Goal: Task Accomplishment & Management: Complete application form

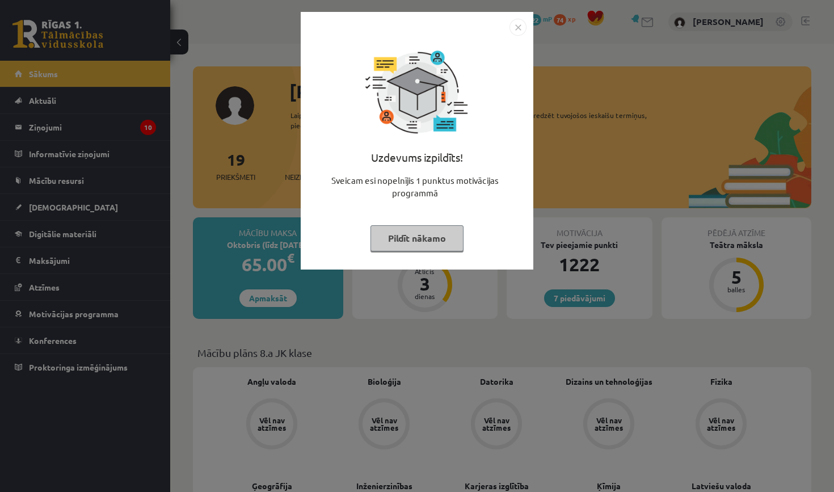
click at [517, 24] on img "Close" at bounding box center [517, 27] width 17 height 17
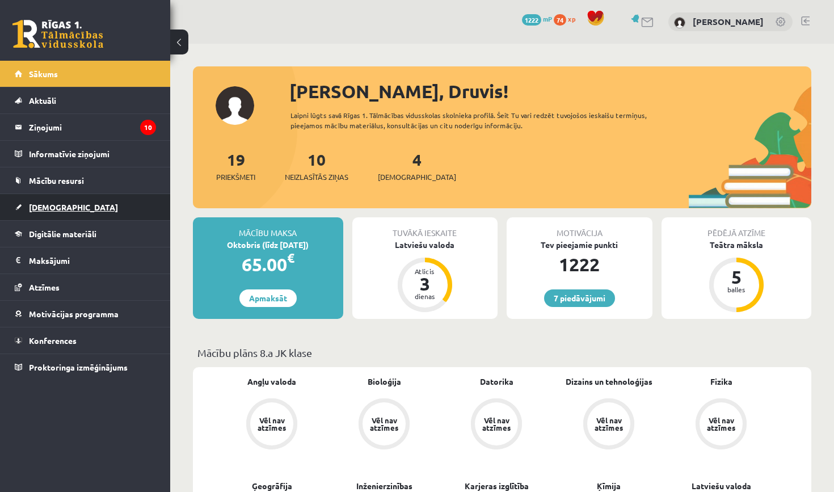
click at [94, 205] on link "[DEMOGRAPHIC_DATA]" at bounding box center [85, 207] width 141 height 26
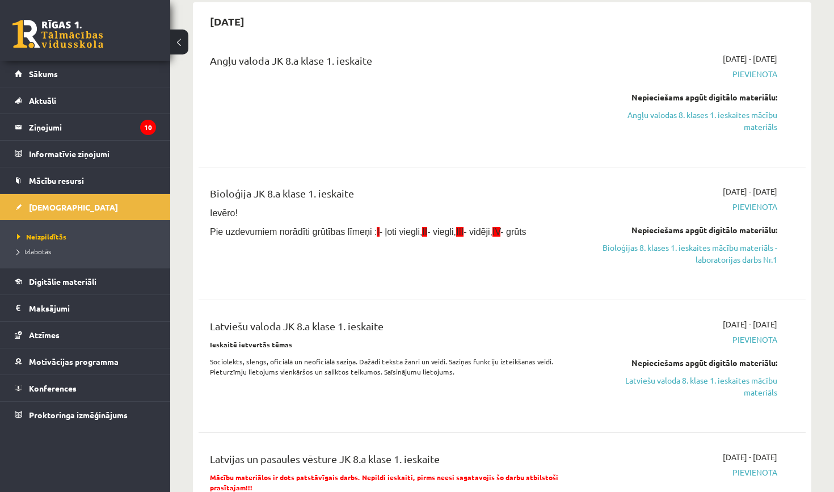
scroll to position [100, 0]
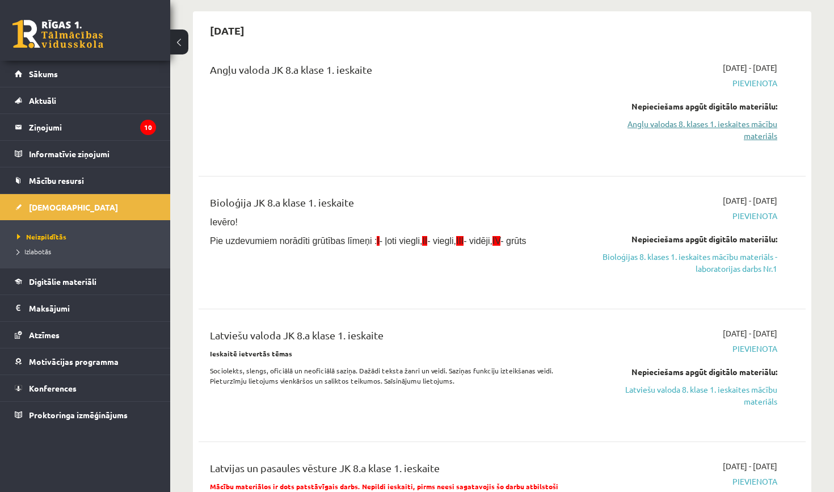
click at [728, 125] on link "Angļu valodas 8. klases 1. ieskaites mācību materiāls" at bounding box center [689, 130] width 178 height 24
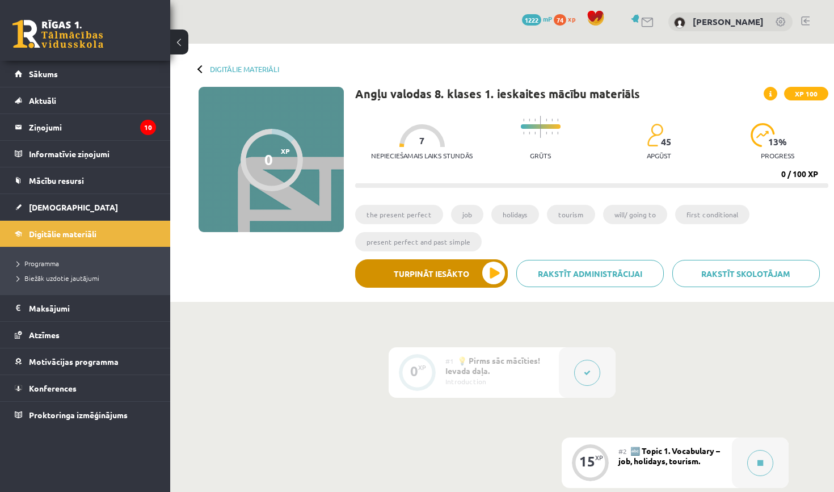
click at [487, 266] on button "Turpināt iesākto" at bounding box center [431, 273] width 153 height 28
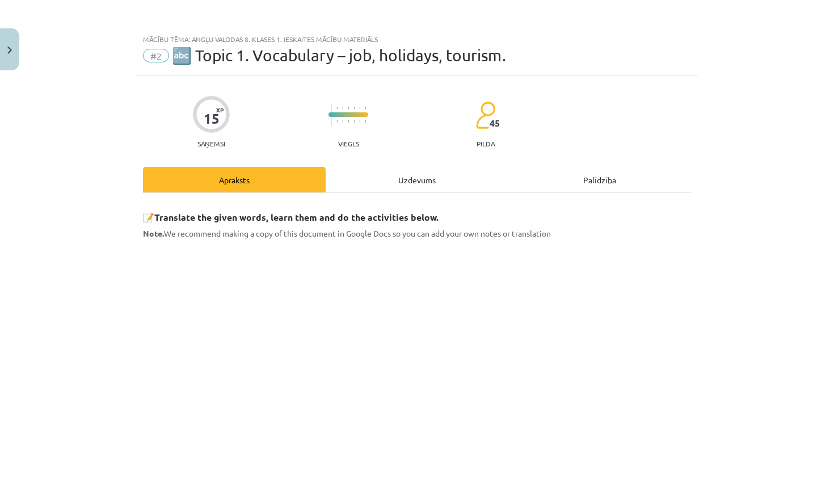
click at [415, 180] on div "Uzdevums" at bounding box center [417, 180] width 183 height 26
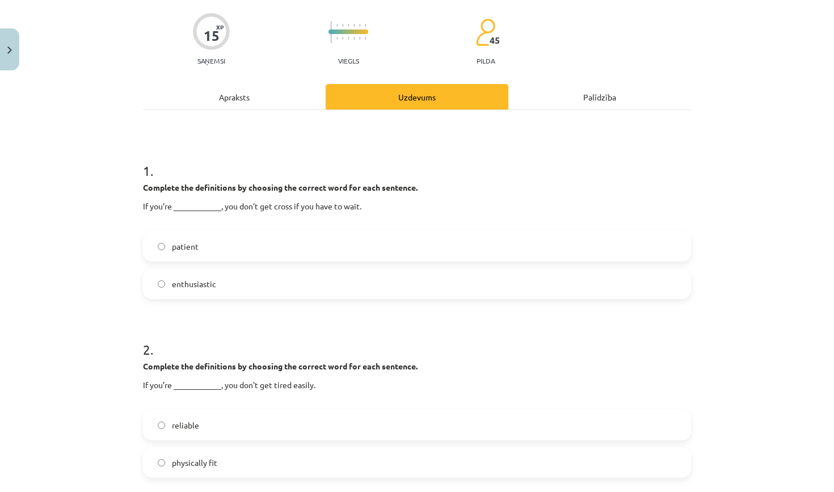
scroll to position [85, 0]
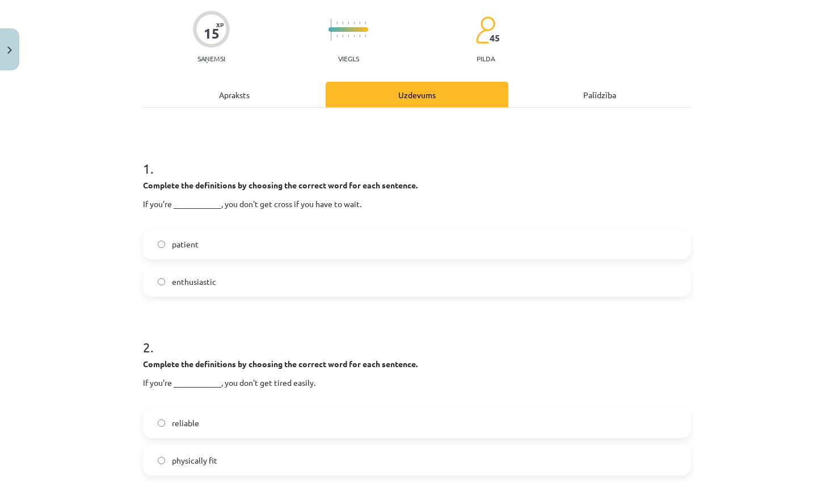
click at [315, 239] on label "patient" at bounding box center [417, 244] width 546 height 28
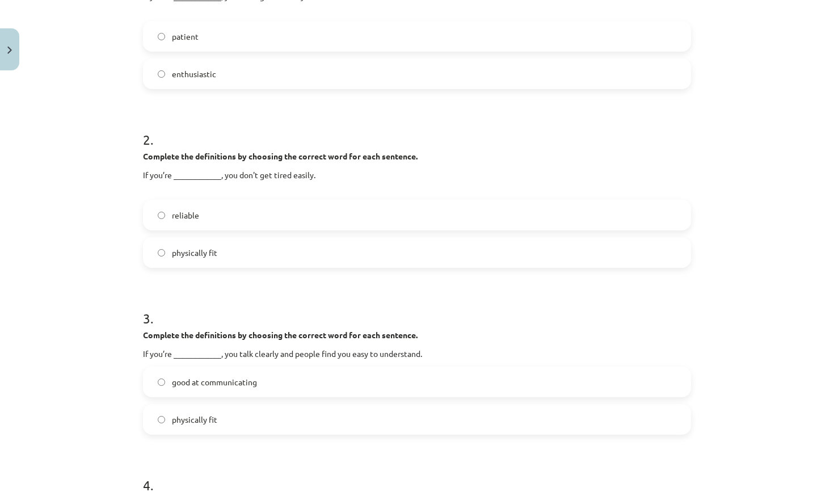
scroll to position [295, 0]
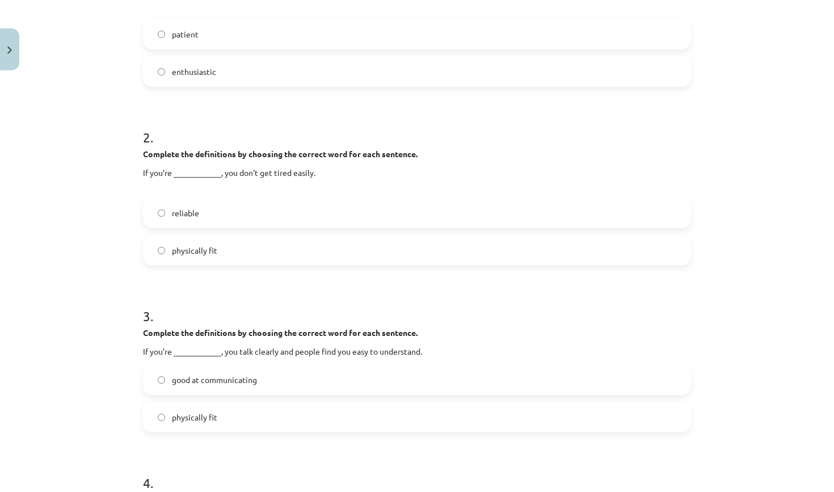
click at [242, 241] on label "physically fit" at bounding box center [417, 250] width 546 height 28
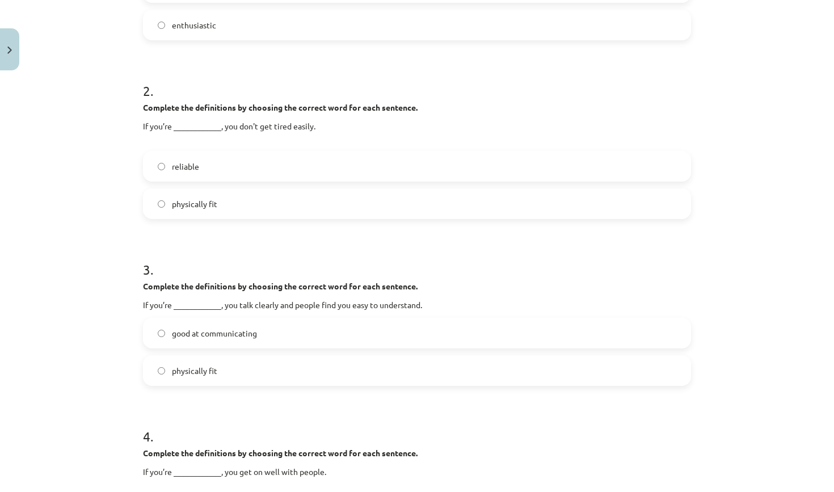
scroll to position [352, 0]
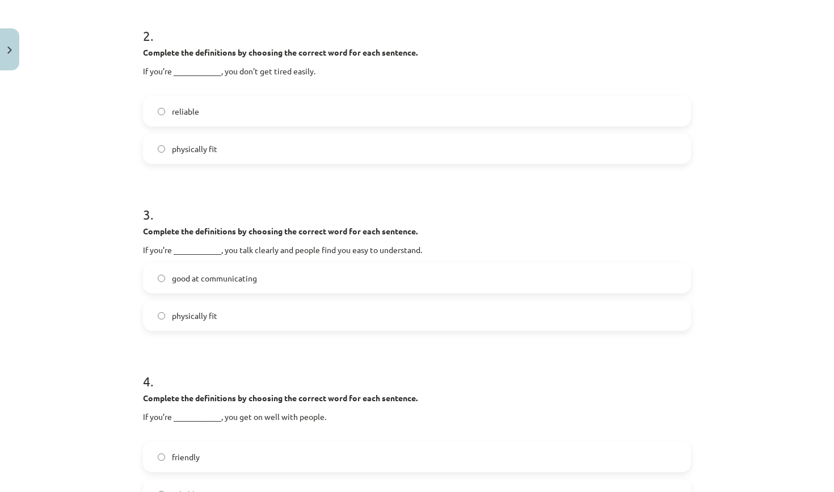
click at [236, 273] on span "good at communicating" at bounding box center [214, 278] width 85 height 12
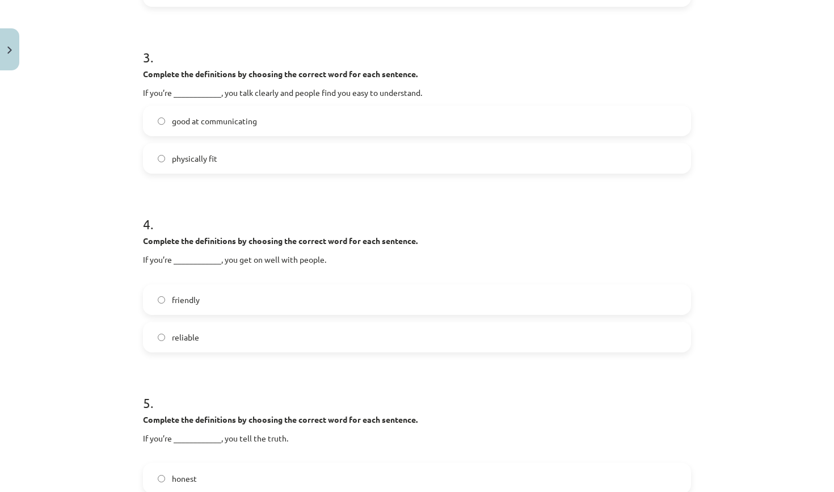
scroll to position [555, 0]
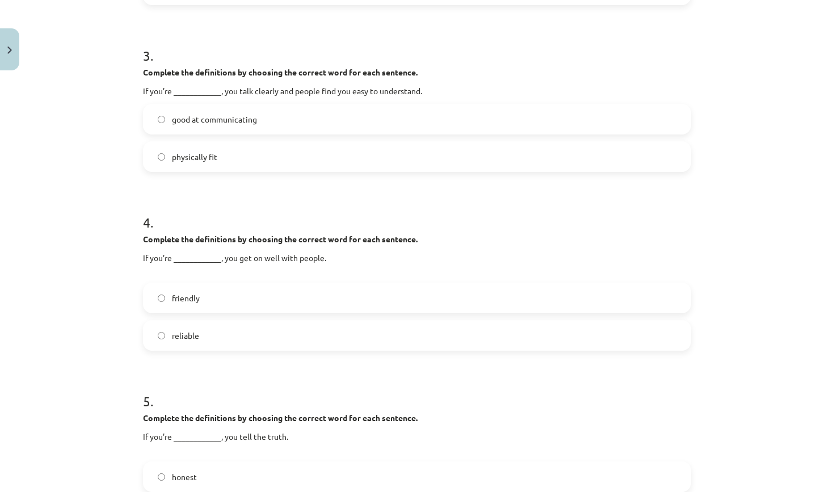
click at [213, 296] on label "friendly" at bounding box center [417, 298] width 546 height 28
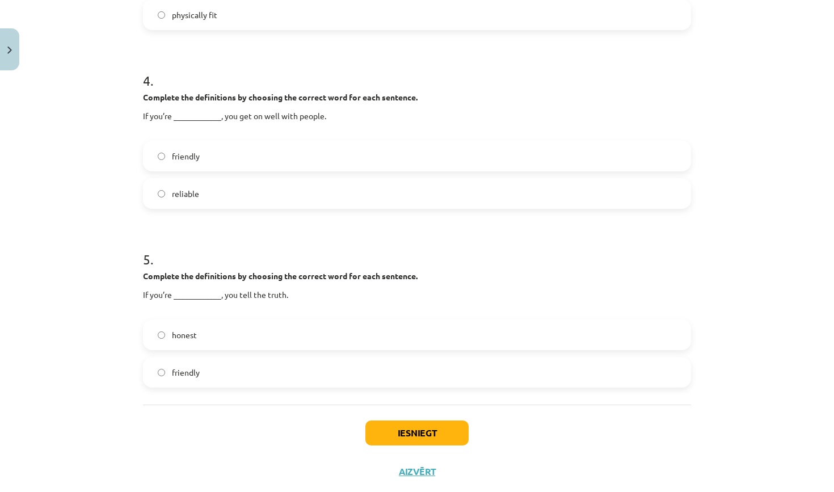
scroll to position [702, 0]
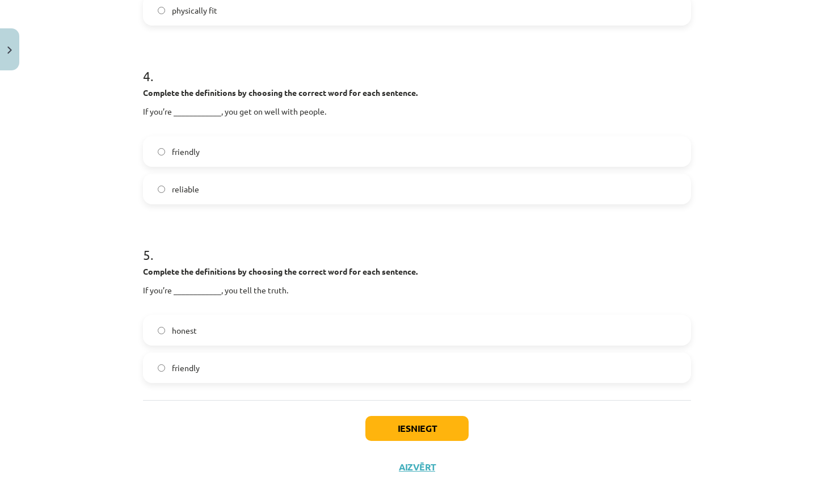
click at [197, 334] on label "honest" at bounding box center [417, 330] width 546 height 28
click at [393, 422] on button "Iesniegt" at bounding box center [416, 428] width 103 height 25
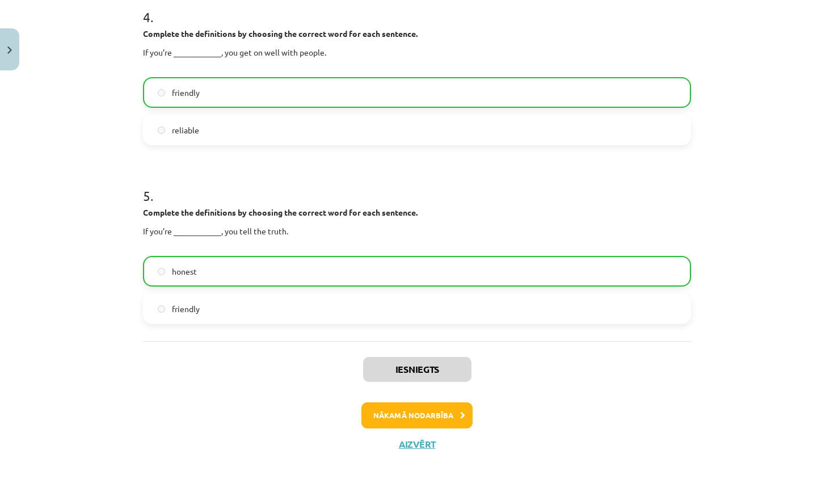
scroll to position [762, 0]
click at [399, 408] on button "Nākamā nodarbība" at bounding box center [416, 415] width 111 height 26
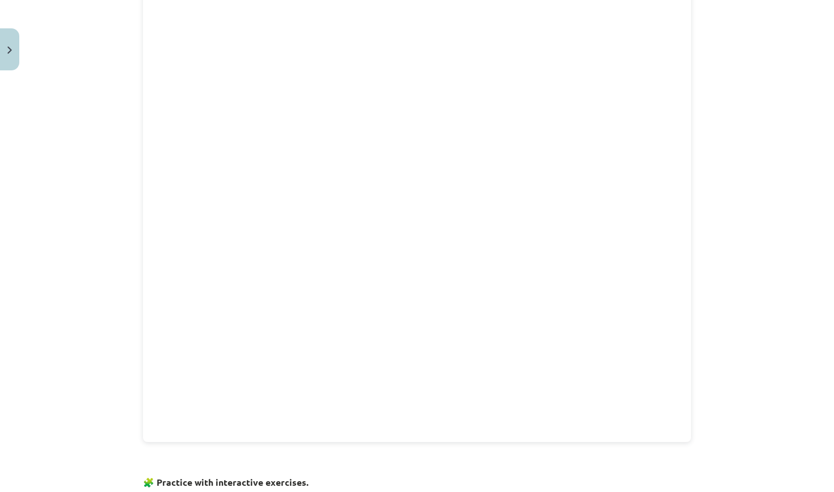
scroll to position [28, 0]
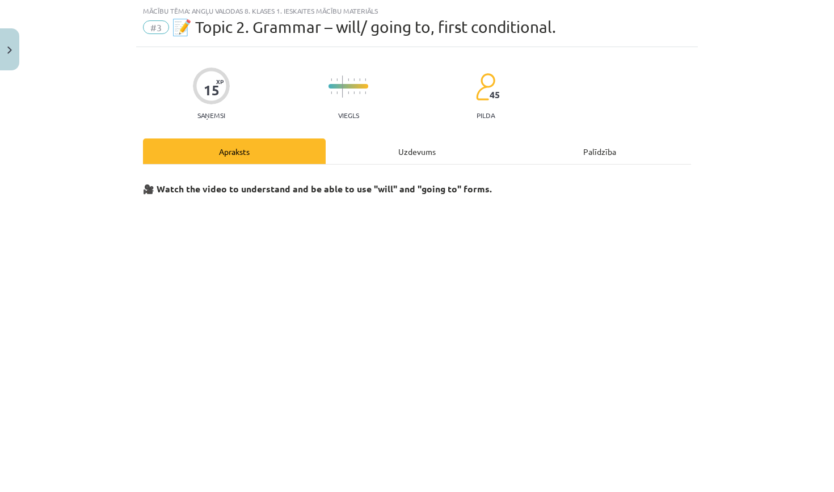
click at [414, 153] on div "Uzdevums" at bounding box center [417, 151] width 183 height 26
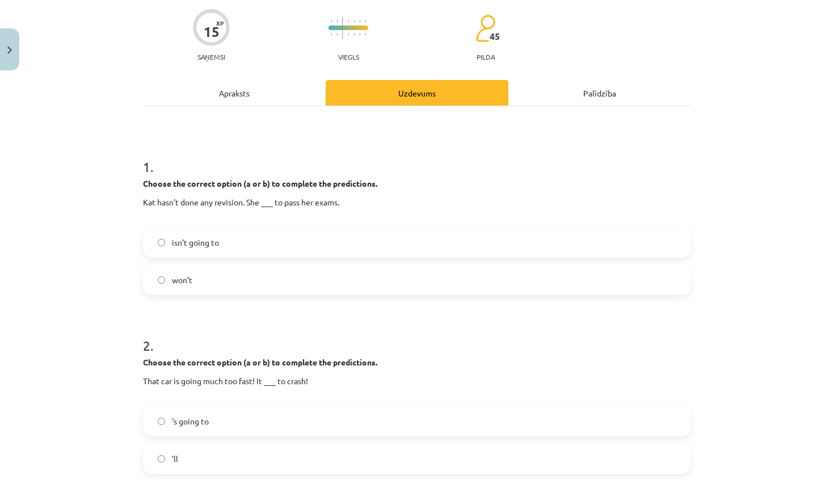
scroll to position [111, 0]
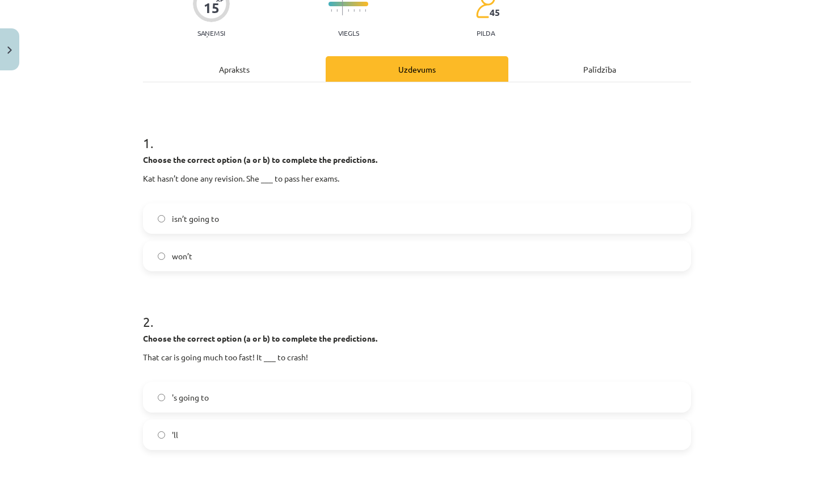
click at [214, 255] on label "won’t" at bounding box center [417, 256] width 546 height 28
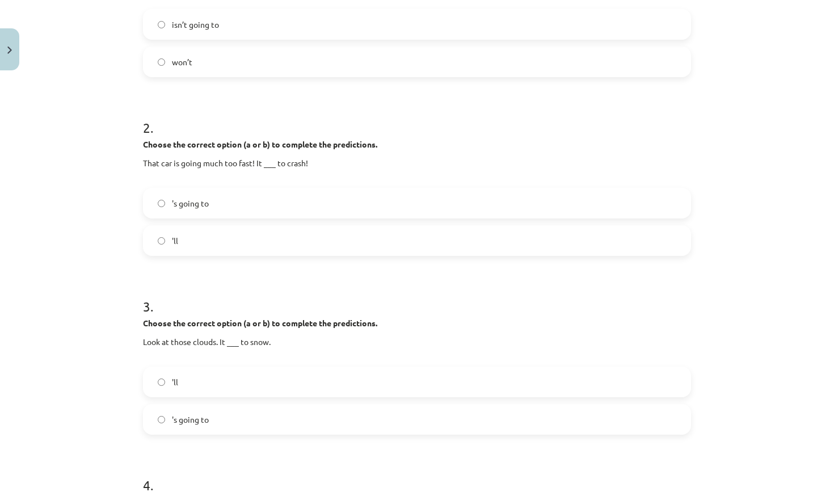
scroll to position [307, 0]
click at [279, 23] on label "isn’t going to" at bounding box center [417, 22] width 546 height 28
click at [239, 203] on label "'s going to" at bounding box center [417, 201] width 546 height 28
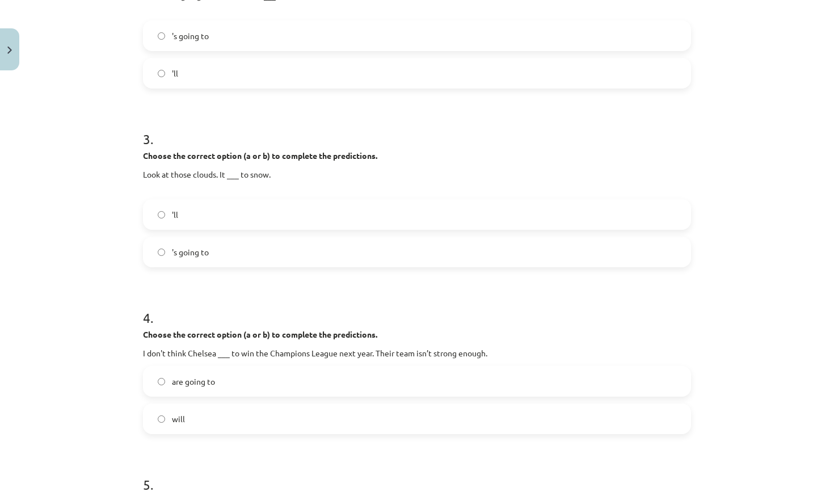
scroll to position [492, 0]
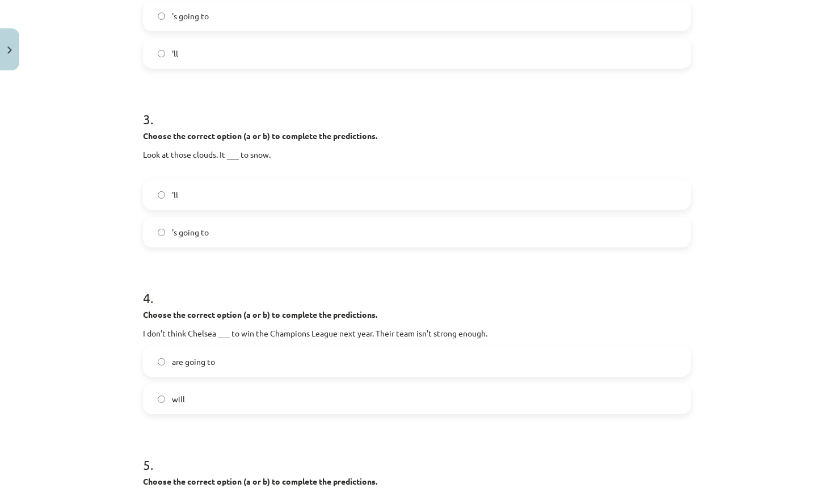
click at [241, 184] on label "'ll" at bounding box center [417, 194] width 546 height 28
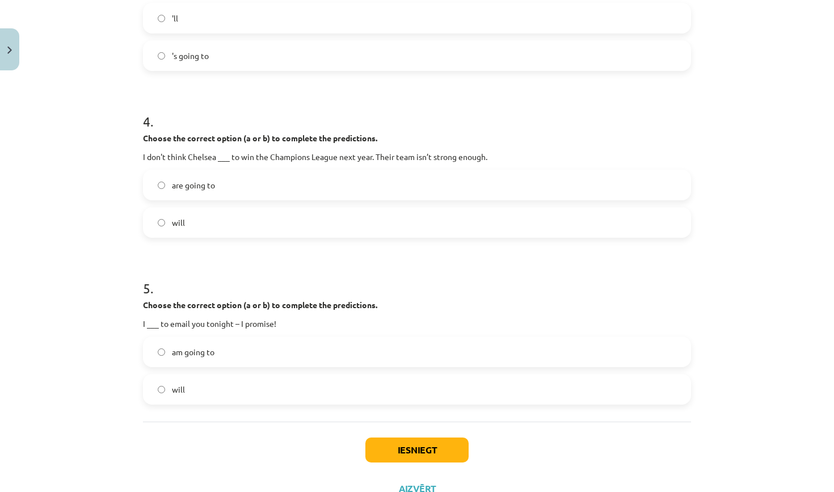
scroll to position [670, 0]
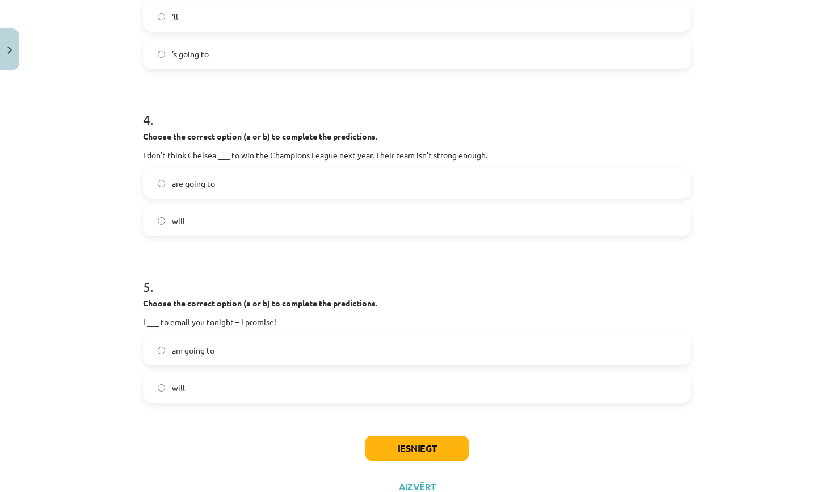
click at [227, 210] on label "will" at bounding box center [417, 221] width 546 height 28
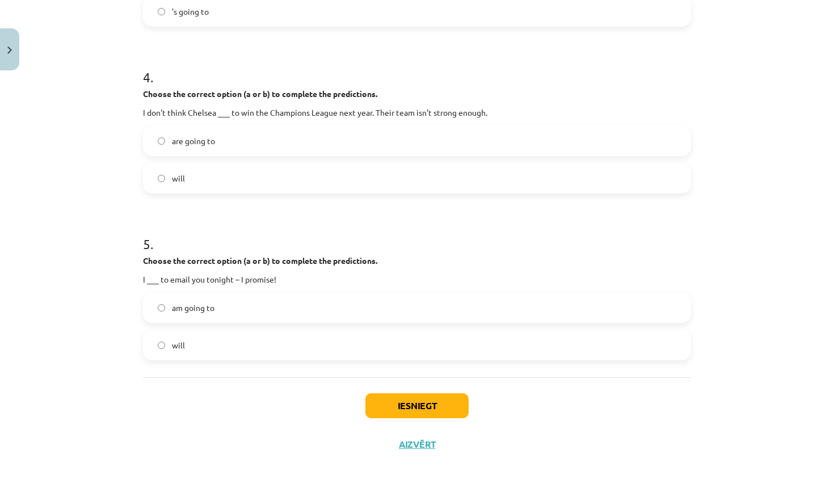
scroll to position [714, 0]
click at [199, 338] on label "will" at bounding box center [417, 345] width 546 height 28
click at [403, 390] on div "Iesniegt Aizvērt" at bounding box center [417, 416] width 548 height 79
click at [402, 418] on div "Iesniegt Aizvērt" at bounding box center [417, 416] width 548 height 79
click at [403, 399] on button "Iesniegt" at bounding box center [416, 405] width 103 height 25
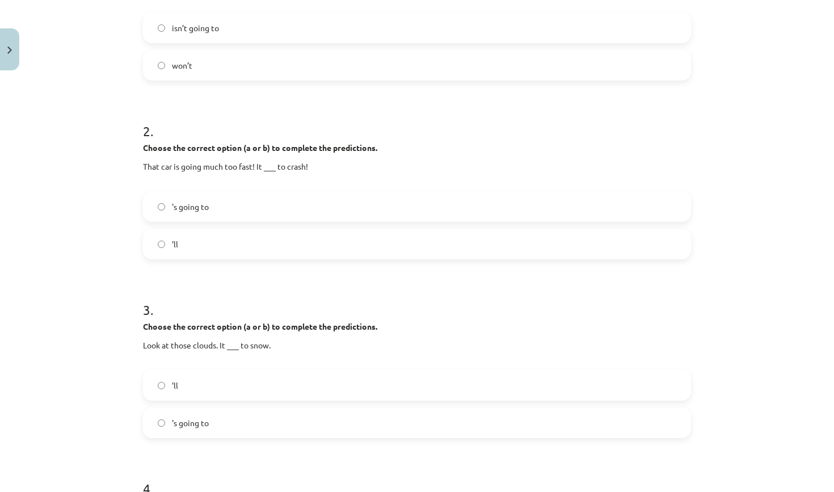
scroll to position [301, 0]
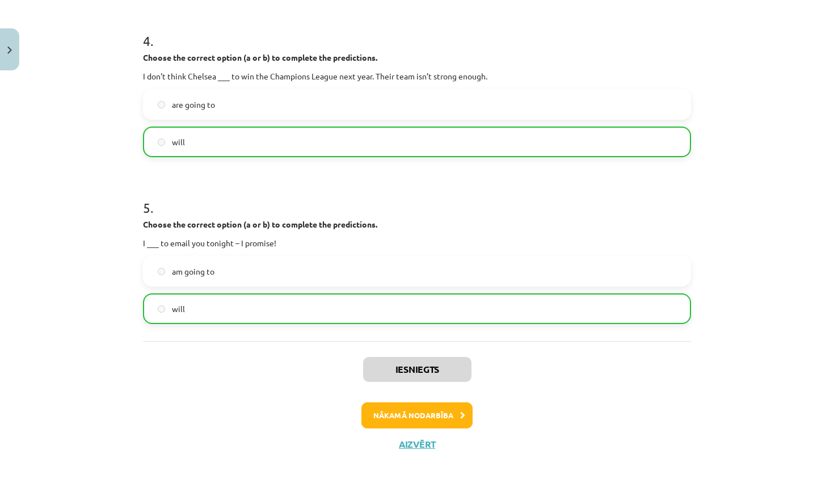
click at [394, 413] on button "Nākamā nodarbība" at bounding box center [416, 415] width 111 height 26
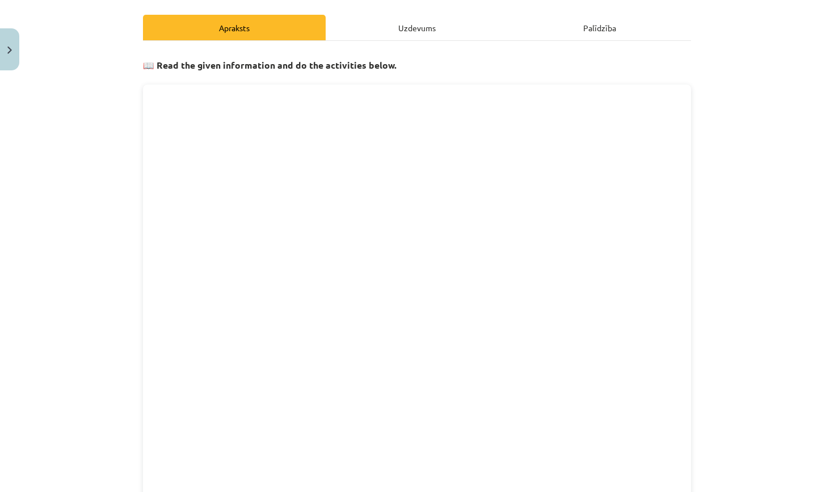
scroll to position [28, 0]
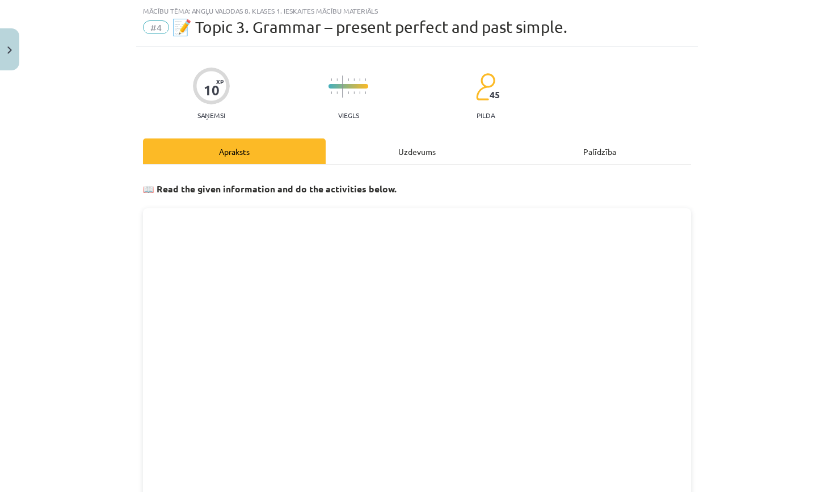
click at [428, 145] on div "Uzdevums" at bounding box center [417, 151] width 183 height 26
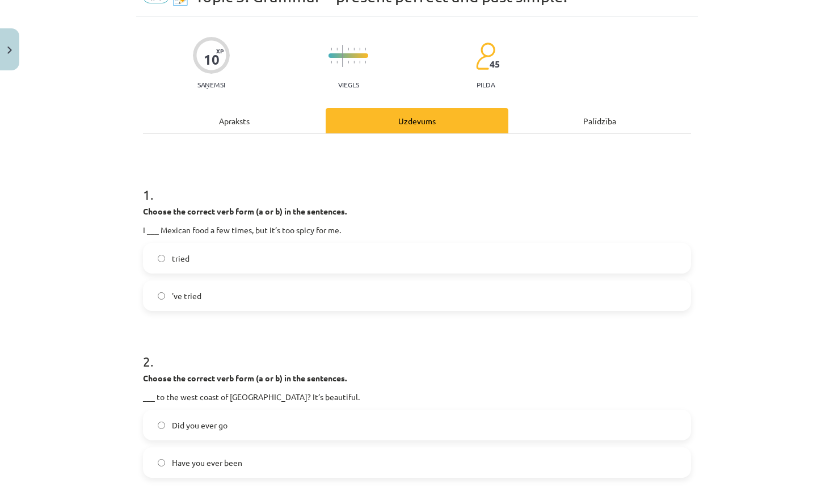
scroll to position [66, 0]
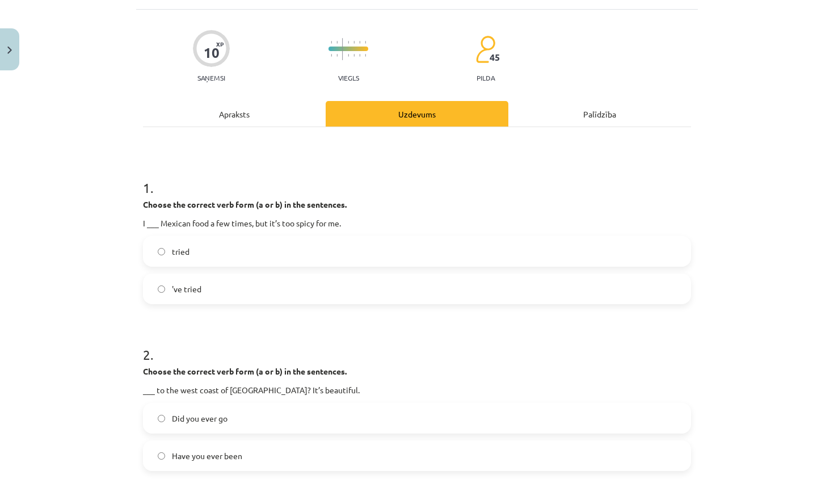
click at [246, 282] on label "'ve tried" at bounding box center [417, 289] width 546 height 28
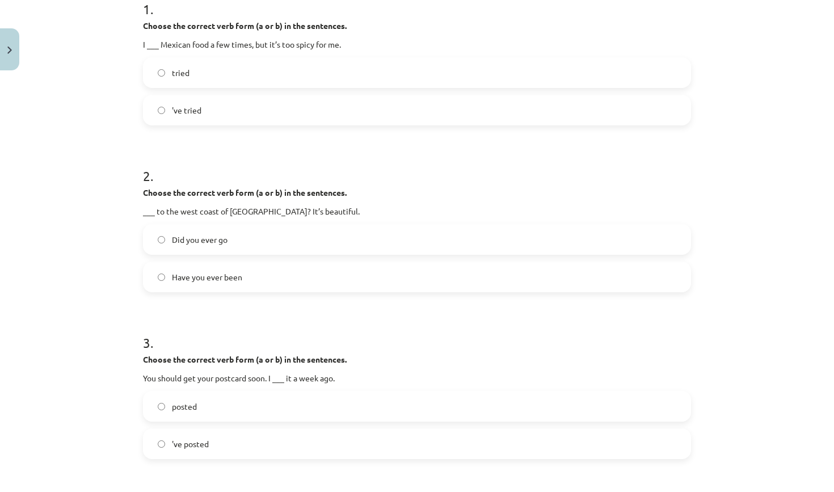
scroll to position [259, 0]
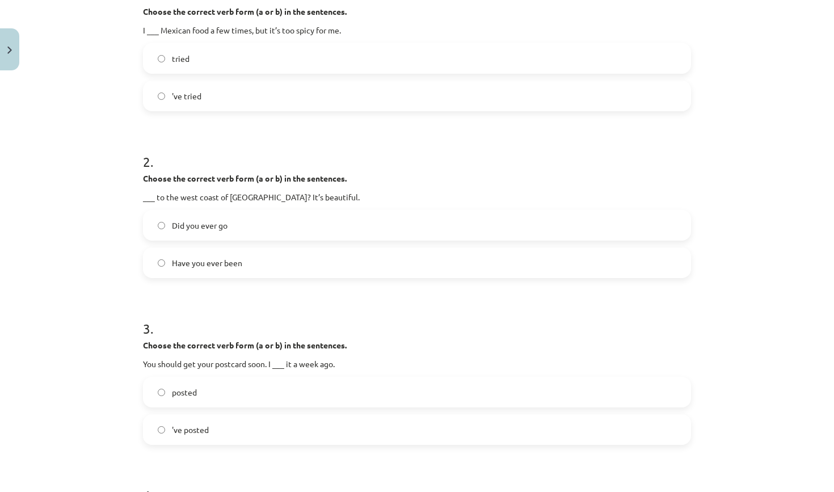
click at [239, 264] on span "Have you ever been" at bounding box center [207, 263] width 70 height 12
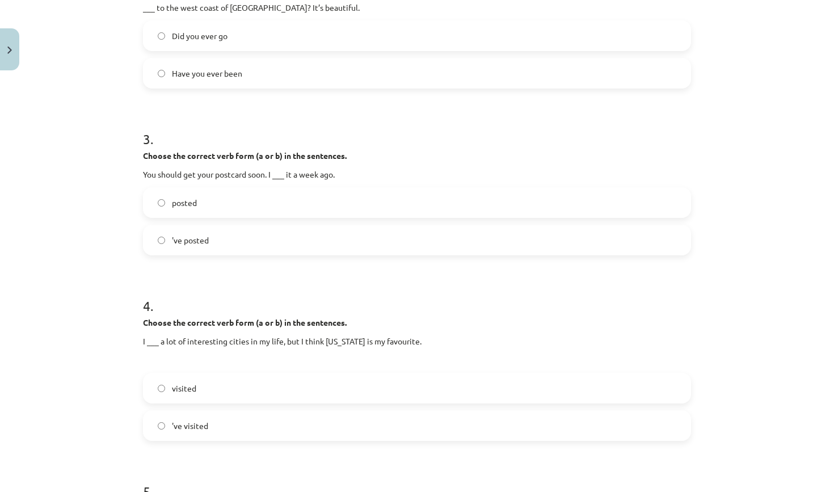
scroll to position [456, 0]
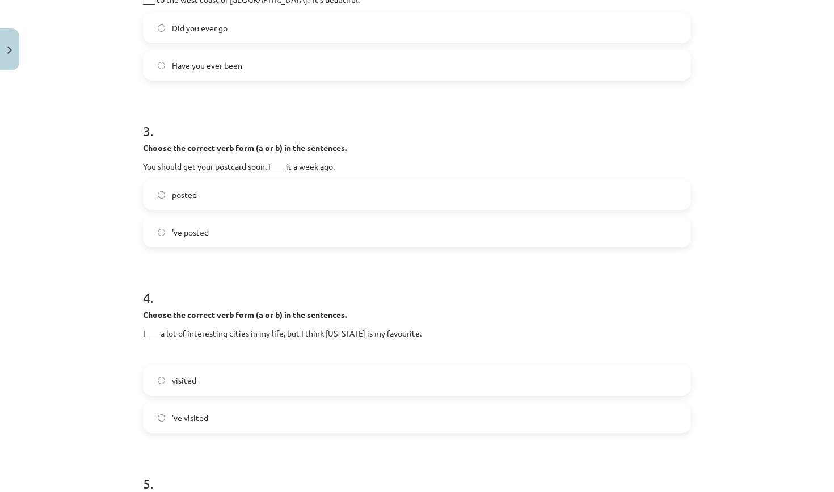
click at [248, 196] on label "posted" at bounding box center [417, 194] width 546 height 28
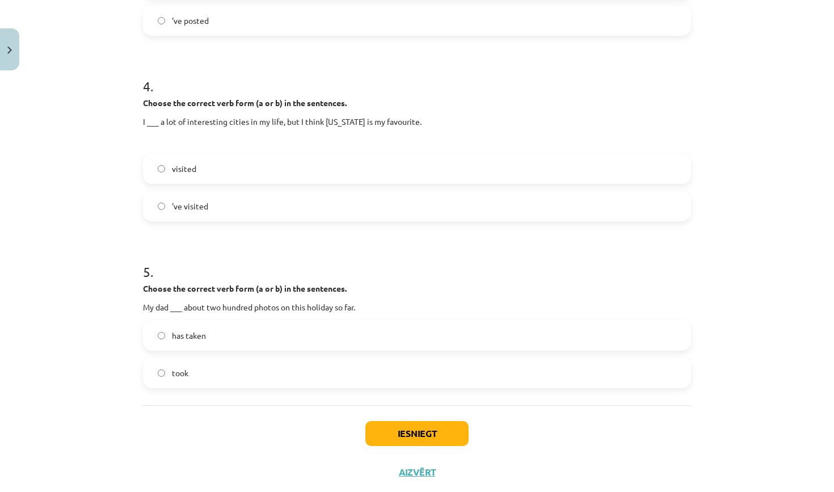
scroll to position [669, 0]
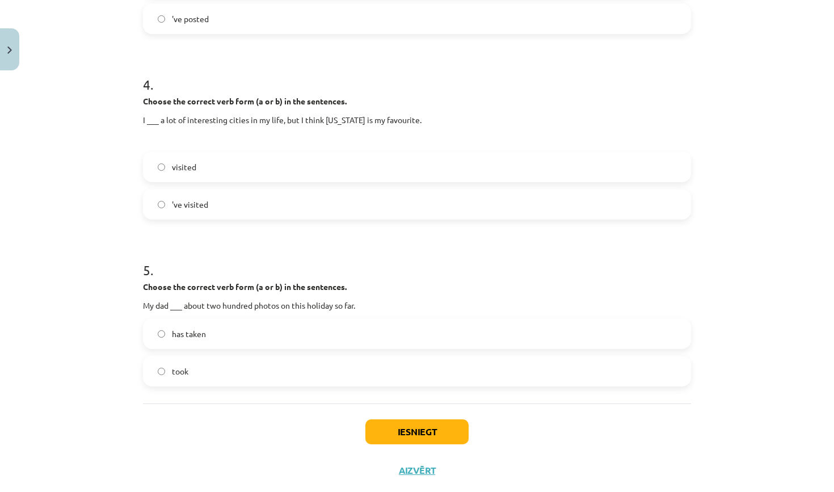
click at [247, 197] on label "'ve visited" at bounding box center [417, 204] width 546 height 28
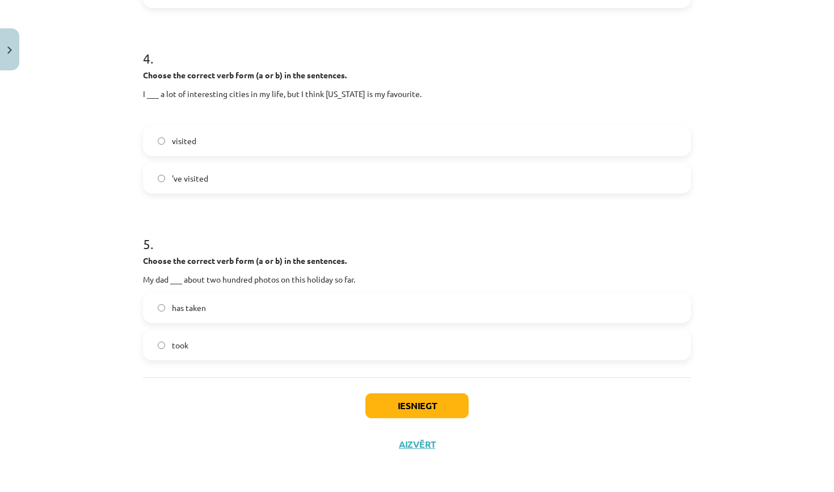
scroll to position [697, 0]
click at [199, 302] on span "has taken" at bounding box center [189, 308] width 34 height 12
click at [385, 403] on button "Iesniegt" at bounding box center [416, 405] width 103 height 25
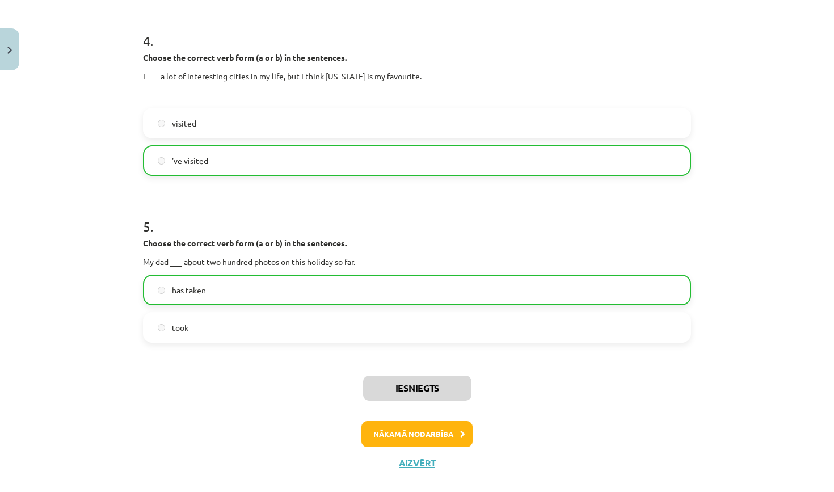
scroll to position [722, 0]
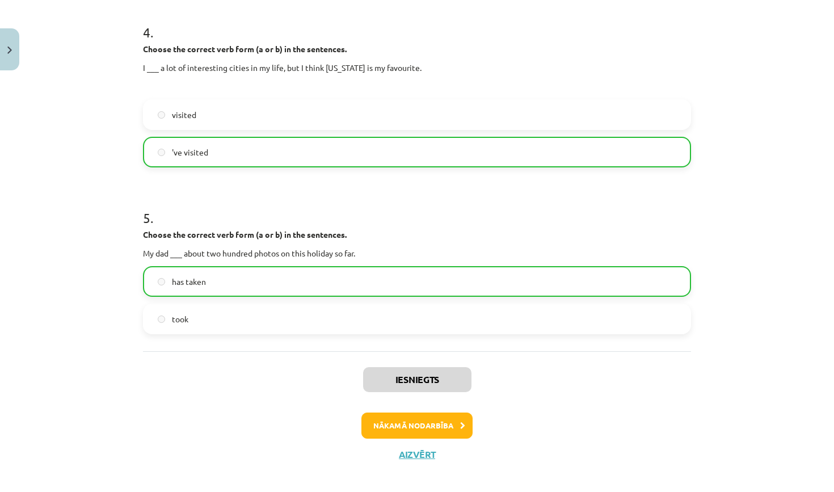
click at [387, 423] on button "Nākamā nodarbība" at bounding box center [416, 425] width 111 height 26
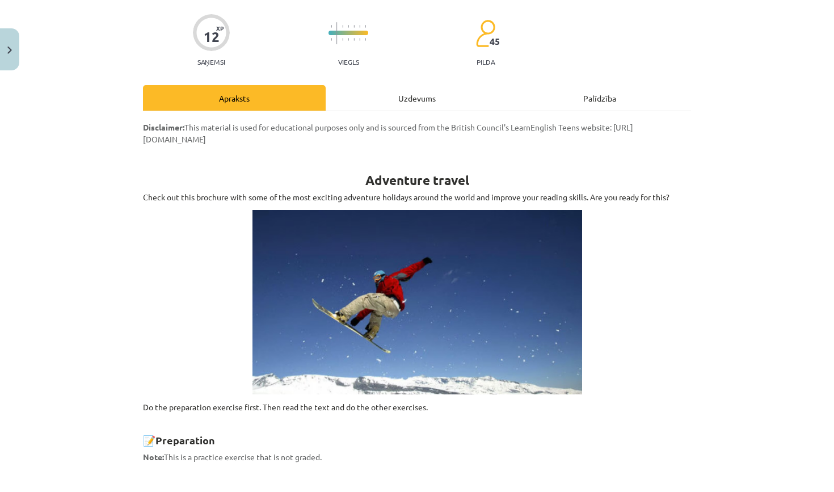
scroll to position [28, 0]
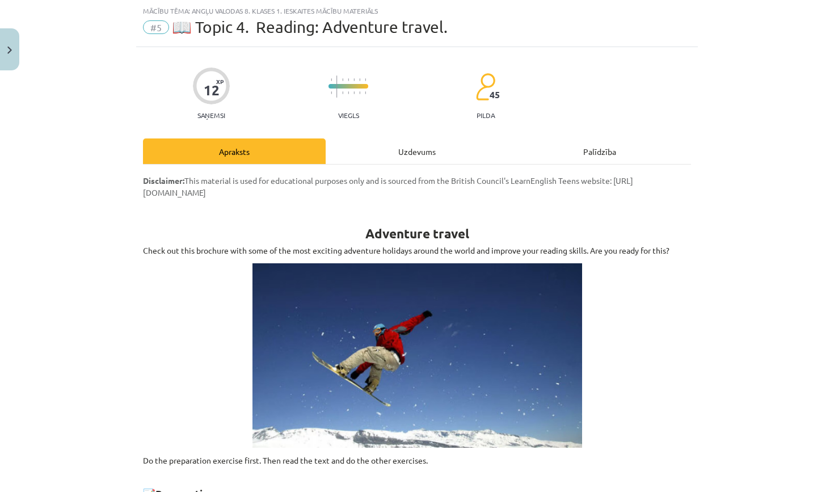
click at [422, 146] on div "Uzdevums" at bounding box center [417, 151] width 183 height 26
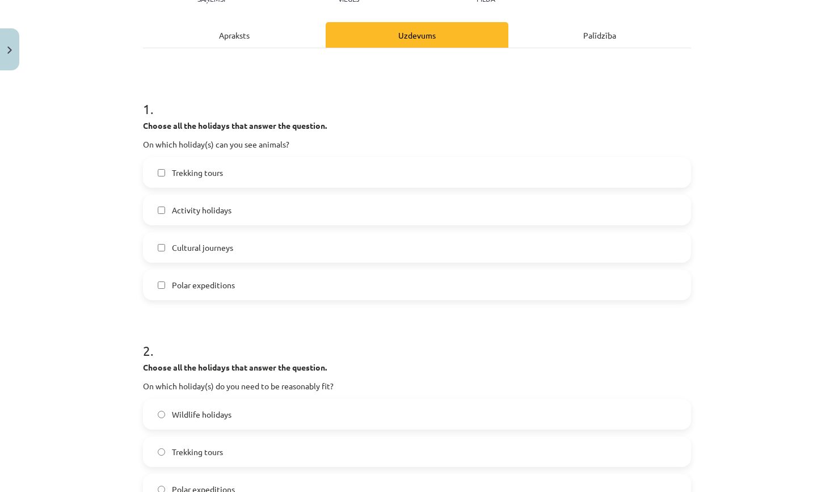
scroll to position [148, 0]
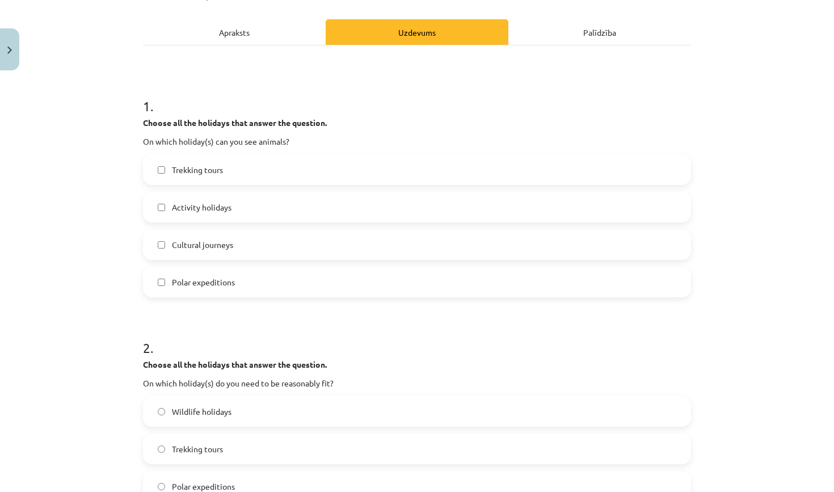
click at [203, 280] on span "Polar expeditions" at bounding box center [203, 282] width 63 height 12
click at [239, 167] on label "Trekking tours" at bounding box center [417, 169] width 546 height 28
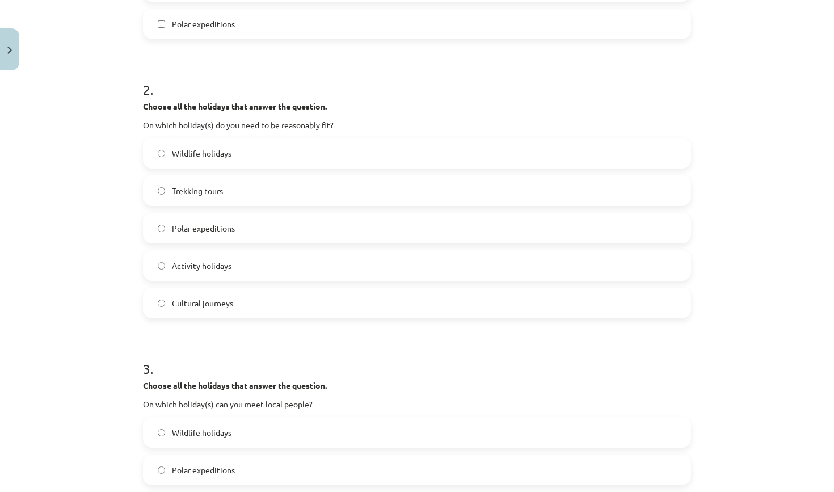
scroll to position [408, 0]
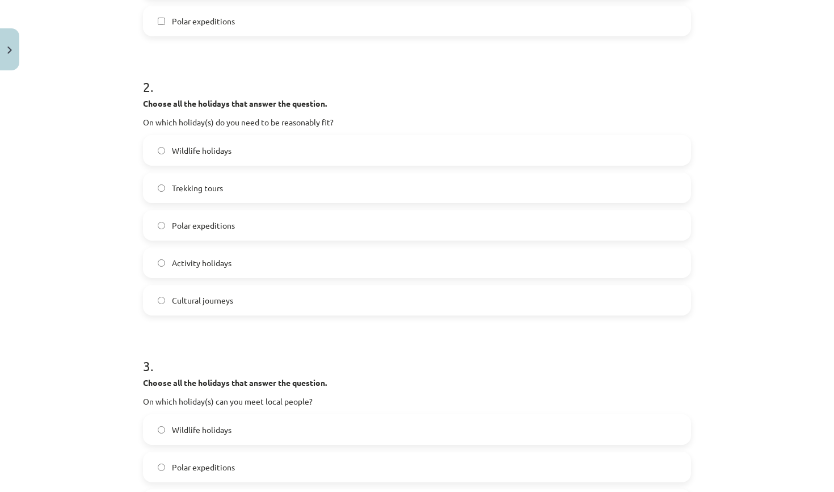
click at [208, 264] on span "Activity holidays" at bounding box center [202, 263] width 60 height 12
click at [235, 150] on label "Wildlife holidays" at bounding box center [417, 150] width 546 height 28
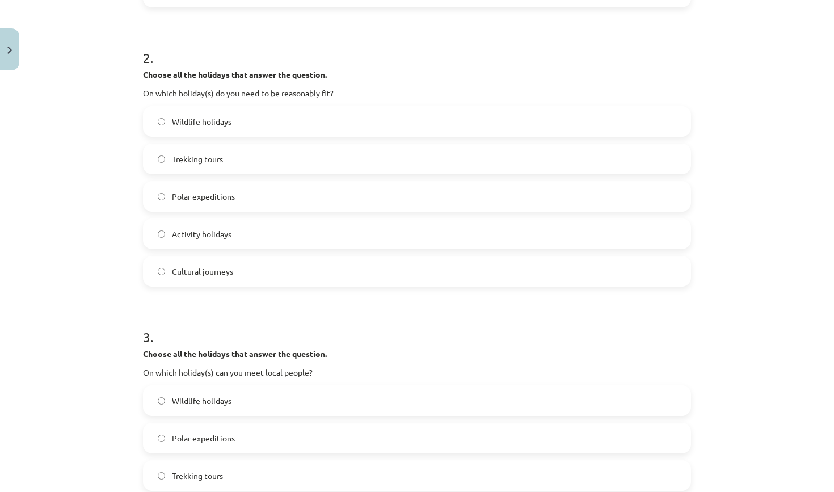
scroll to position [436, 0]
click at [188, 228] on label "Activity holidays" at bounding box center [417, 235] width 546 height 28
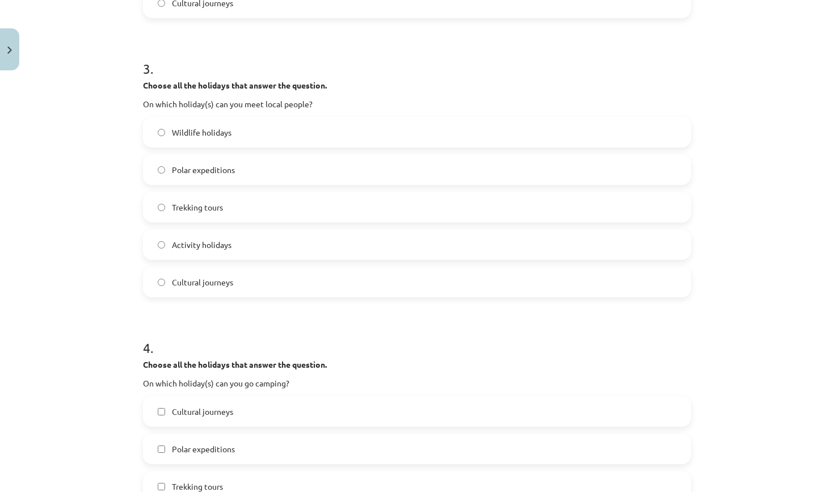
scroll to position [709, 0]
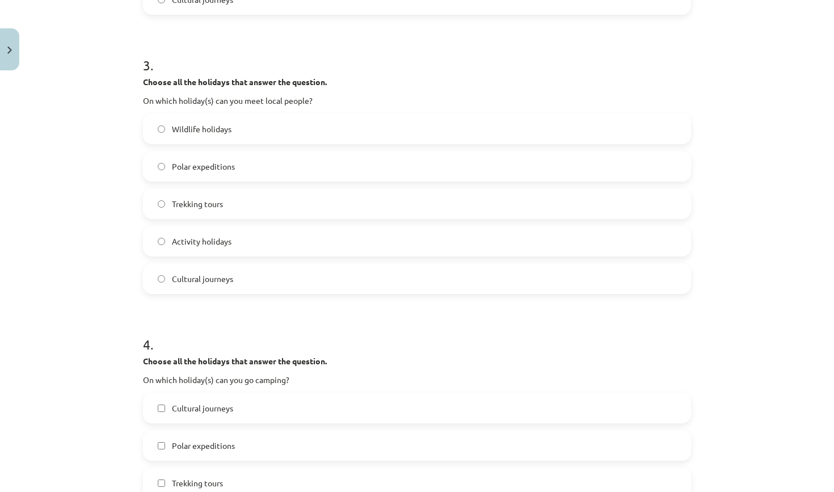
click at [211, 281] on span "Cultural journeys" at bounding box center [202, 279] width 61 height 12
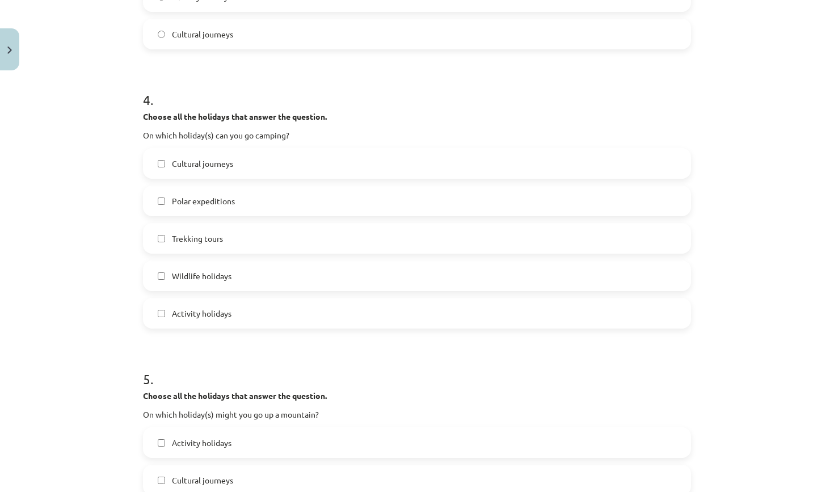
scroll to position [955, 0]
click at [233, 155] on label "Cultural journeys" at bounding box center [417, 162] width 546 height 28
click at [239, 195] on label "Polar expeditions" at bounding box center [417, 200] width 546 height 28
click at [216, 239] on span "Trekking tours" at bounding box center [197, 237] width 51 height 12
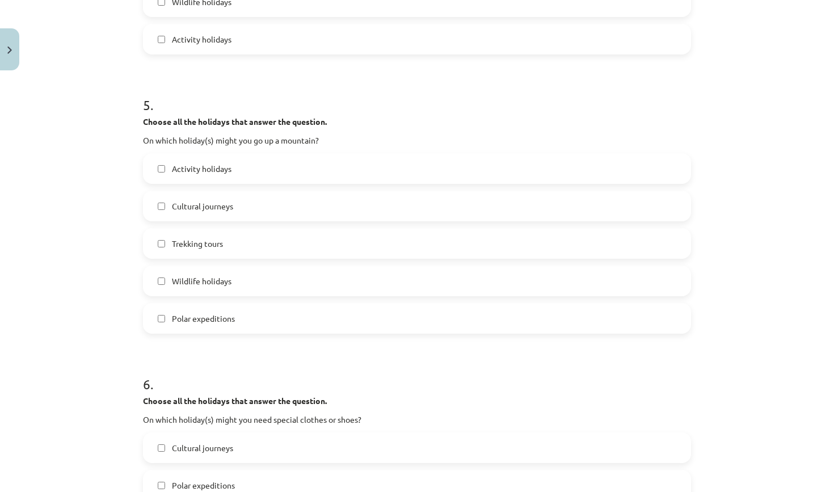
scroll to position [1232, 0]
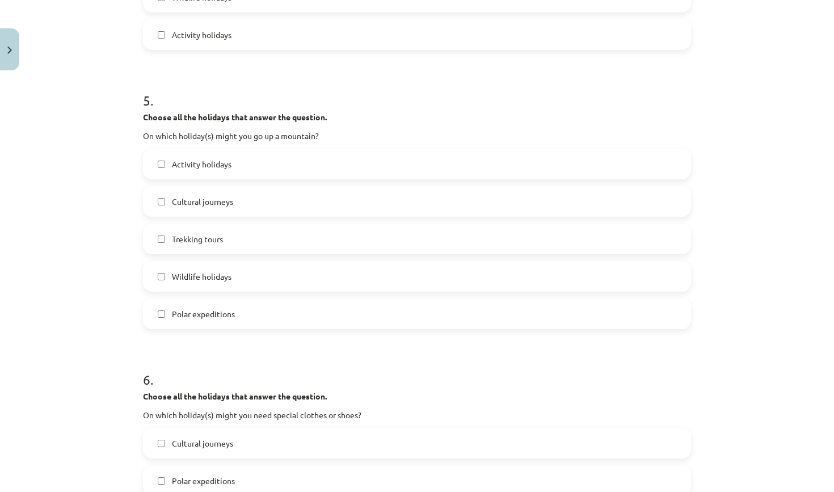
click at [163, 205] on label "Cultural journeys" at bounding box center [417, 201] width 546 height 28
click at [157, 277] on label "Wildlife holidays" at bounding box center [417, 276] width 546 height 28
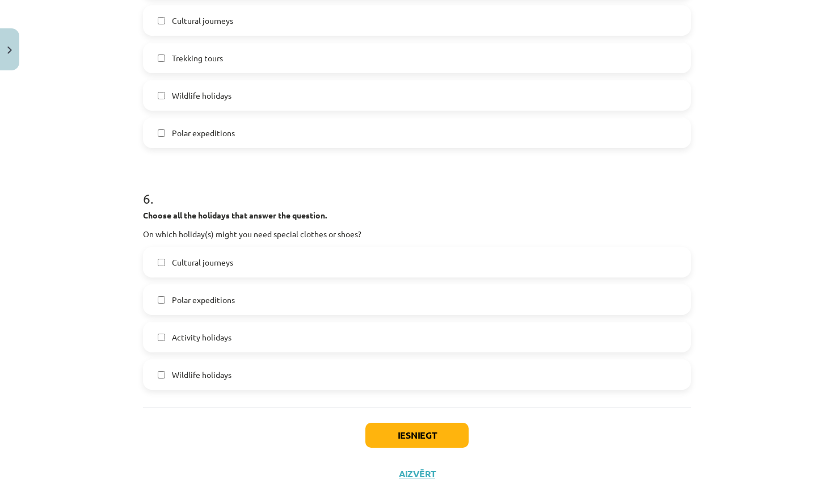
scroll to position [1417, 0]
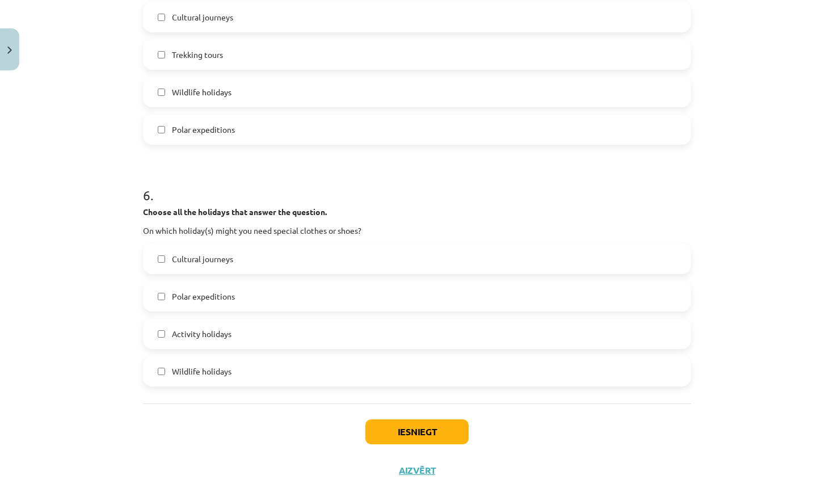
click at [200, 292] on span "Polar expeditions" at bounding box center [203, 296] width 63 height 12
click at [177, 333] on span "Activity holidays" at bounding box center [202, 334] width 60 height 12
click at [175, 372] on span "Wildlife holidays" at bounding box center [202, 371] width 60 height 12
click at [407, 440] on button "Iesniegt" at bounding box center [416, 431] width 103 height 25
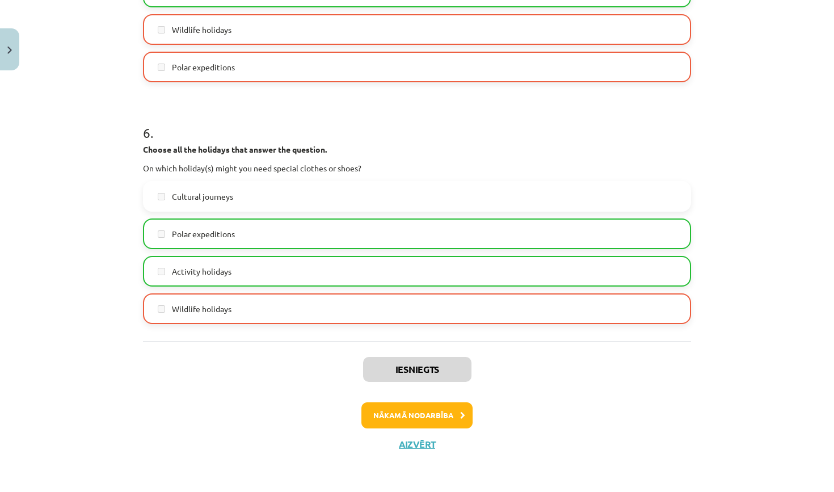
click at [399, 412] on button "Nākamā nodarbība" at bounding box center [416, 415] width 111 height 26
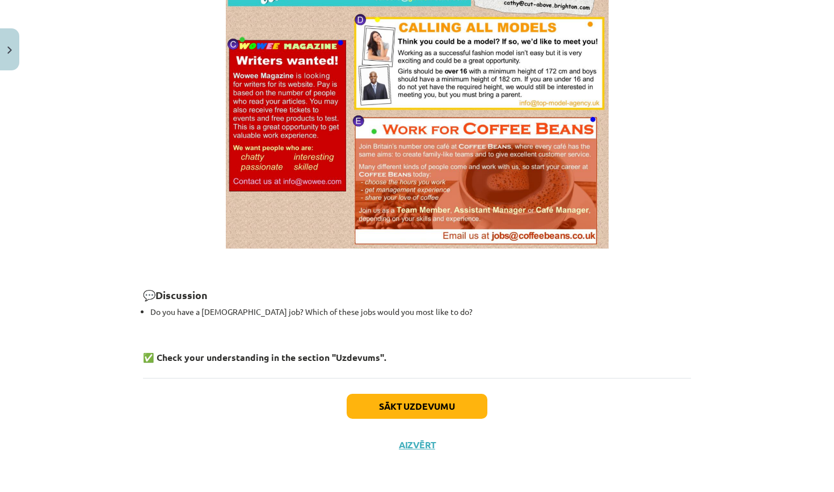
scroll to position [785, 0]
click at [404, 401] on button "Sākt uzdevumu" at bounding box center [417, 406] width 141 height 25
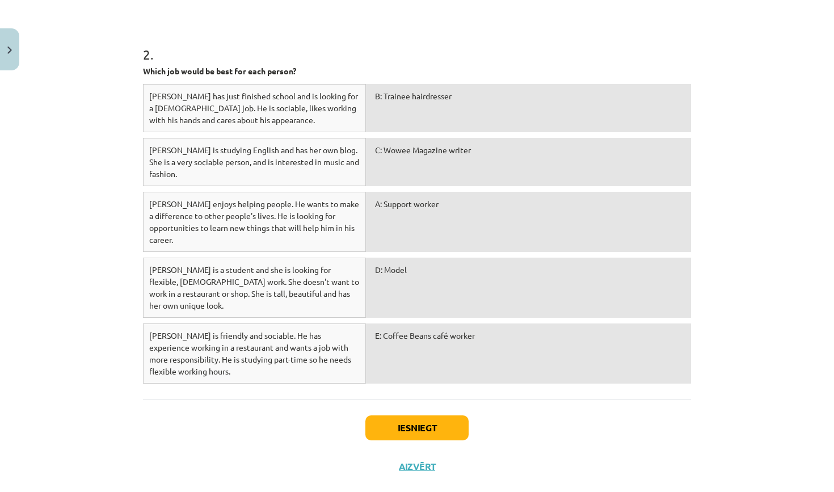
click at [384, 415] on button "Iesniegt" at bounding box center [416, 427] width 103 height 25
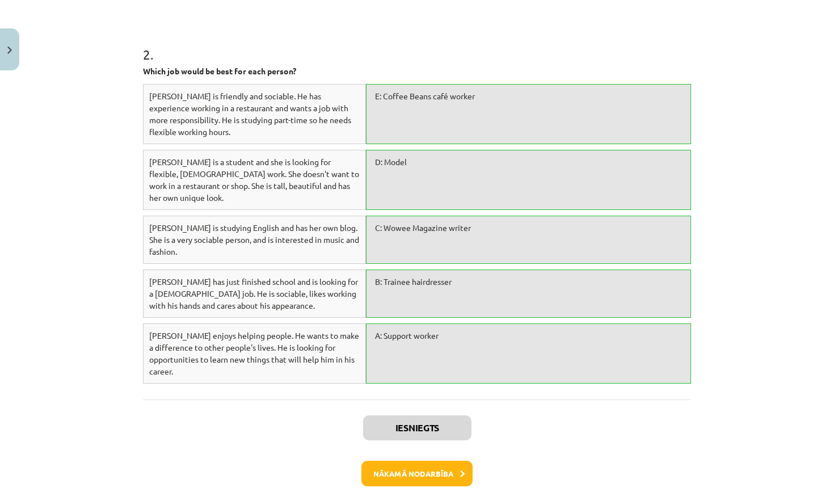
click at [415, 461] on button "Nākamā nodarbība" at bounding box center [416, 474] width 111 height 26
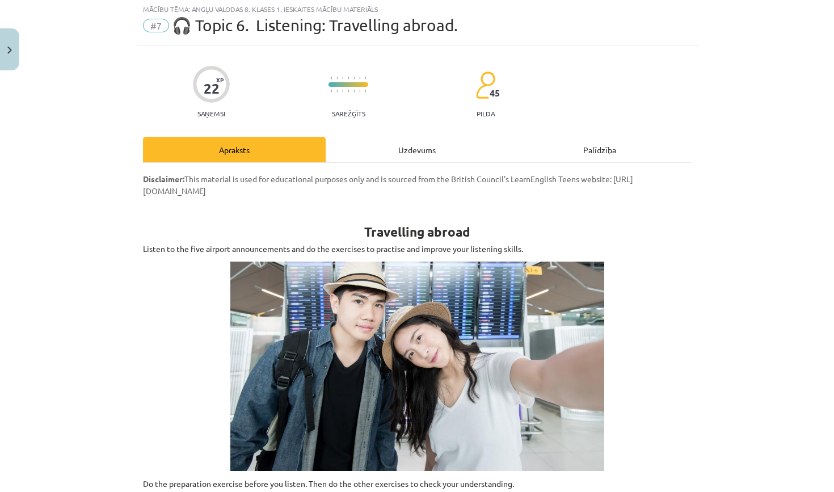
scroll to position [28, 0]
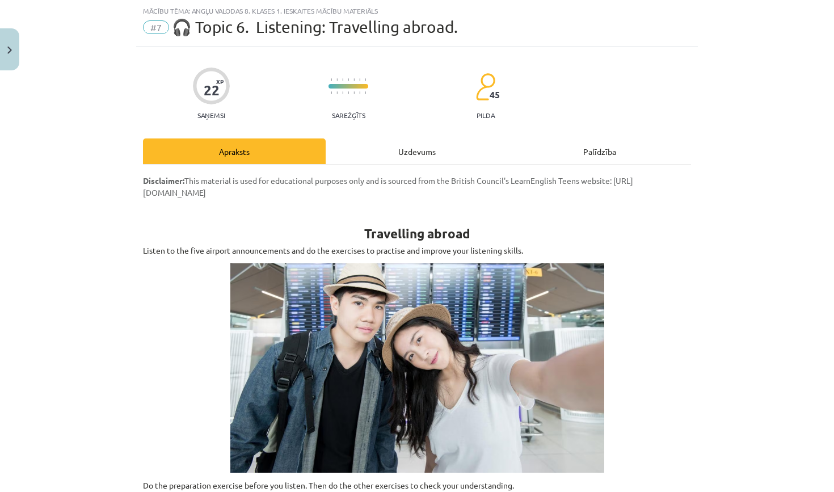
click at [417, 157] on div "Uzdevums" at bounding box center [417, 151] width 183 height 26
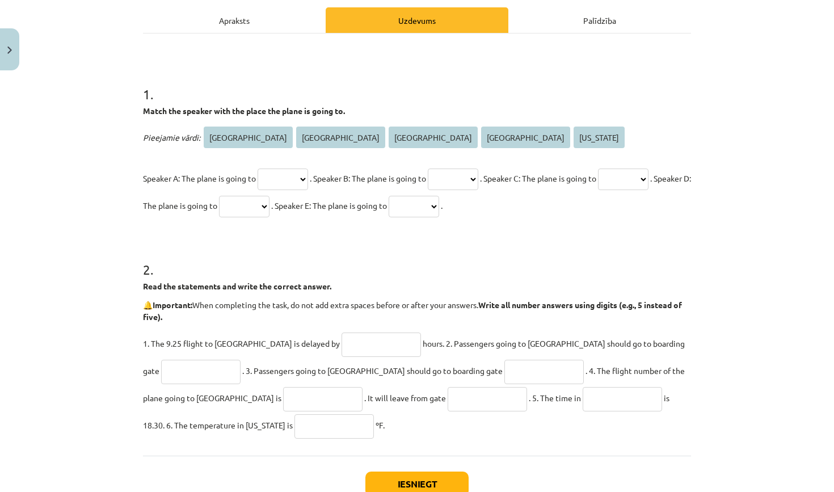
scroll to position [161, 0]
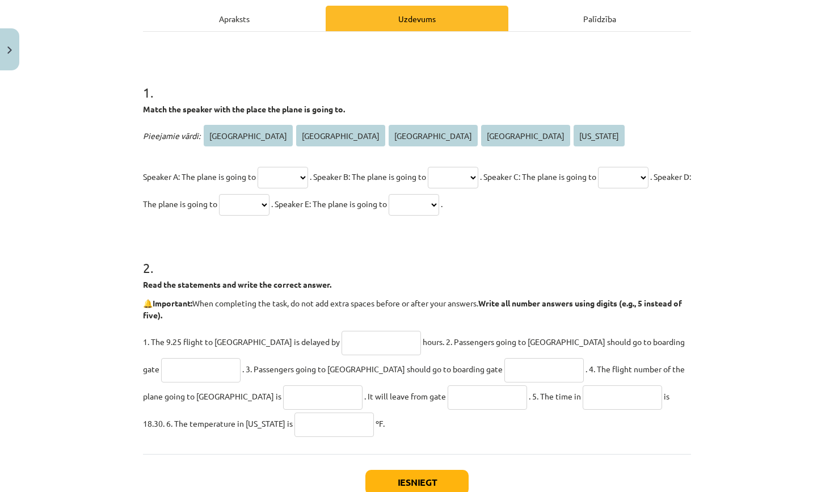
click at [229, 17] on div "Apraksts" at bounding box center [234, 19] width 183 height 26
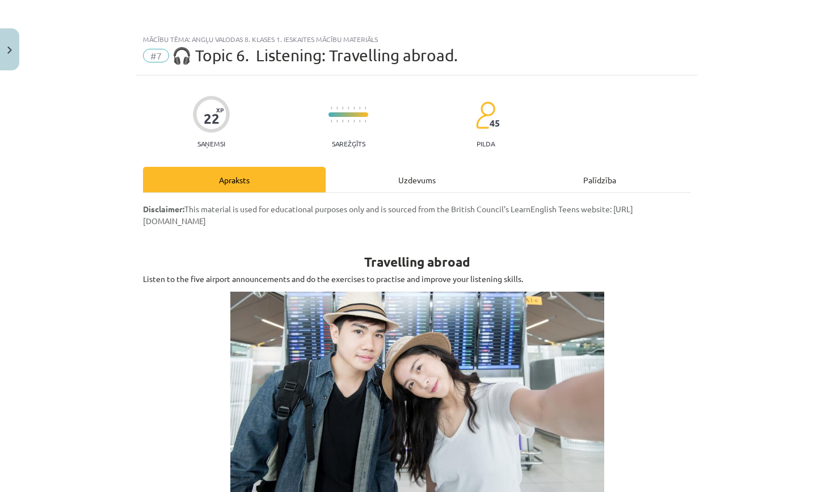
scroll to position [0, 0]
click at [361, 179] on div "Uzdevums" at bounding box center [417, 180] width 183 height 26
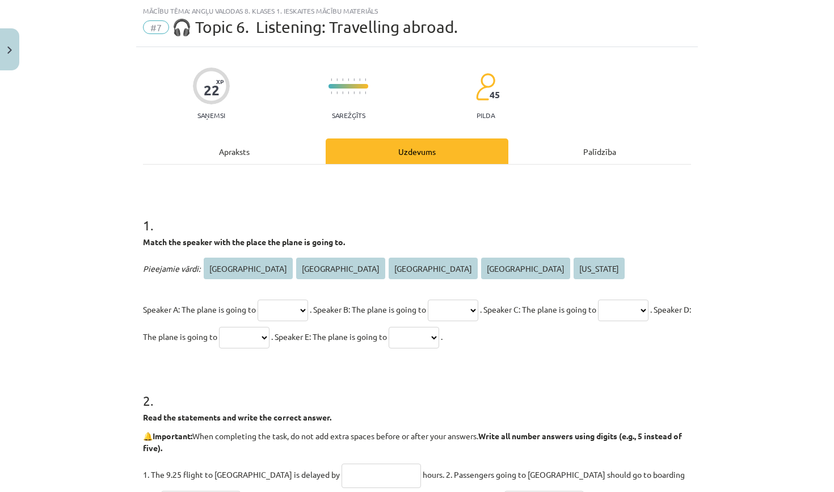
select select "****"
click at [237, 157] on div "Apraksts" at bounding box center [234, 151] width 183 height 26
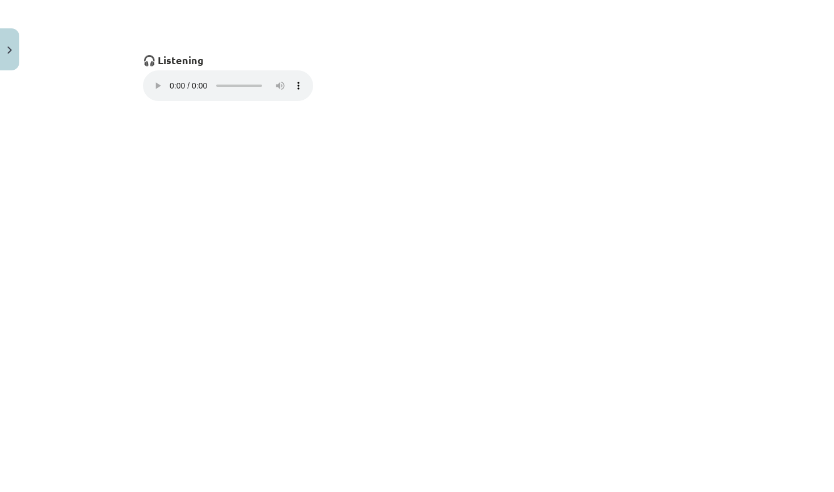
scroll to position [852, 0]
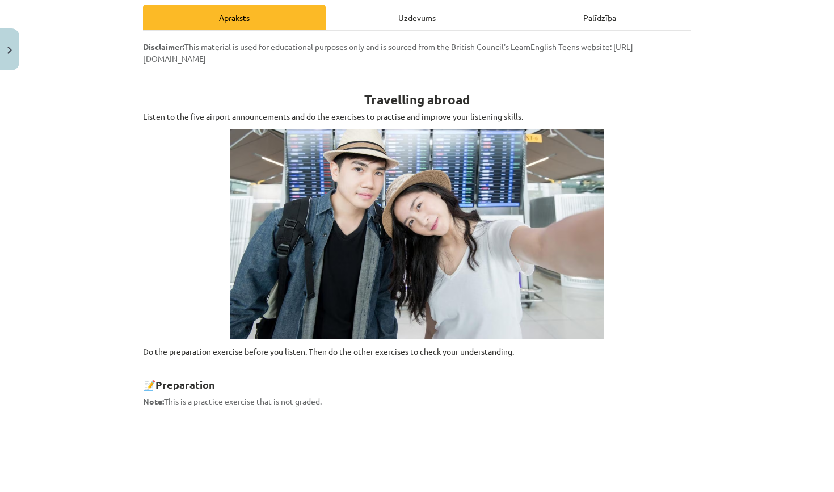
click at [389, 21] on div "Uzdevums" at bounding box center [417, 18] width 183 height 26
select select "****"
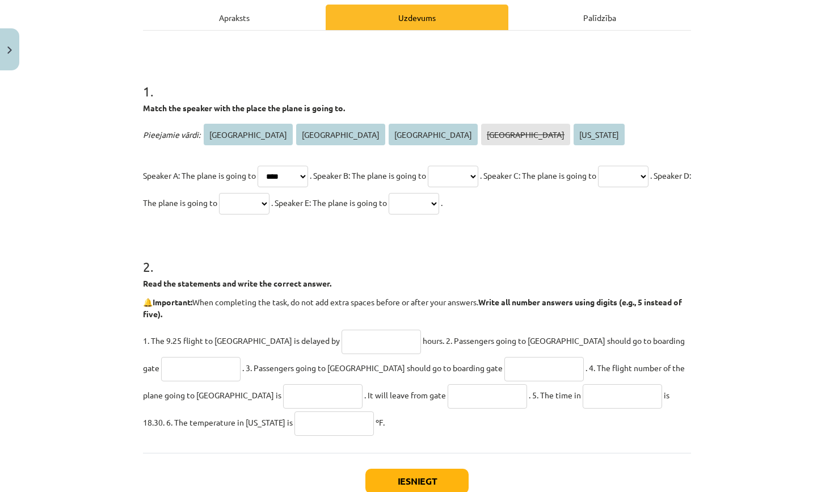
scroll to position [28, 0]
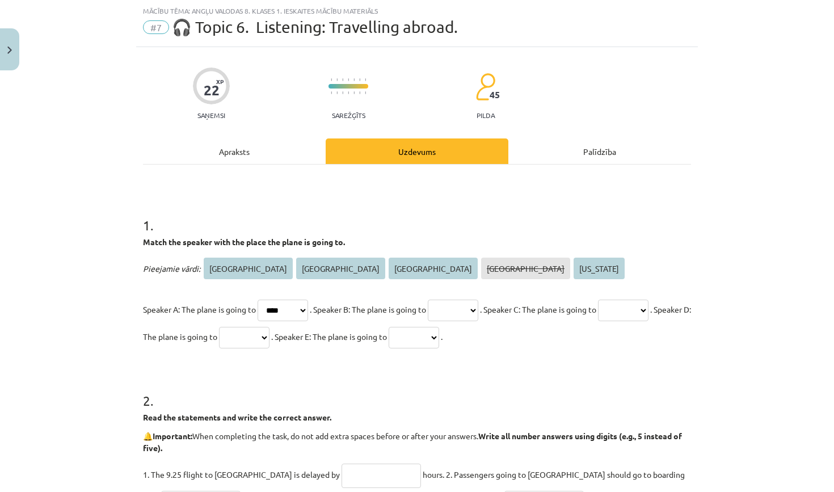
select select "*****"
select select "******"
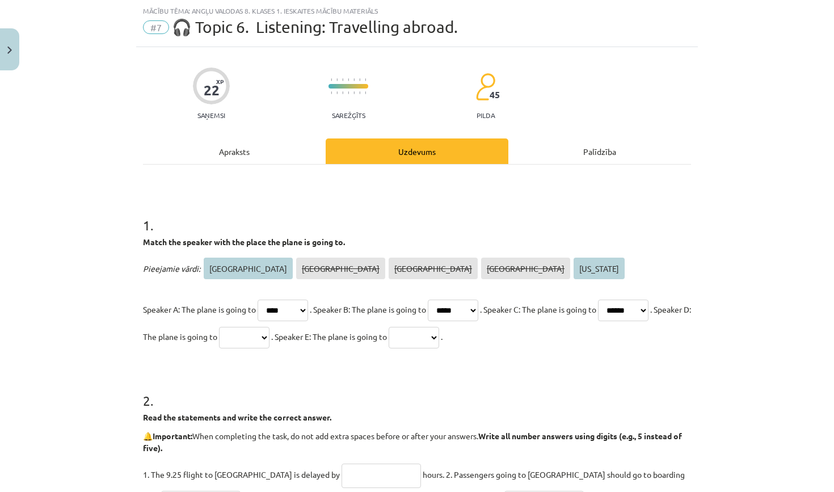
click at [230, 150] on div "Apraksts" at bounding box center [234, 151] width 183 height 26
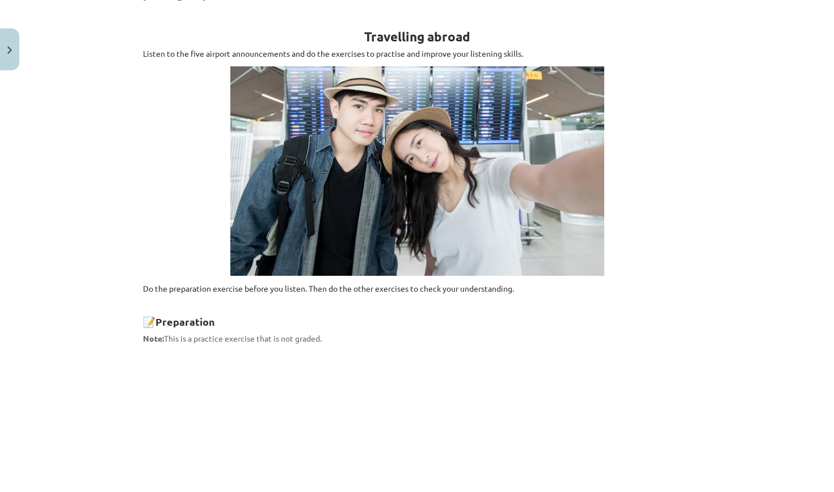
scroll to position [168, 0]
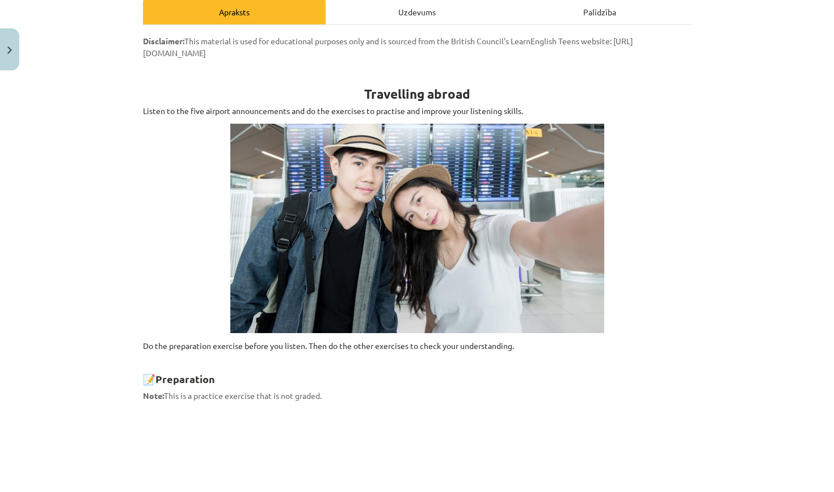
click at [408, 10] on div "Uzdevums" at bounding box center [417, 12] width 183 height 26
select select "****"
select select "*****"
select select "******"
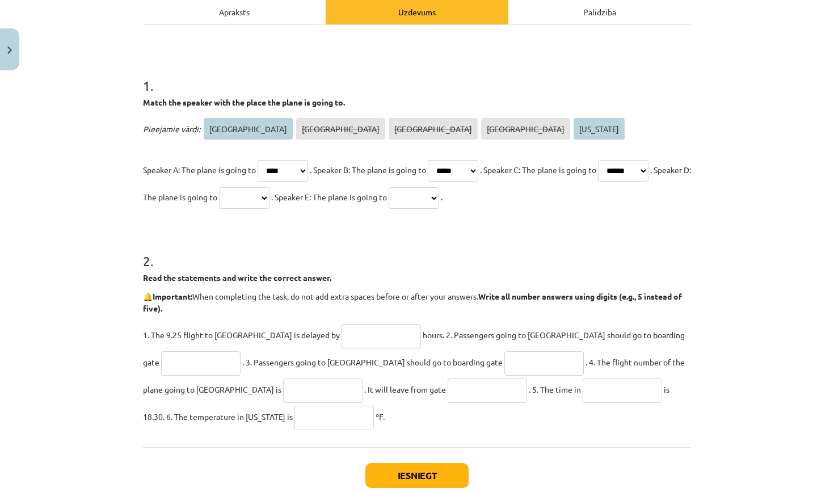
scroll to position [28, 0]
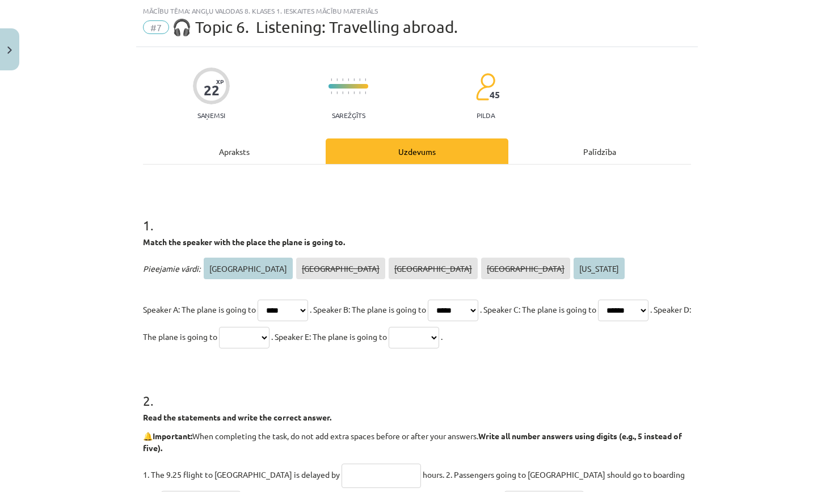
click at [470, 326] on p "Speaker A: The plane is going to ********* ****** ***** **** ******** . Speaker…" at bounding box center [417, 323] width 548 height 54
select select "********"
select select "*********"
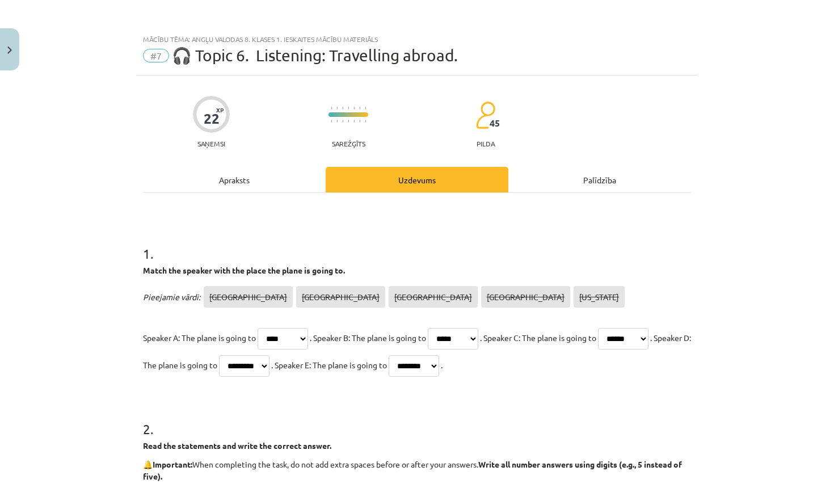
scroll to position [0, 0]
click at [263, 177] on div "Apraksts" at bounding box center [234, 180] width 183 height 26
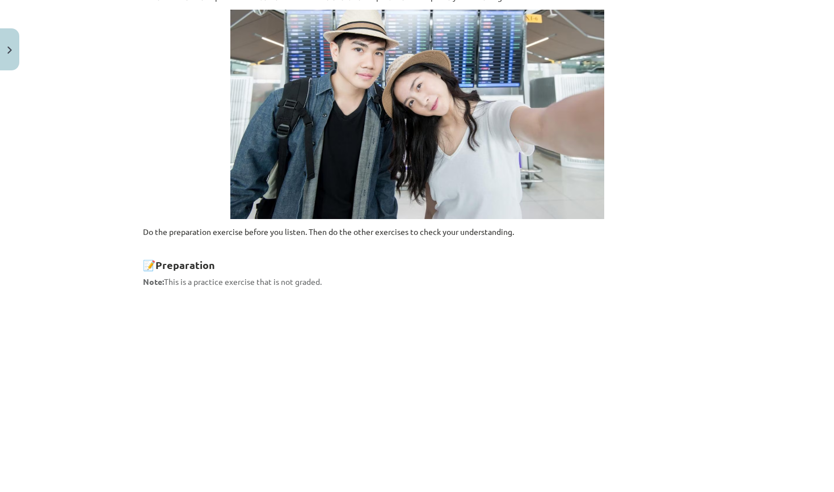
scroll to position [114, 0]
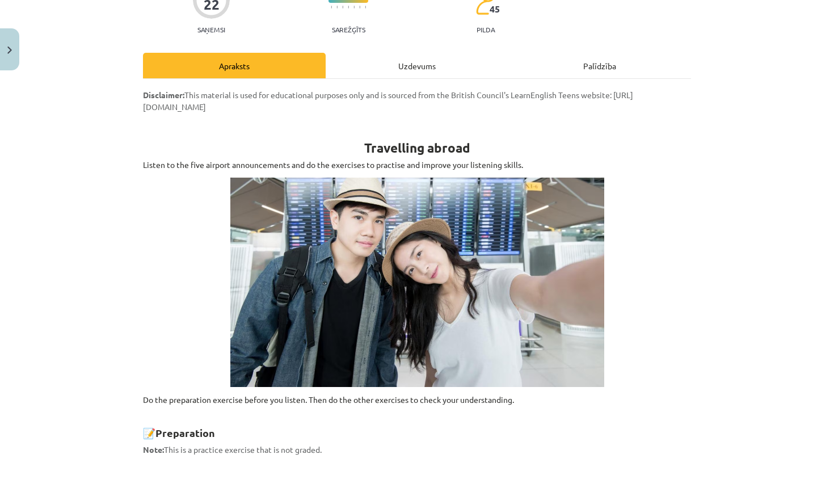
click at [397, 70] on div "Uzdevums" at bounding box center [417, 66] width 183 height 26
select select "****"
select select "*****"
select select "******"
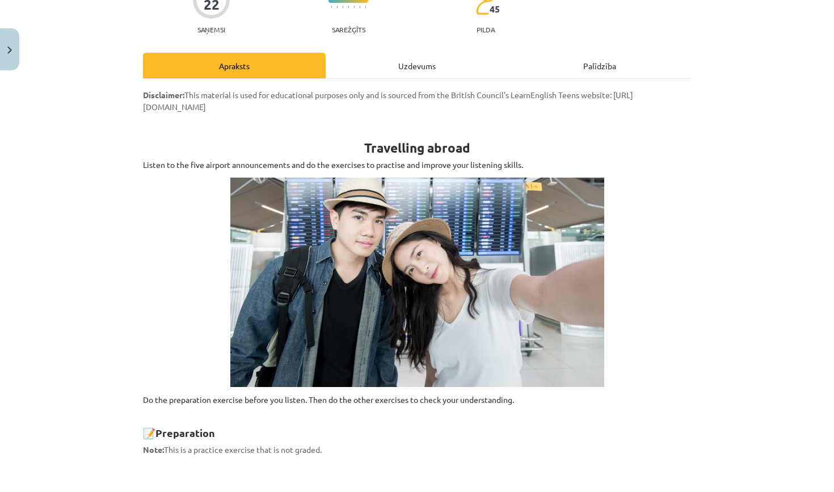
select select "*********"
select select "********"
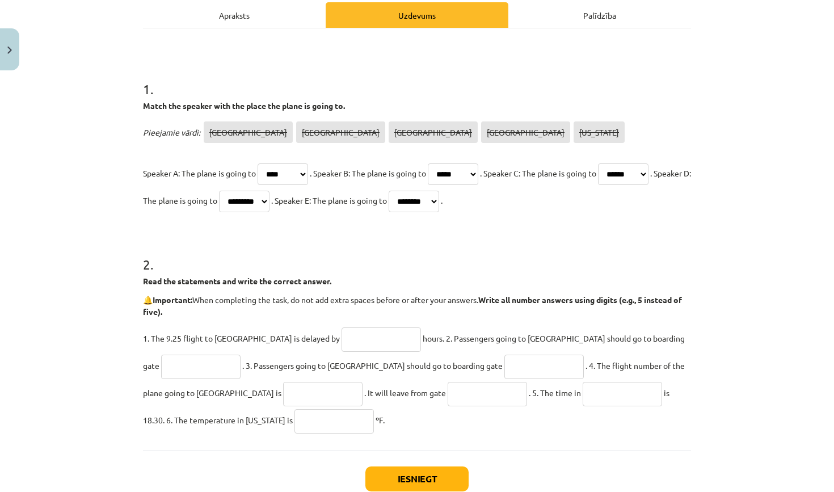
scroll to position [239, 0]
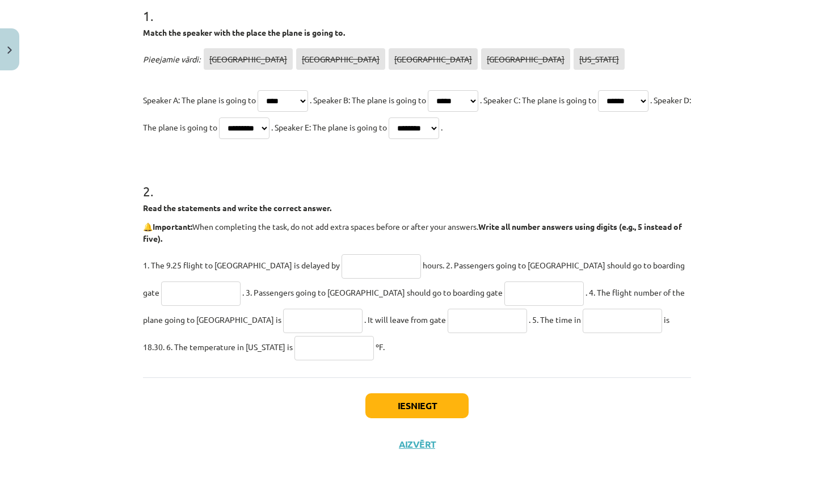
click at [342, 264] on input "text" at bounding box center [381, 266] width 79 height 24
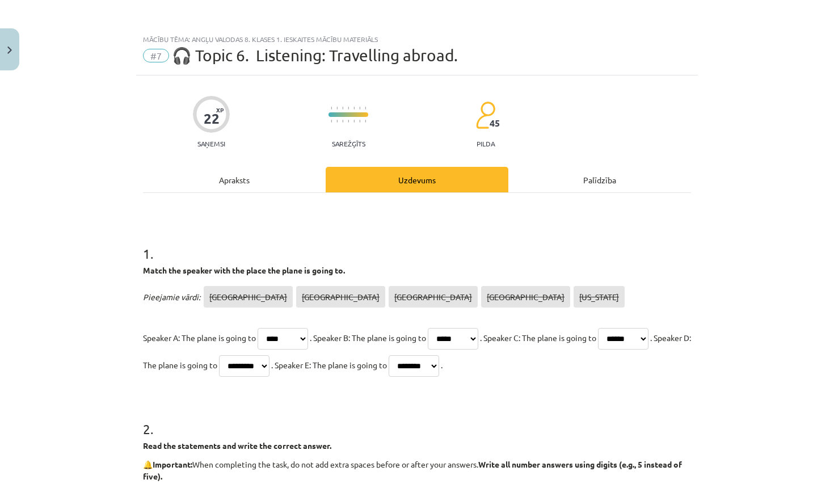
scroll to position [0, 0]
type input "*"
click at [267, 180] on div "Apraksts" at bounding box center [234, 180] width 183 height 26
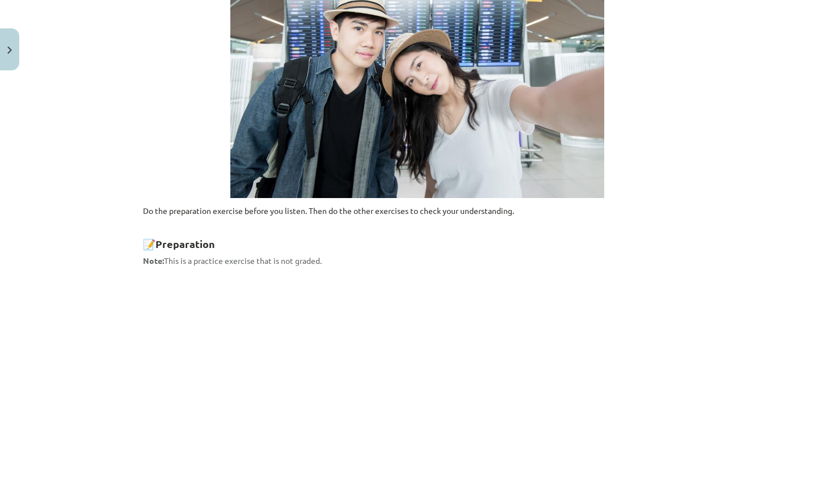
scroll to position [81, 0]
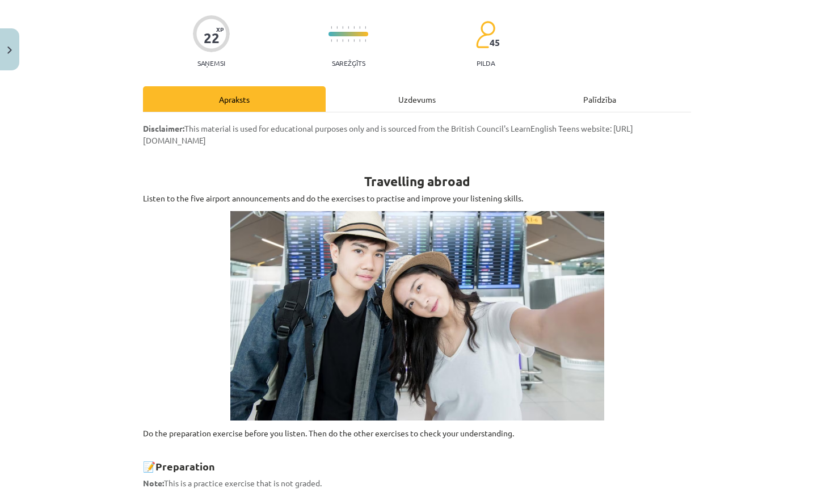
click at [411, 99] on div "Uzdevums" at bounding box center [417, 99] width 183 height 26
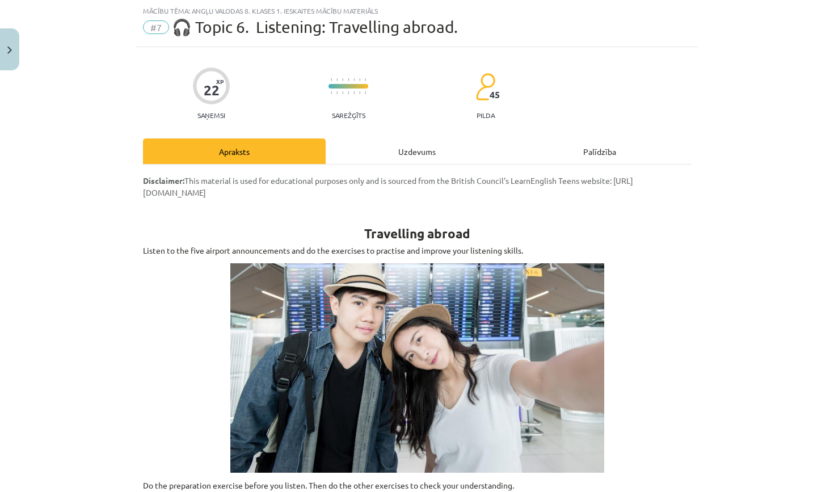
select select "****"
select select "*****"
select select "******"
select select "*********"
select select "********"
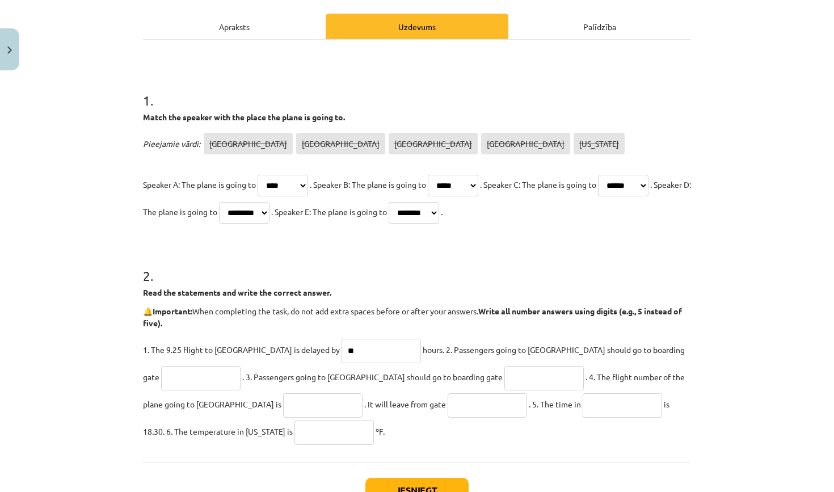
scroll to position [154, 0]
type input "**"
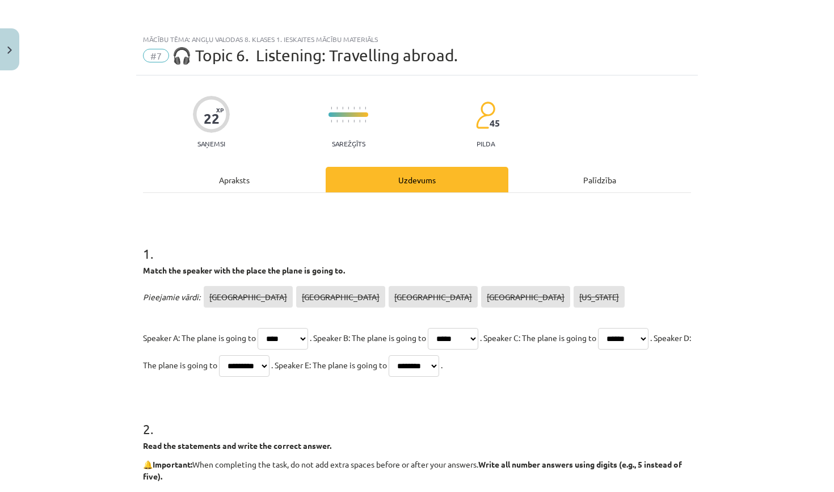
scroll to position [0, 0]
type input "**"
click at [278, 167] on div "Apraksts" at bounding box center [234, 180] width 183 height 26
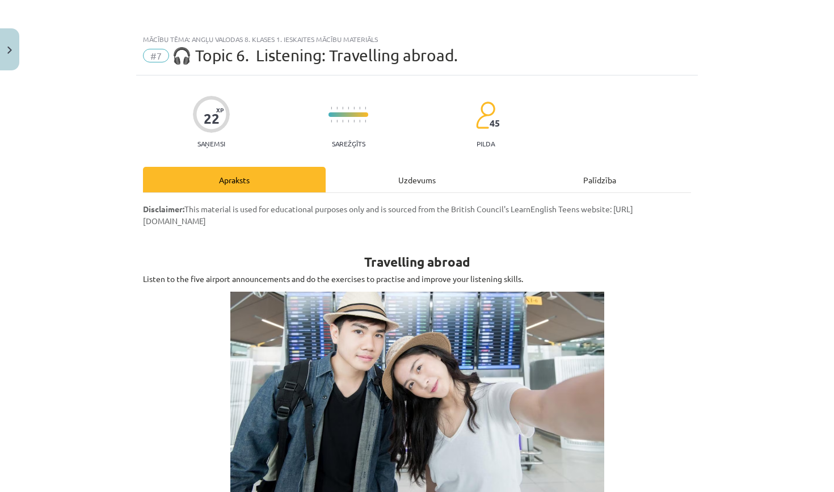
click at [421, 185] on div "Uzdevums" at bounding box center [417, 180] width 183 height 26
select select "****"
select select "*****"
select select "******"
select select "*********"
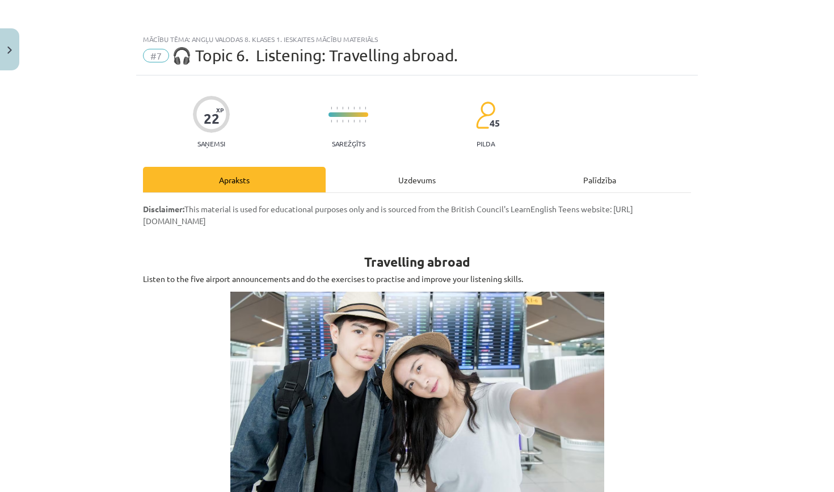
select select "********"
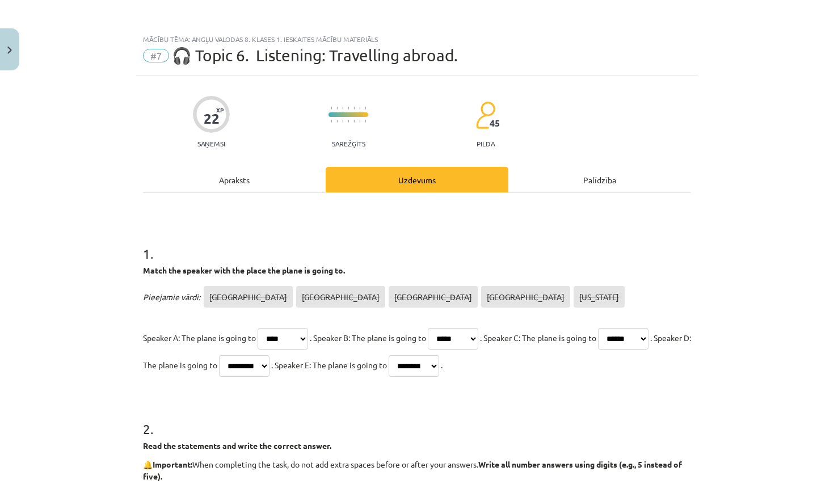
type input "*"
click at [234, 183] on div "Apraksts" at bounding box center [234, 180] width 183 height 26
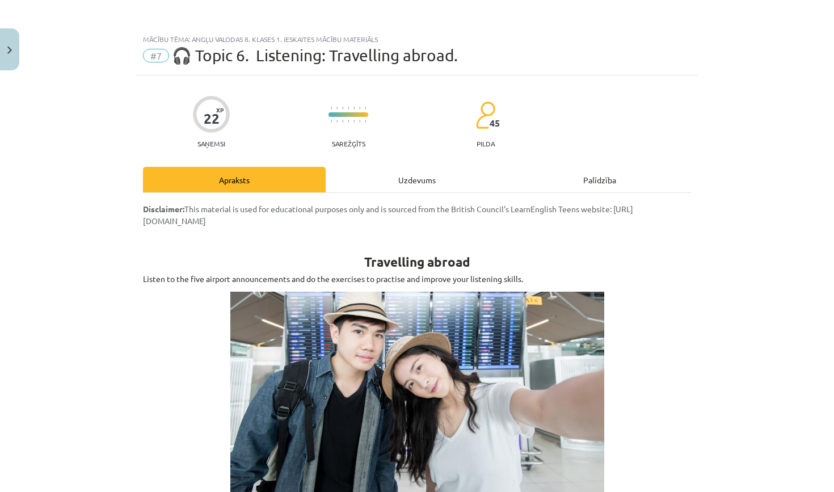
click at [386, 176] on div "Uzdevums" at bounding box center [417, 180] width 183 height 26
select select "****"
select select "*****"
select select "******"
select select "*********"
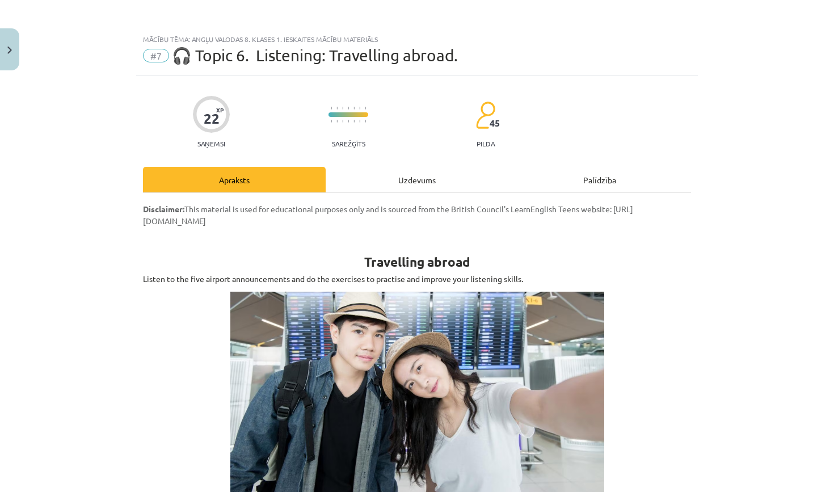
select select "********"
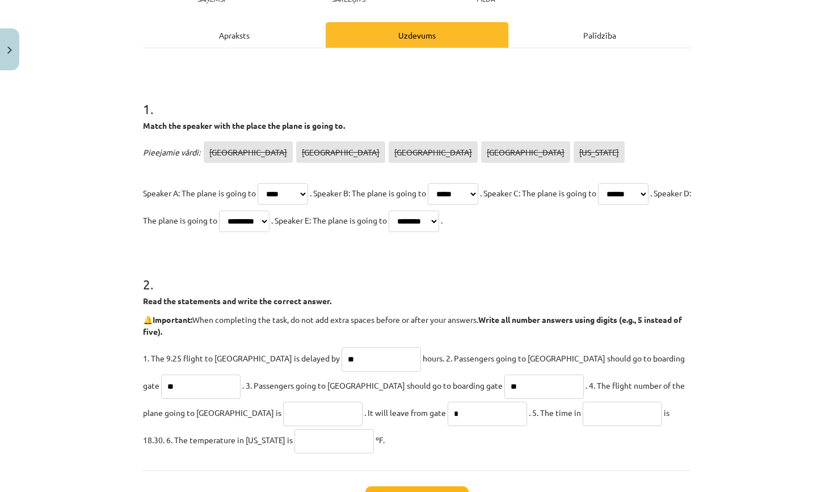
scroll to position [194, 0]
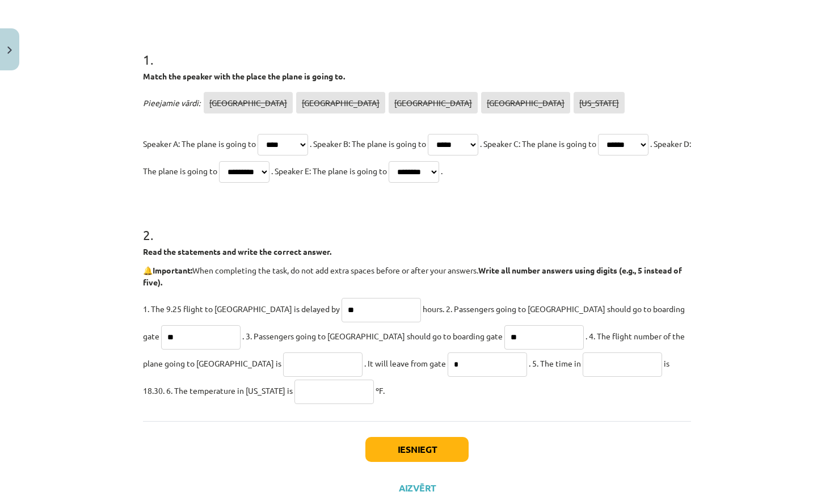
click at [283, 367] on input "text" at bounding box center [322, 364] width 79 height 24
paste input "*******"
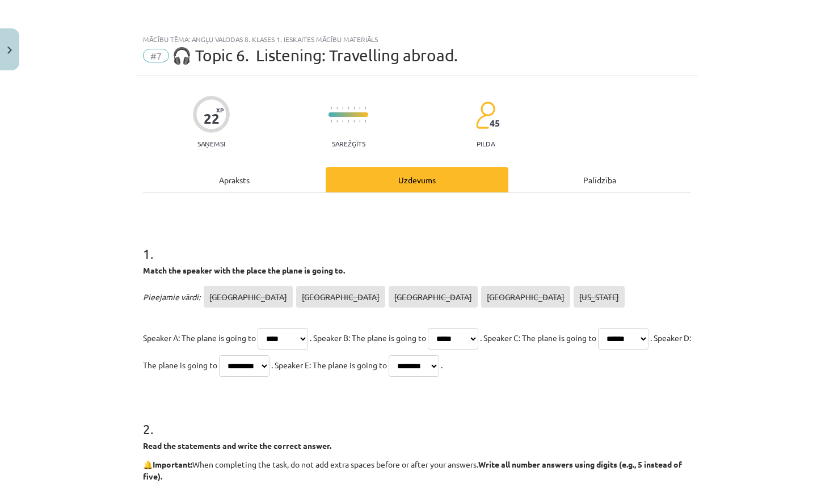
scroll to position [0, 0]
type input "******"
click at [246, 176] on div "Apraksts" at bounding box center [234, 180] width 183 height 26
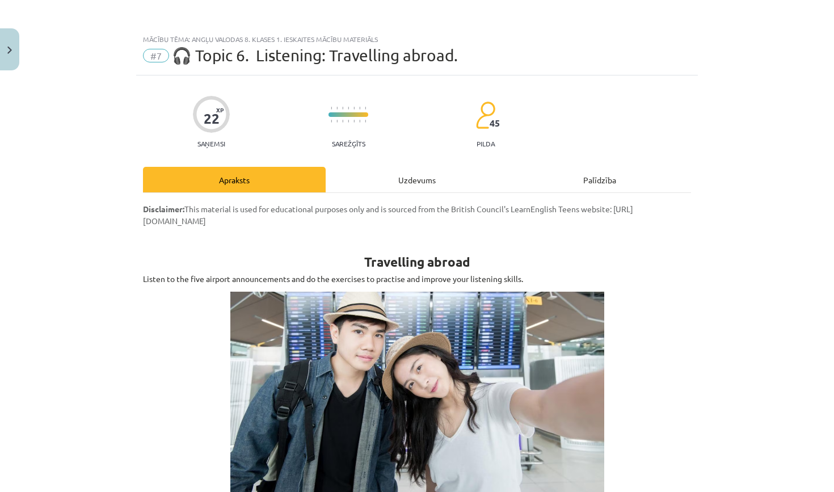
click at [411, 169] on div "Uzdevums" at bounding box center [417, 180] width 183 height 26
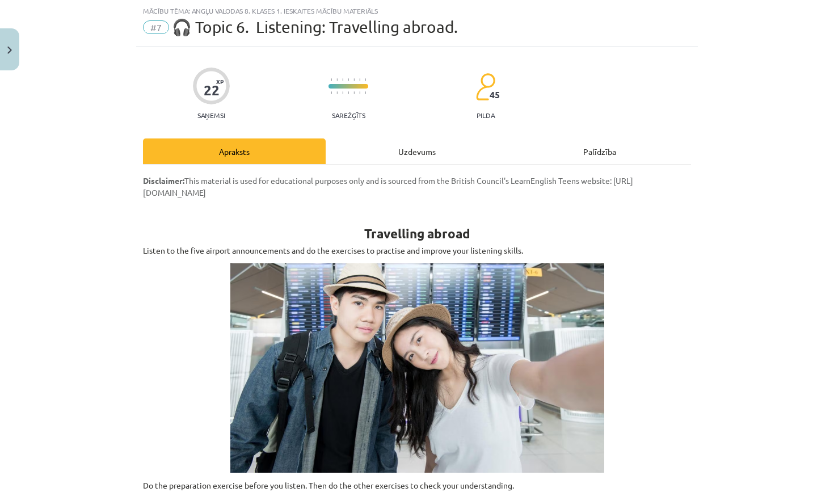
select select "****"
select select "*****"
select select "******"
select select "*********"
select select "********"
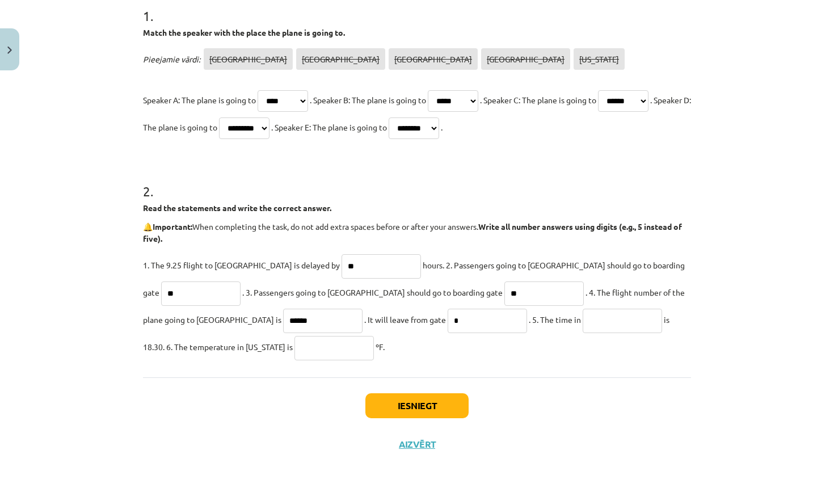
scroll to position [239, 0]
click at [583, 310] on input "text" at bounding box center [622, 321] width 79 height 24
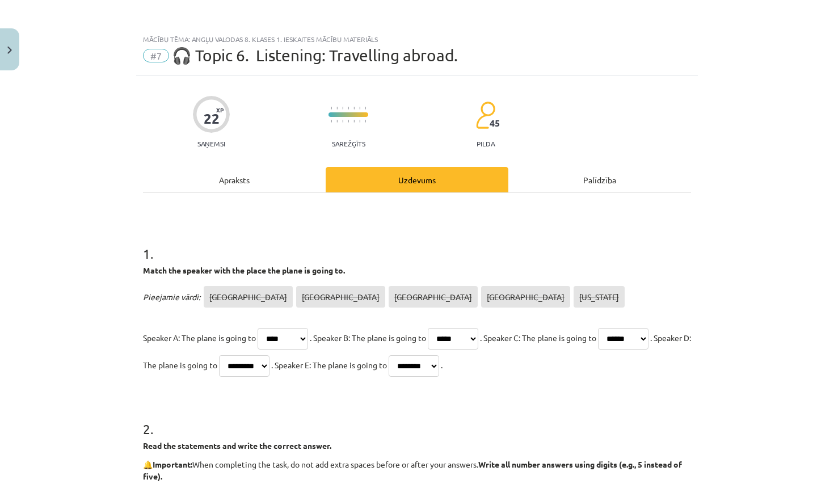
scroll to position [0, 0]
type input "********"
click at [285, 170] on div "Apraksts" at bounding box center [234, 180] width 183 height 26
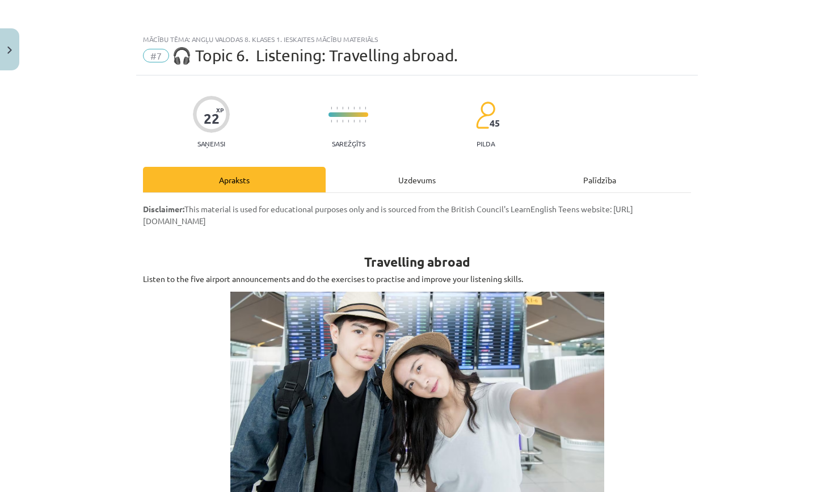
click at [412, 183] on div "Uzdevums" at bounding box center [417, 180] width 183 height 26
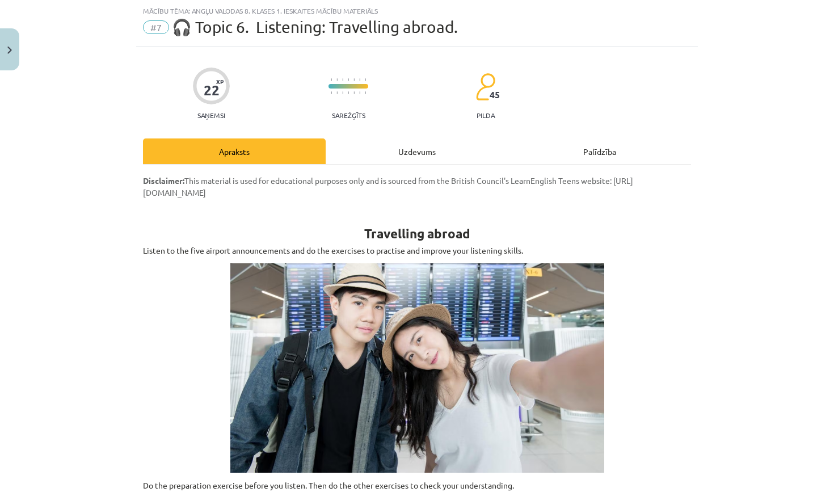
select select "****"
select select "*****"
select select "******"
select select "*********"
select select "********"
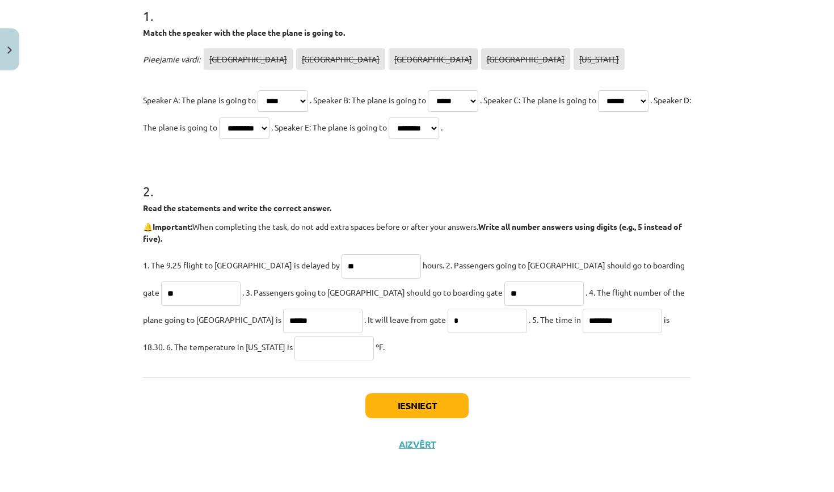
scroll to position [239, 0]
click at [294, 348] on input "text" at bounding box center [333, 348] width 79 height 24
type input "**"
click at [387, 404] on button "Iesniegt" at bounding box center [416, 405] width 103 height 25
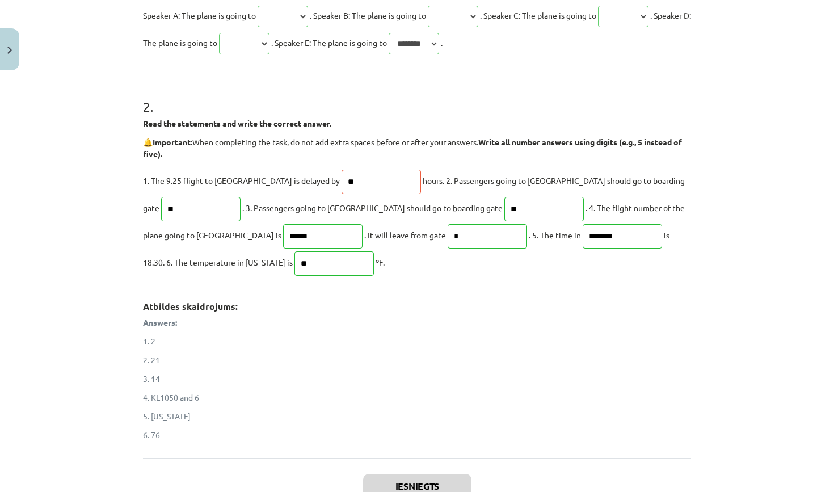
scroll to position [325, 0]
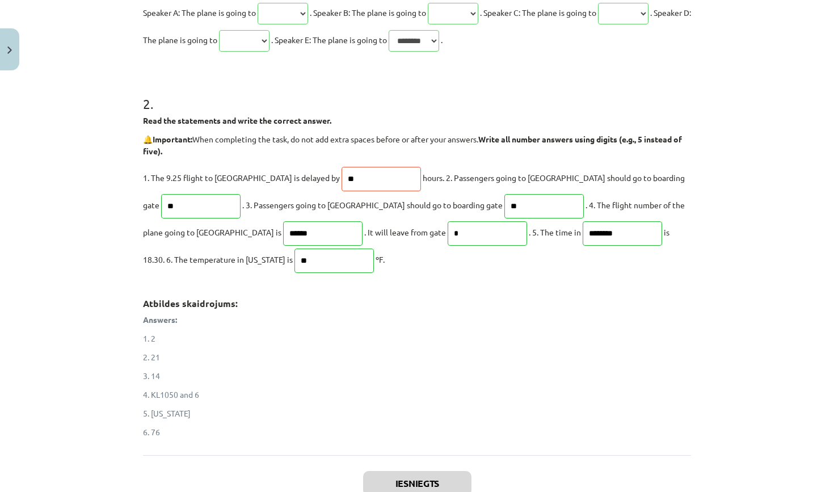
click at [264, 179] on p "1. The 9.25 flight to Rome is delayed by * hours. 2. Passengers going to Tokyo …" at bounding box center [417, 218] width 548 height 109
click at [333, 205] on p "1. The 9.25 flight to Rome is delayed by * hours. 2. Passengers going to Tokyo …" at bounding box center [417, 218] width 548 height 109
click at [306, 307] on h3 "Atbildes skaidrojums:" at bounding box center [417, 300] width 548 height 20
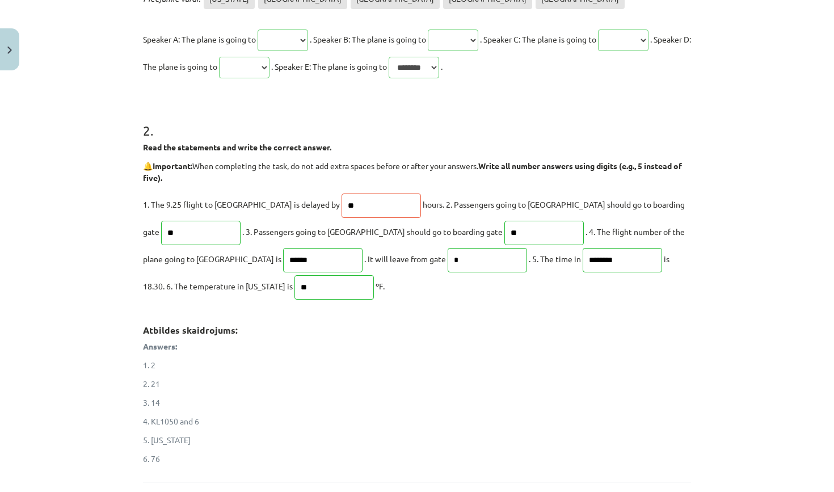
scroll to position [404, 0]
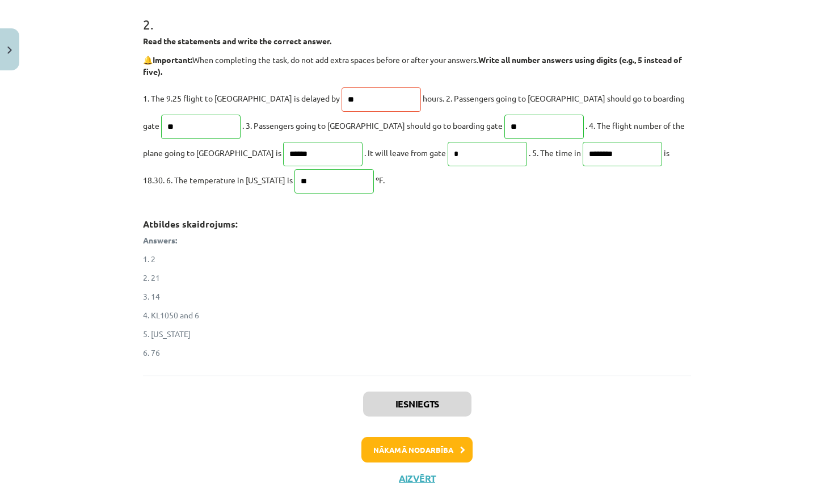
click at [395, 445] on button "Nākamā nodarbība" at bounding box center [416, 450] width 111 height 26
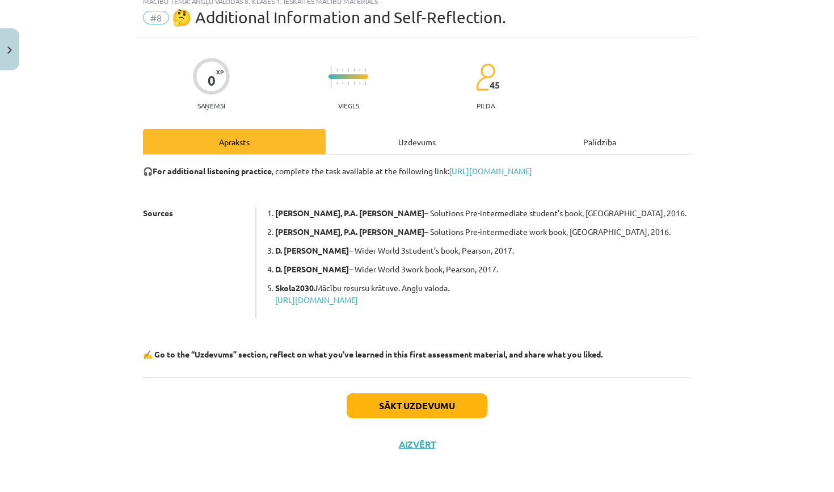
click at [415, 140] on div "Uzdevums" at bounding box center [417, 142] width 183 height 26
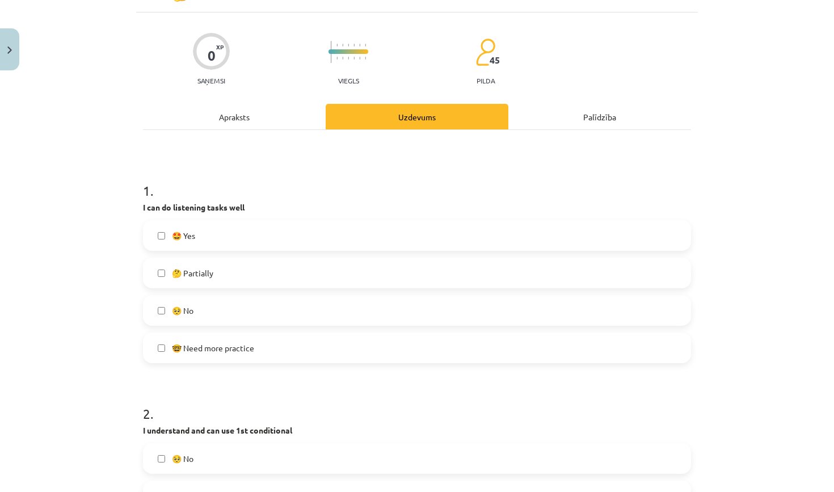
scroll to position [69, 0]
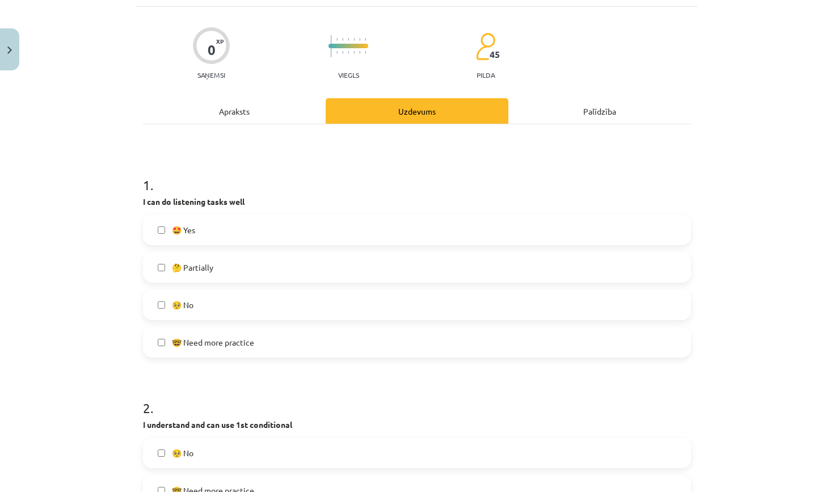
click at [241, 228] on label "🤩 Yes" at bounding box center [417, 230] width 546 height 28
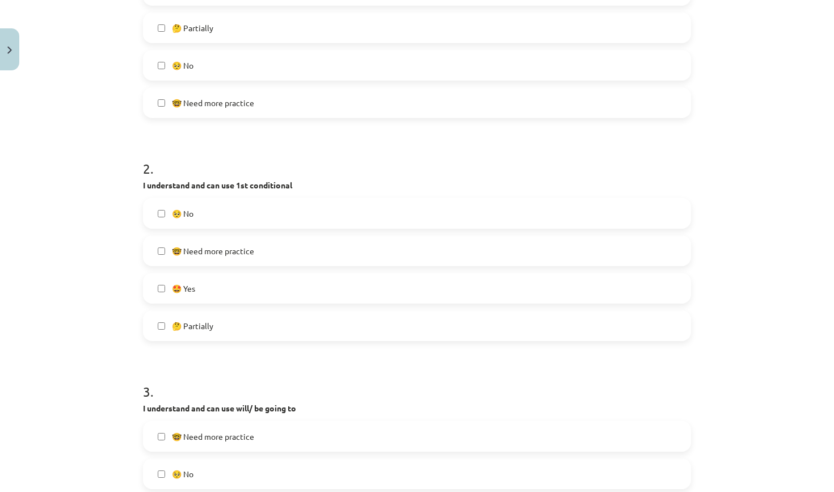
scroll to position [309, 0]
click at [233, 287] on label "🤩 Yes" at bounding box center [417, 287] width 546 height 28
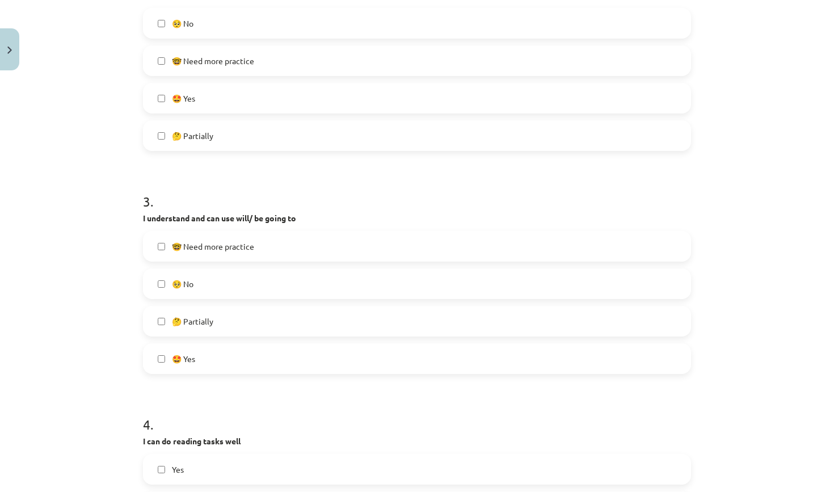
scroll to position [501, 0]
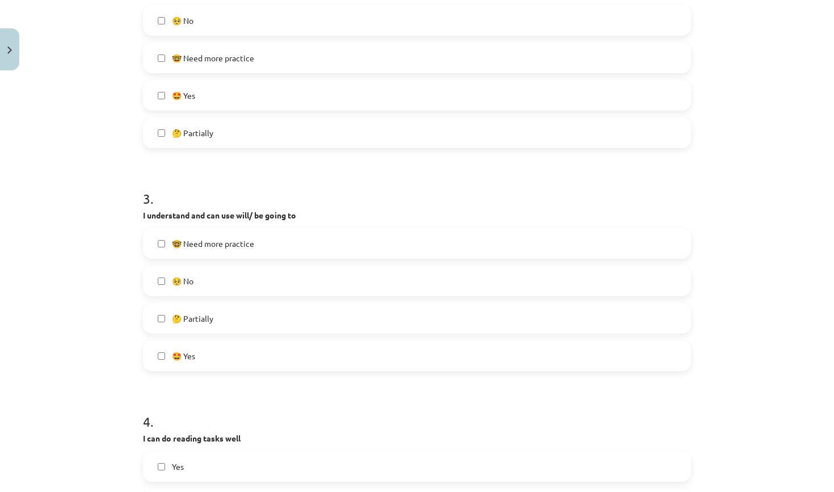
click at [200, 356] on label "🤩 Yes" at bounding box center [417, 356] width 546 height 28
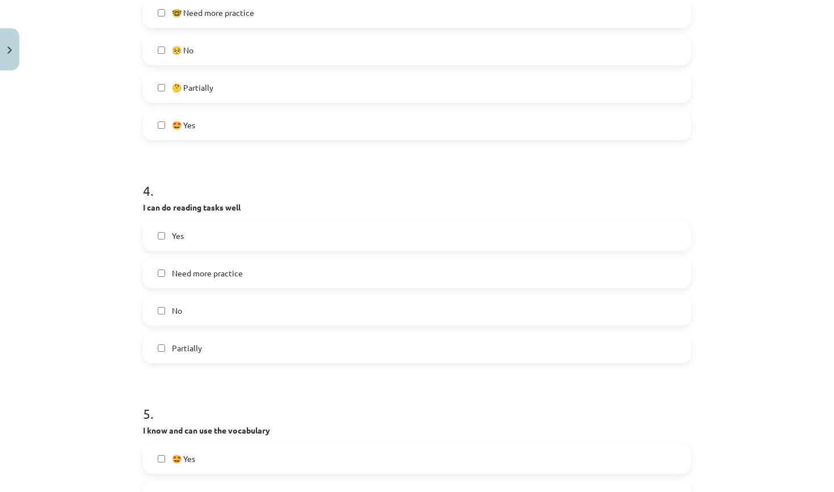
scroll to position [738, 0]
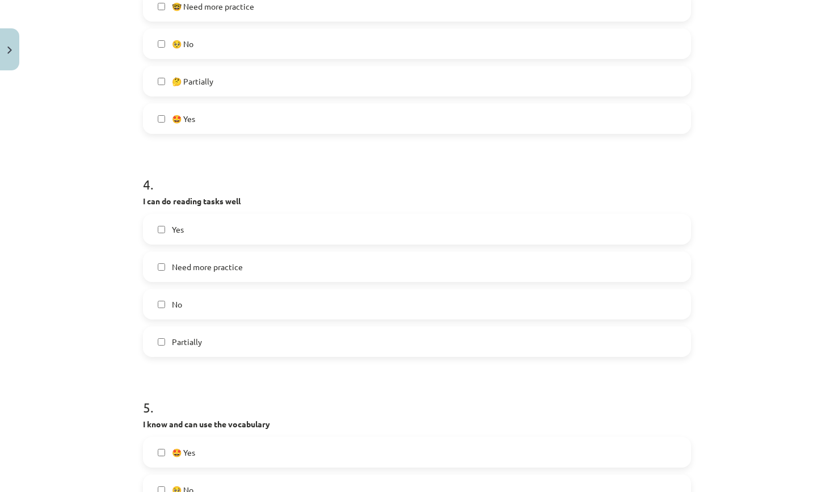
click at [167, 231] on label "Yes" at bounding box center [417, 229] width 546 height 28
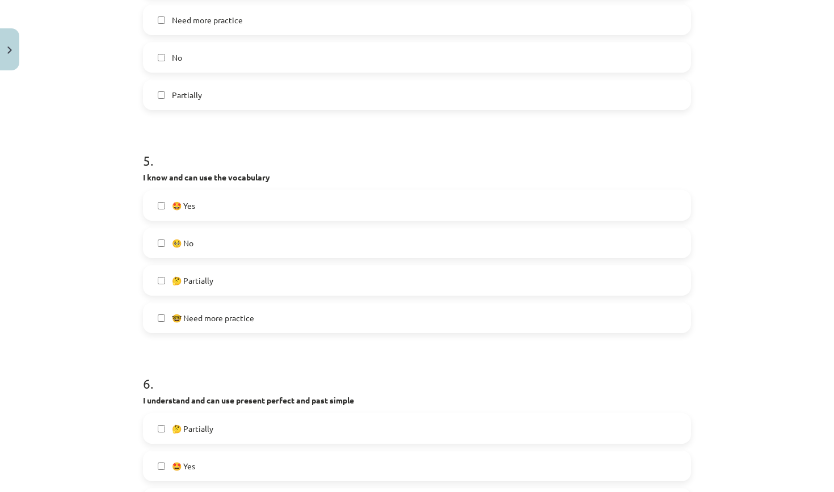
scroll to position [986, 0]
click at [186, 205] on span "🤩 Yes" at bounding box center [183, 205] width 23 height 12
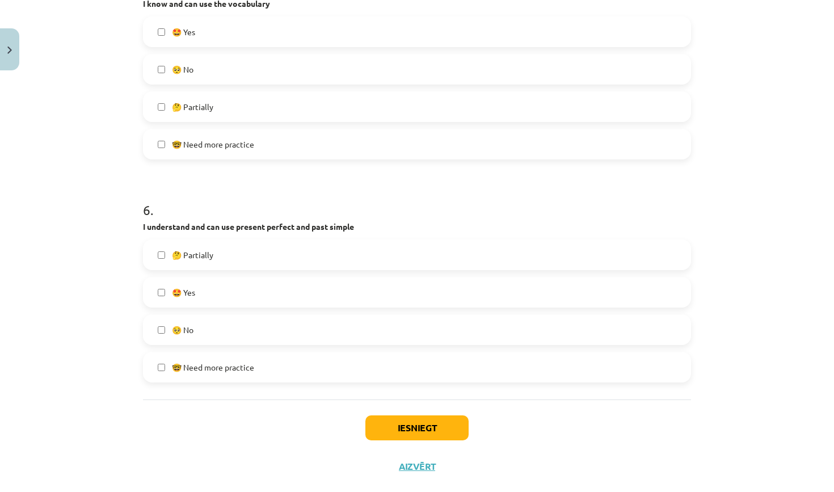
scroll to position [1182, 0]
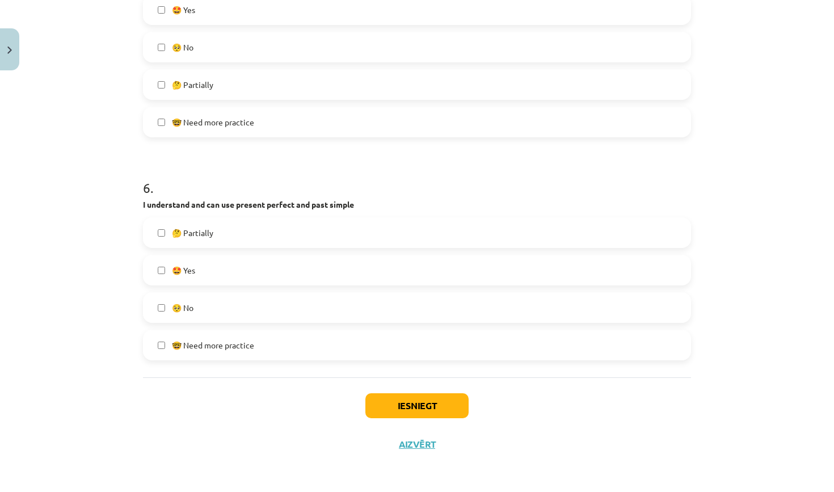
click at [179, 71] on label "🤔 Partially" at bounding box center [417, 84] width 546 height 28
click at [171, 5] on label "🤩 Yes" at bounding box center [417, 9] width 546 height 28
click at [226, 269] on label "🤩 Yes" at bounding box center [417, 270] width 546 height 28
click at [404, 401] on button "Iesniegt" at bounding box center [416, 405] width 103 height 25
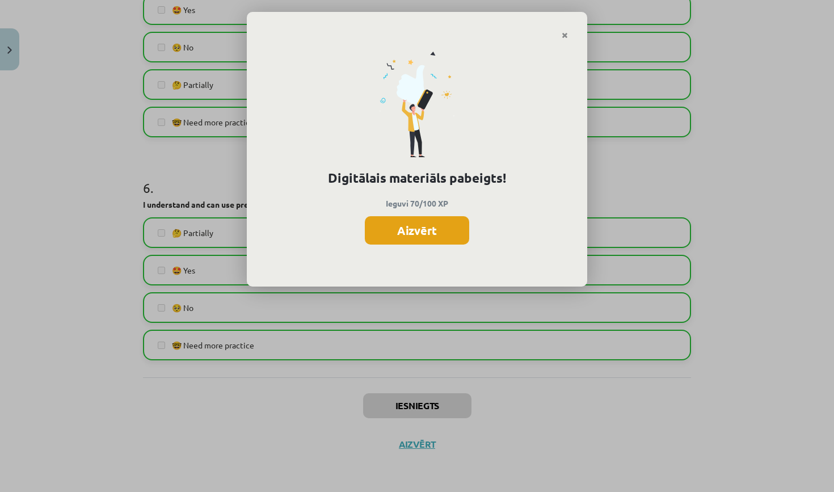
click at [431, 230] on button "Aizvērt" at bounding box center [417, 230] width 104 height 28
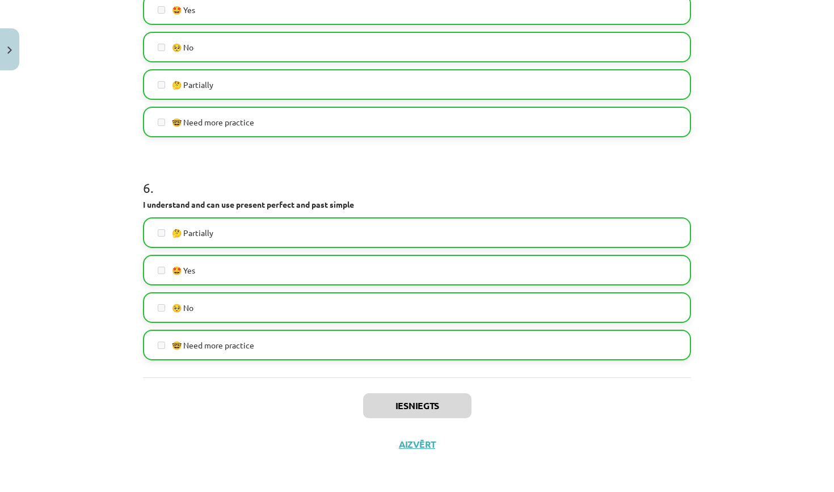
click at [410, 444] on button "Aizvērt" at bounding box center [416, 444] width 43 height 11
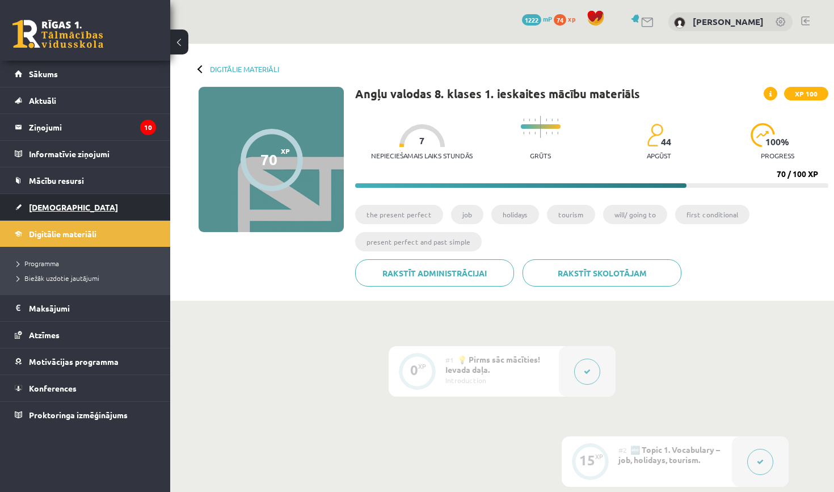
click at [70, 201] on link "[DEMOGRAPHIC_DATA]" at bounding box center [85, 207] width 141 height 26
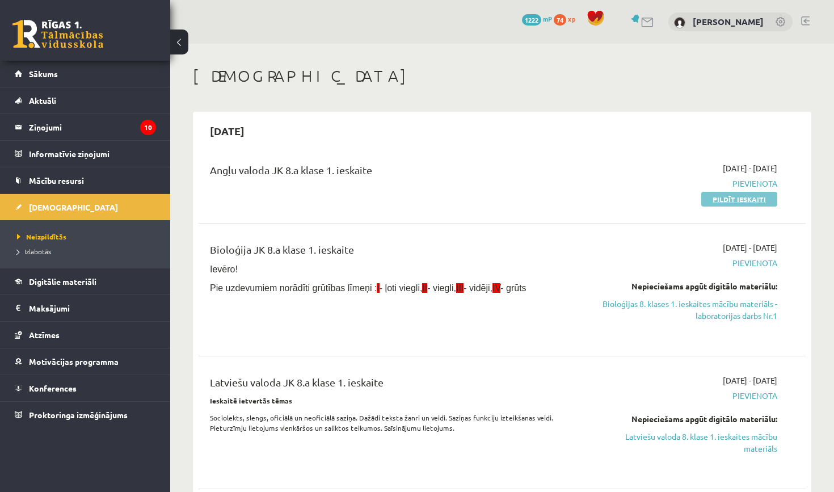
click at [724, 199] on link "Pildīt ieskaiti" at bounding box center [739, 199] width 76 height 15
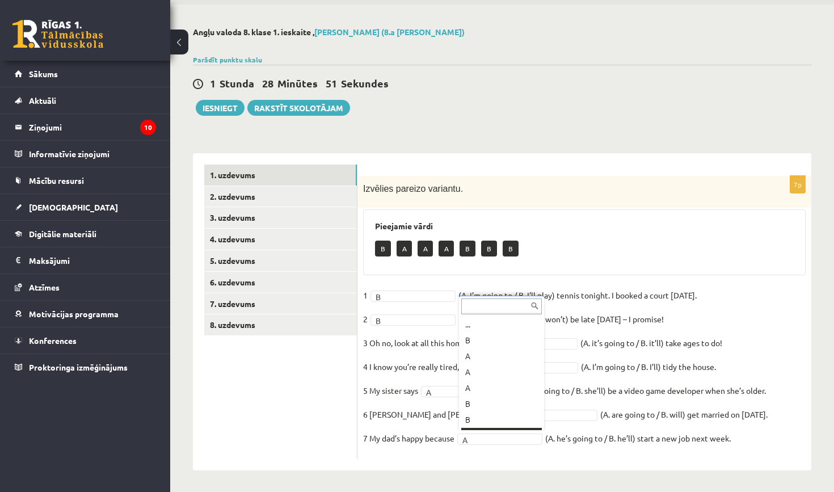
scroll to position [14, 0]
click at [380, 247] on p "A" at bounding box center [382, 249] width 15 height 16
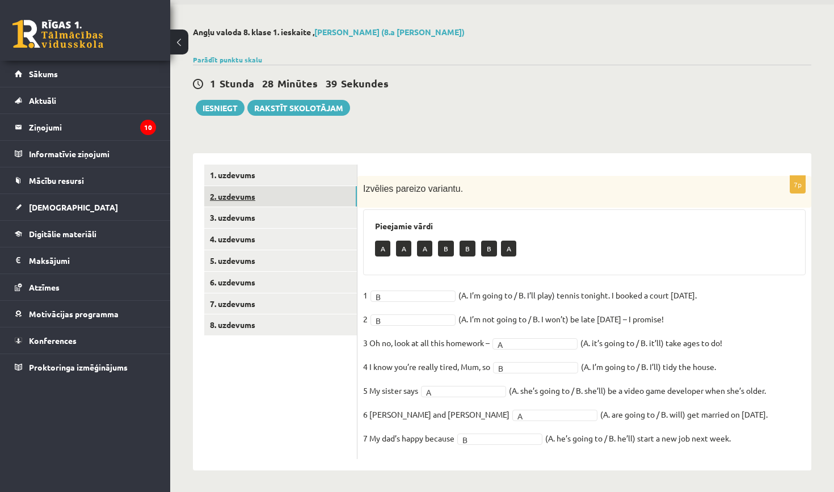
click at [289, 199] on link "2. uzdevums" at bounding box center [280, 196] width 153 height 21
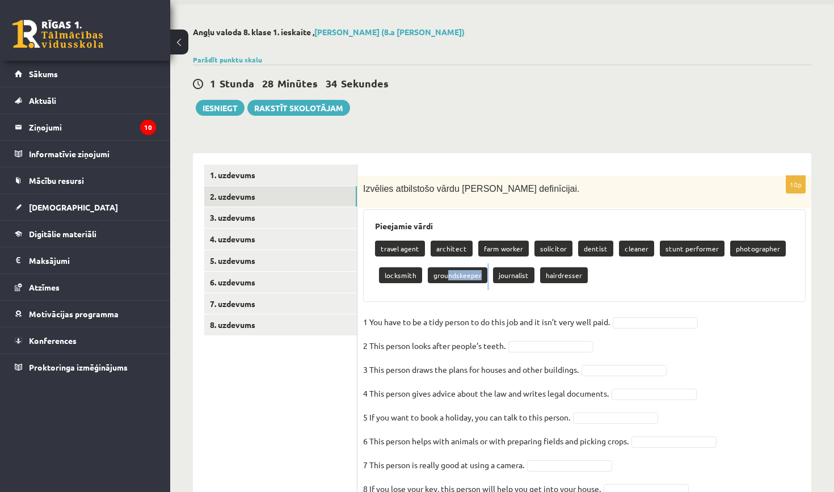
drag, startPoint x: 444, startPoint y: 272, endPoint x: 491, endPoint y: 275, distance: 46.6
click at [491, 276] on div "travel agent architect farm worker solicitor dentist cleaner stunt performer ph…" at bounding box center [584, 263] width 419 height 53
click at [645, 263] on div "travel agent architect farm worker solicitor dentist cleaner stunt performer ph…" at bounding box center [584, 263] width 419 height 53
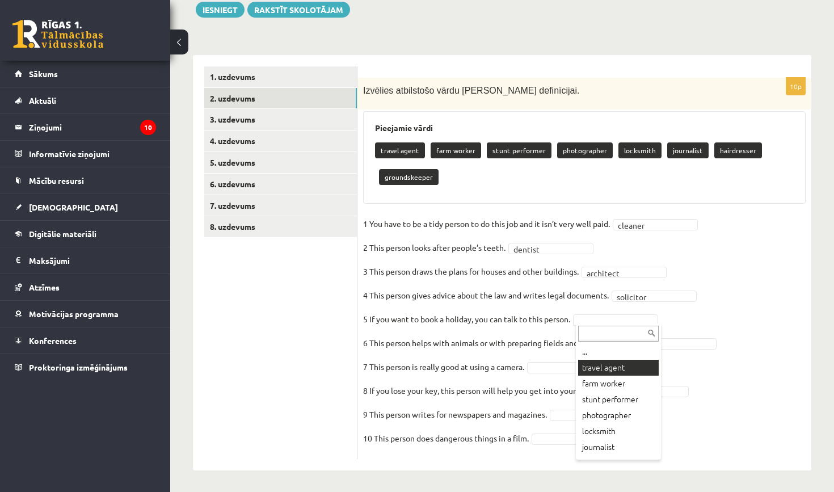
scroll to position [111, 0]
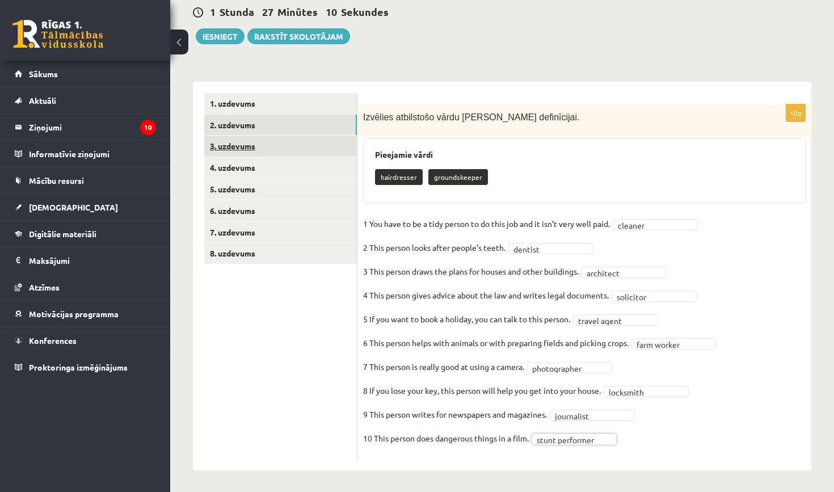
click at [281, 145] on link "3. uzdevums" at bounding box center [280, 146] width 153 height 21
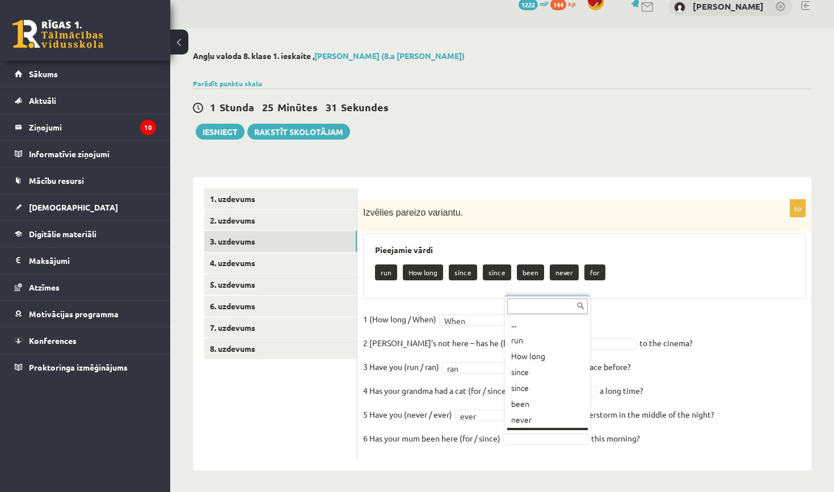
scroll to position [14, 0]
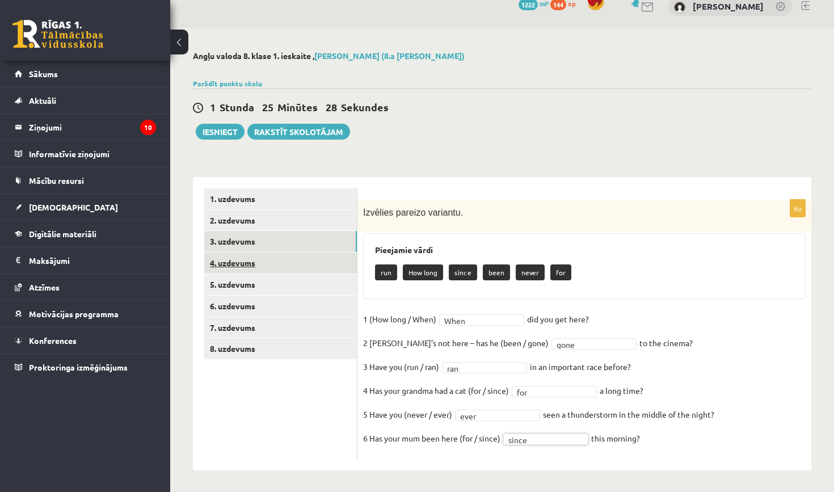
click at [254, 260] on link "4. uzdevums" at bounding box center [280, 262] width 153 height 21
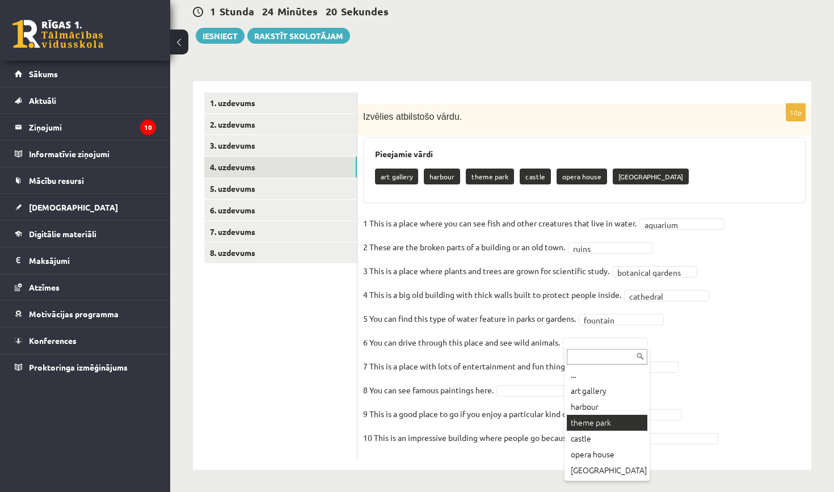
scroll to position [111, 0]
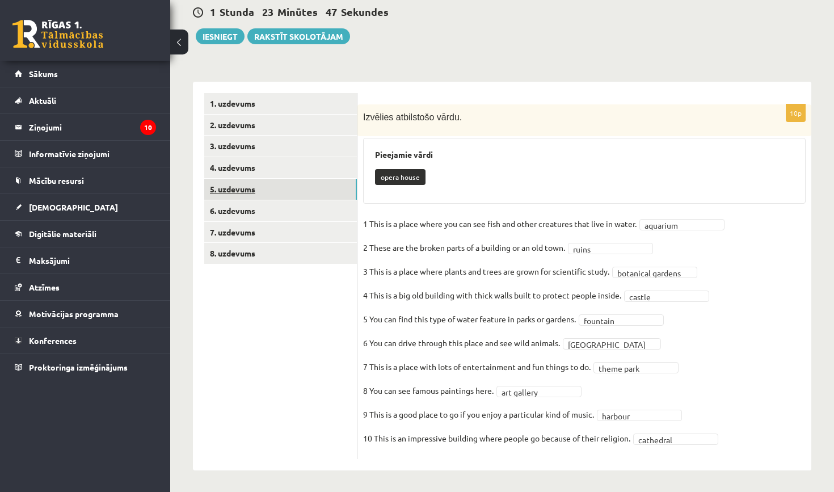
click at [257, 179] on link "5. uzdevums" at bounding box center [280, 189] width 153 height 21
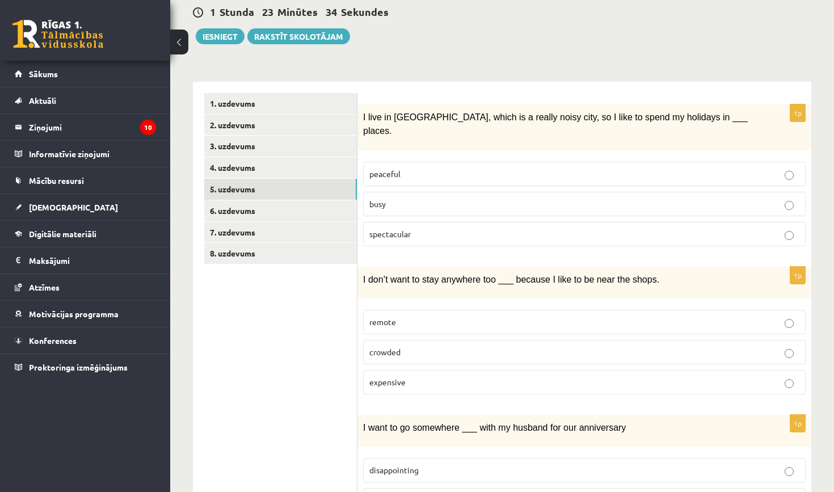
click at [389, 168] on span "peaceful" at bounding box center [384, 173] width 31 height 10
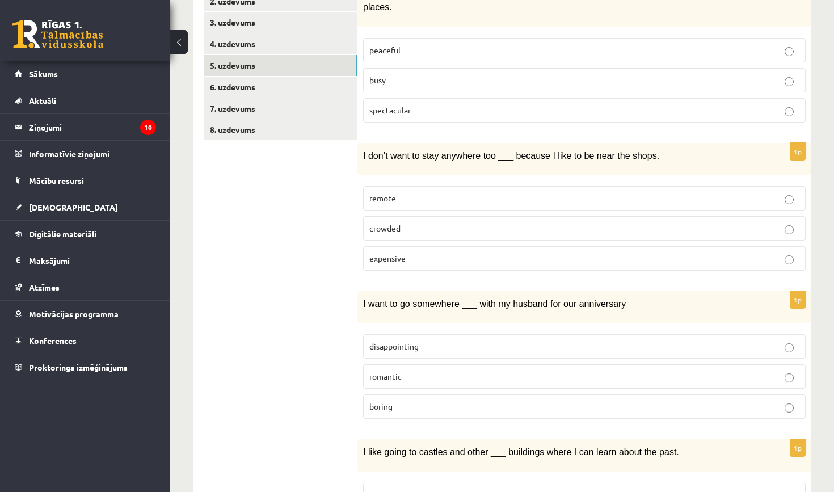
scroll to position [237, 0]
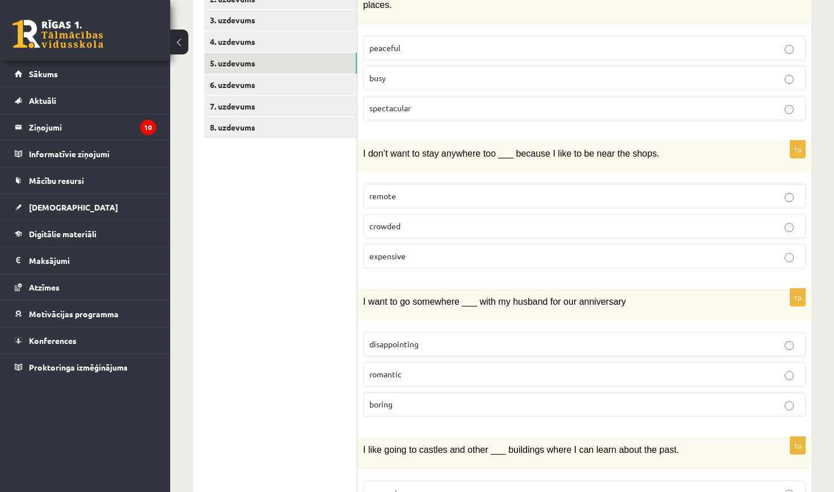
click at [417, 190] on p "remote" at bounding box center [584, 196] width 430 height 12
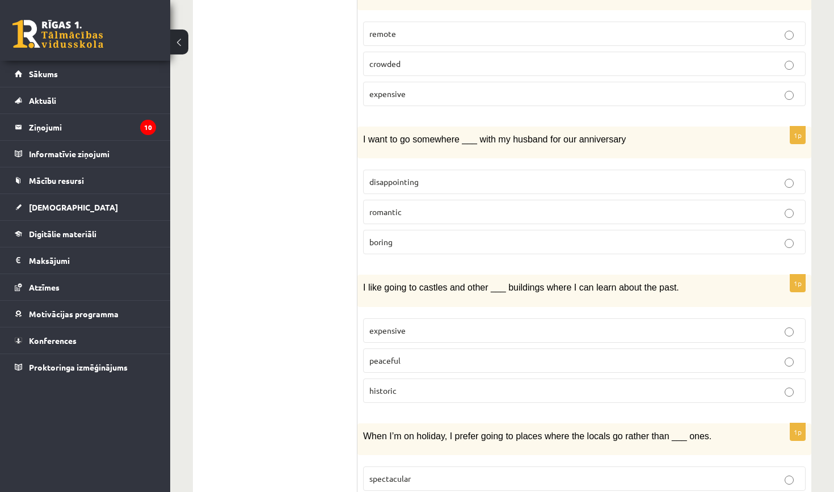
scroll to position [402, 0]
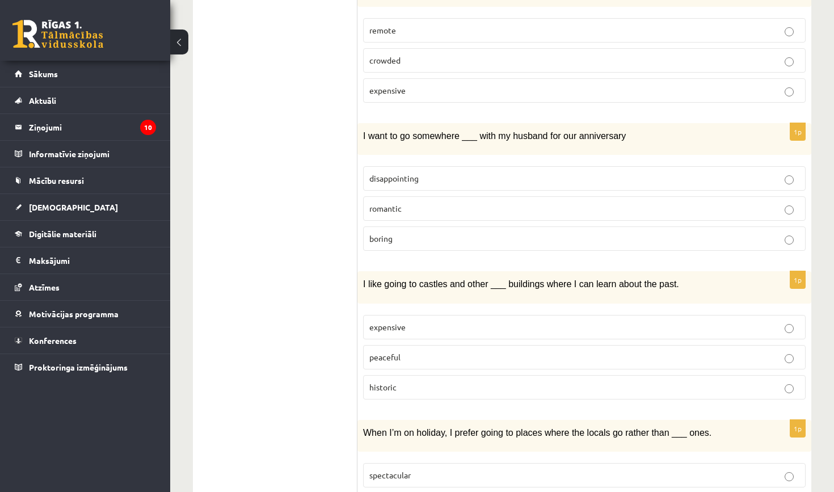
click at [415, 203] on p "romantic" at bounding box center [584, 209] width 430 height 12
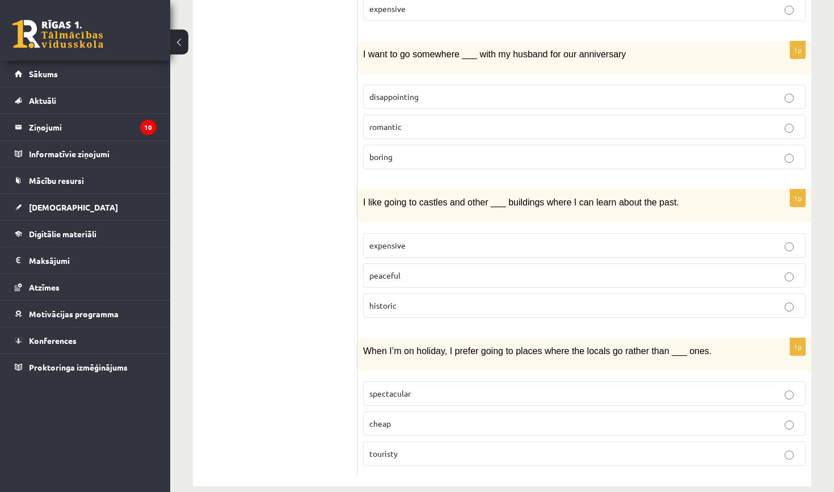
scroll to position [483, 0]
click at [475, 300] on p "historic" at bounding box center [584, 306] width 430 height 12
click at [487, 442] on label "touristy" at bounding box center [584, 454] width 443 height 24
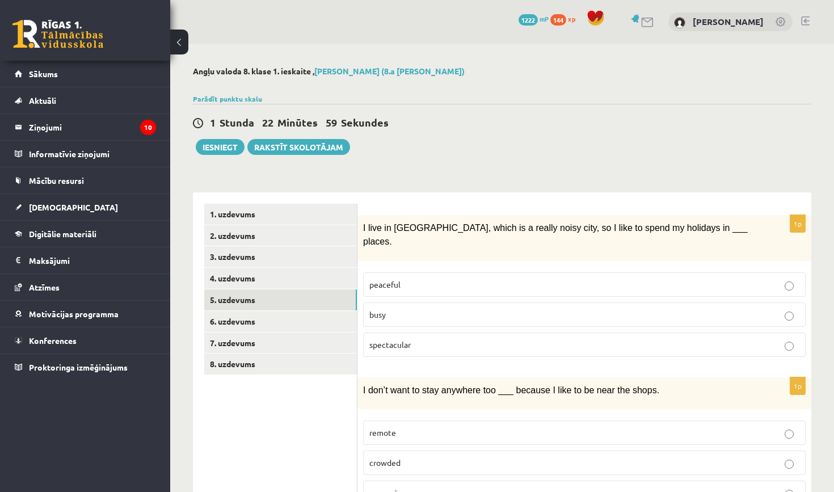
scroll to position [0, 0]
click at [251, 322] on link "6. uzdevums" at bounding box center [280, 321] width 153 height 21
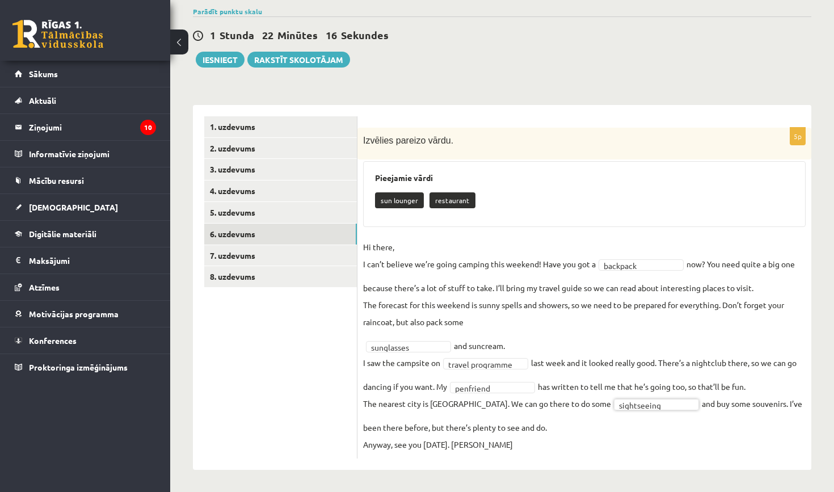
scroll to position [87, 0]
click at [297, 258] on link "7. uzdevums" at bounding box center [280, 256] width 153 height 21
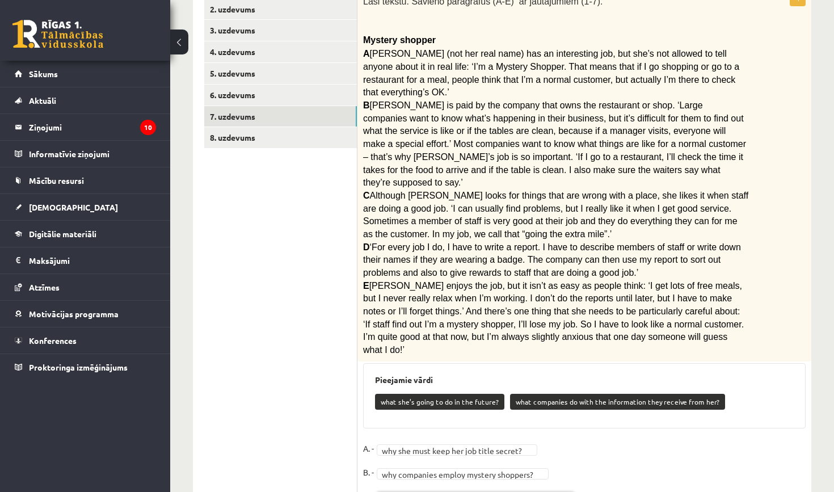
scroll to position [219, 0]
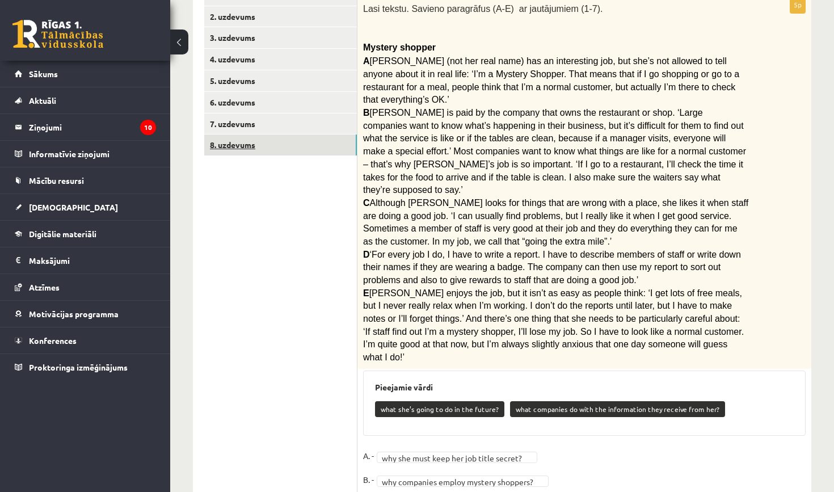
click at [275, 137] on link "8. uzdevums" at bounding box center [280, 144] width 153 height 21
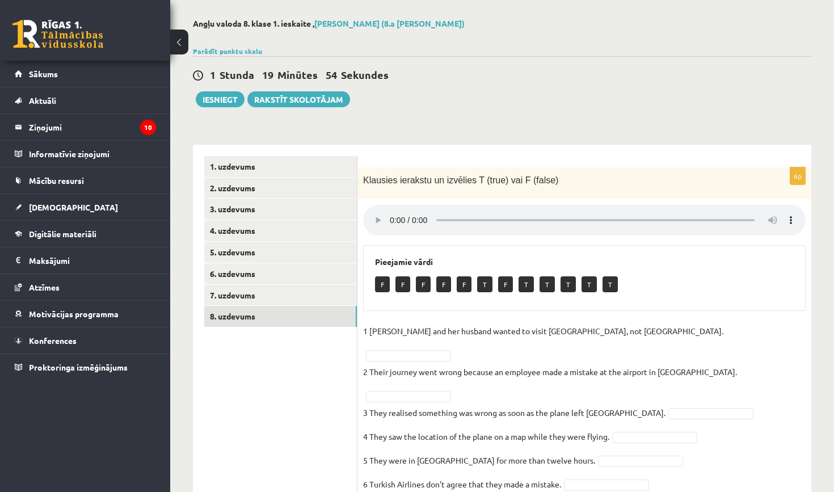
scroll to position [47, 0]
click at [390, 213] on audio at bounding box center [584, 220] width 443 height 31
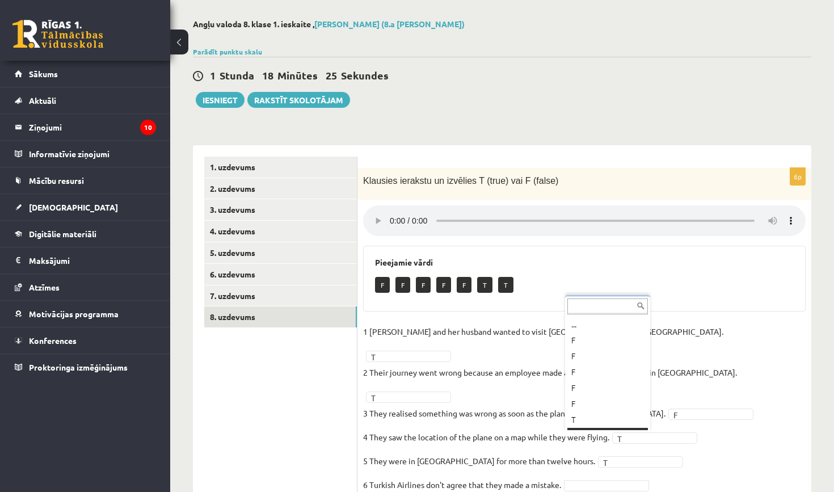
scroll to position [14, 0]
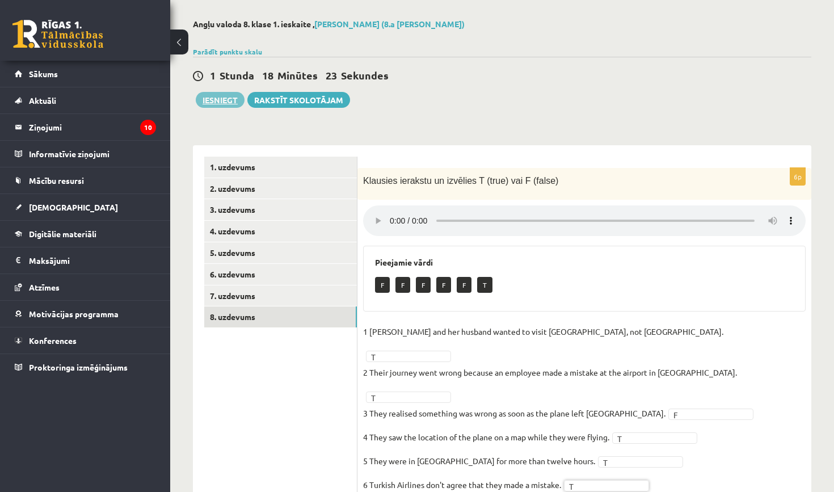
click at [221, 98] on button "Iesniegt" at bounding box center [220, 100] width 49 height 16
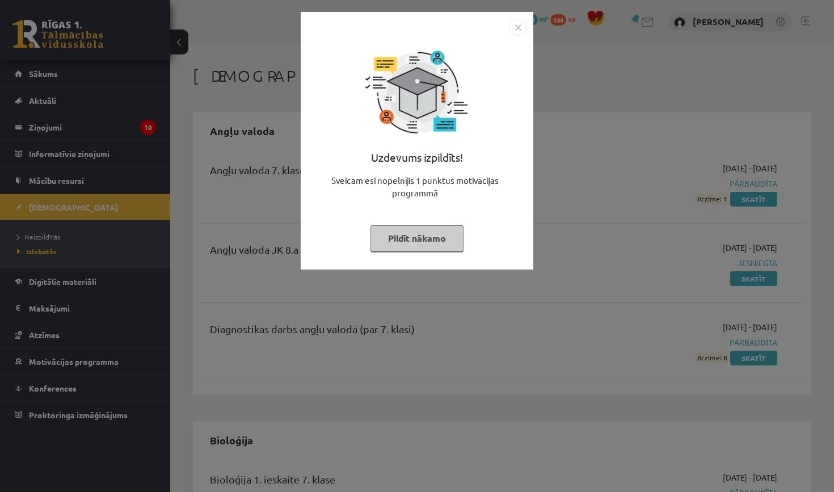
click at [519, 24] on img "Close" at bounding box center [517, 27] width 17 height 17
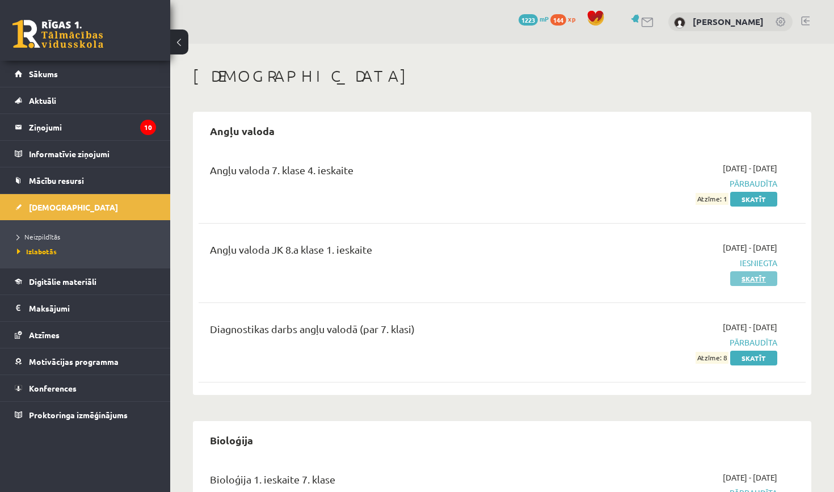
click at [751, 279] on link "Skatīt" at bounding box center [753, 278] width 47 height 15
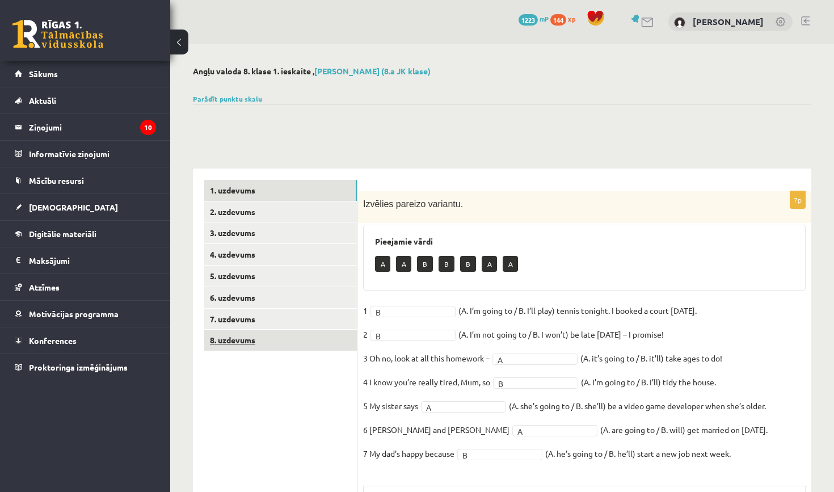
click at [240, 333] on link "8. uzdevums" at bounding box center [280, 340] width 153 height 21
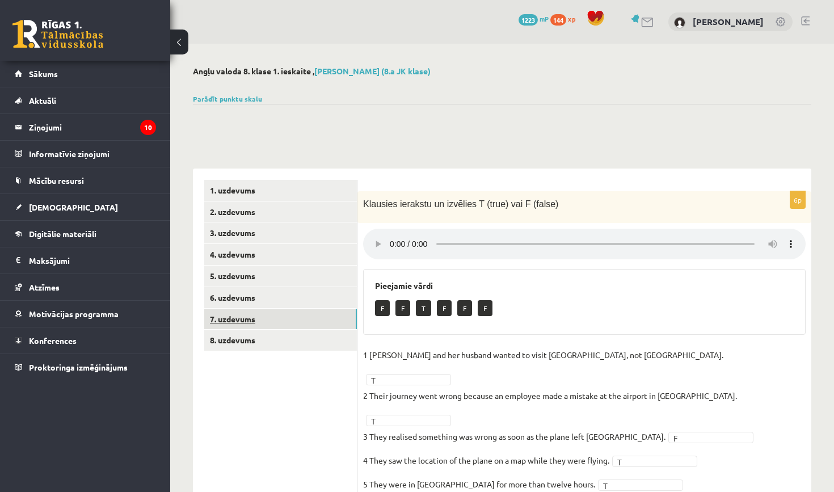
click at [240, 309] on link "7. uzdevums" at bounding box center [280, 319] width 153 height 21
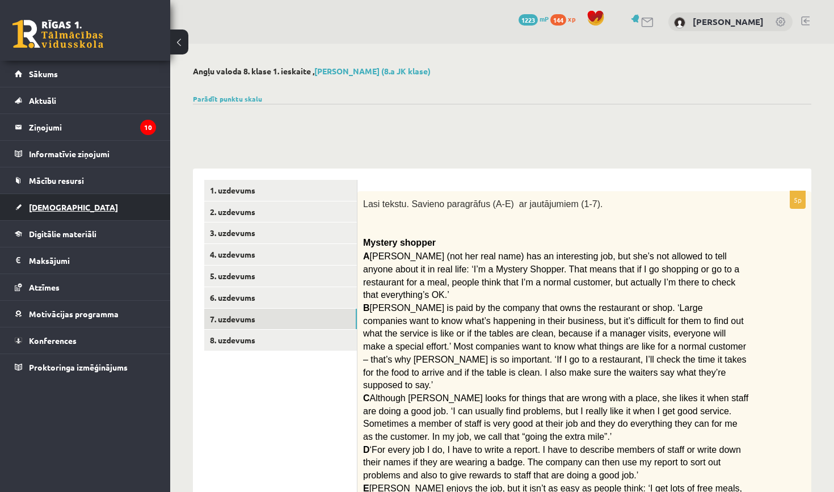
click at [55, 202] on link "[DEMOGRAPHIC_DATA]" at bounding box center [85, 207] width 141 height 26
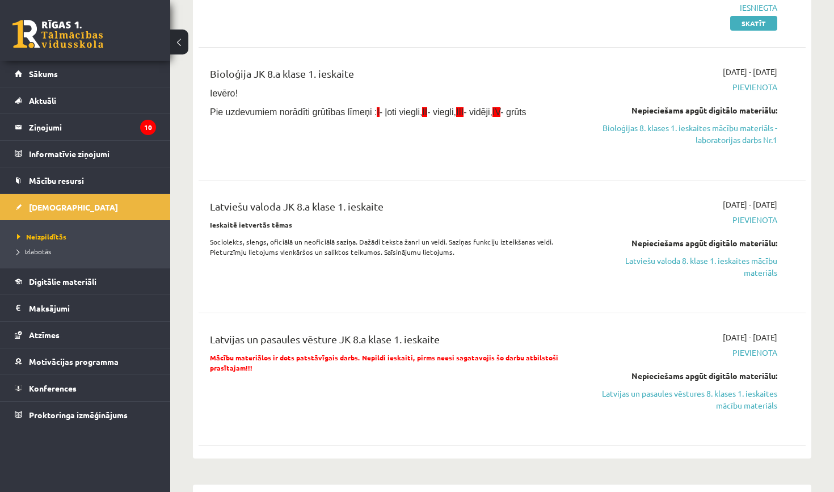
scroll to position [177, 0]
click at [720, 136] on link "Bioloģijas 8. klases 1. ieskaites mācību materiāls - laboratorijas darbs Nr.1" at bounding box center [689, 133] width 178 height 24
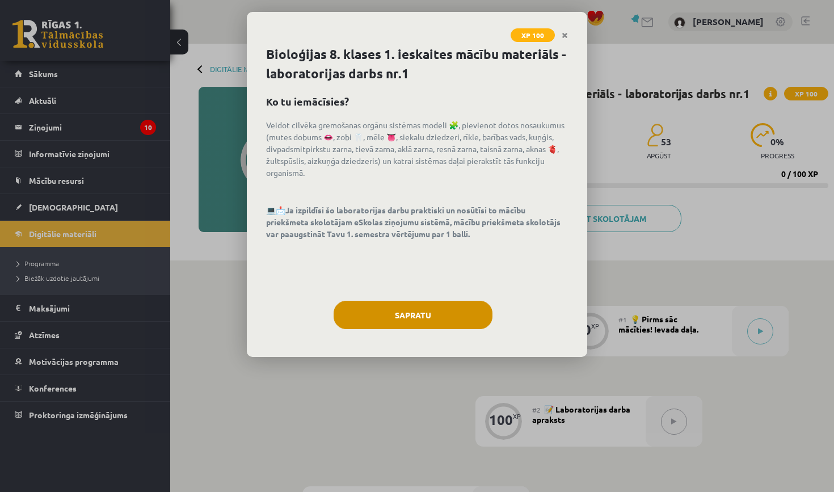
click at [413, 320] on button "Sapratu" at bounding box center [413, 315] width 159 height 28
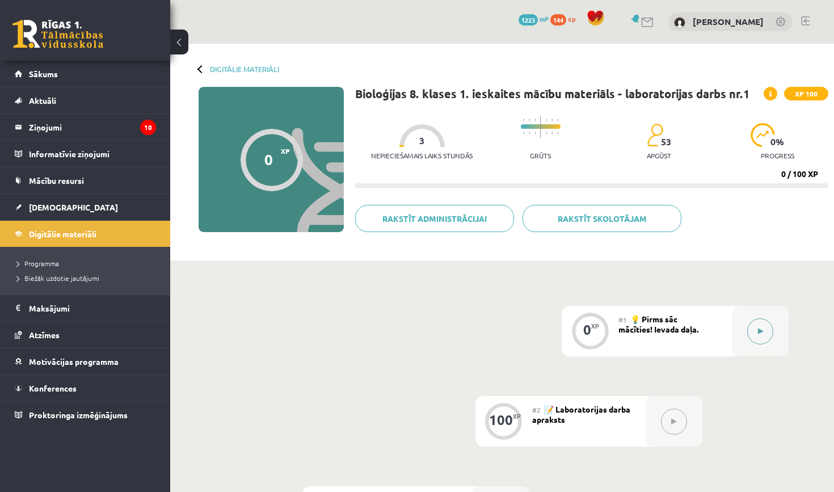
click at [755, 326] on button at bounding box center [760, 331] width 26 height 26
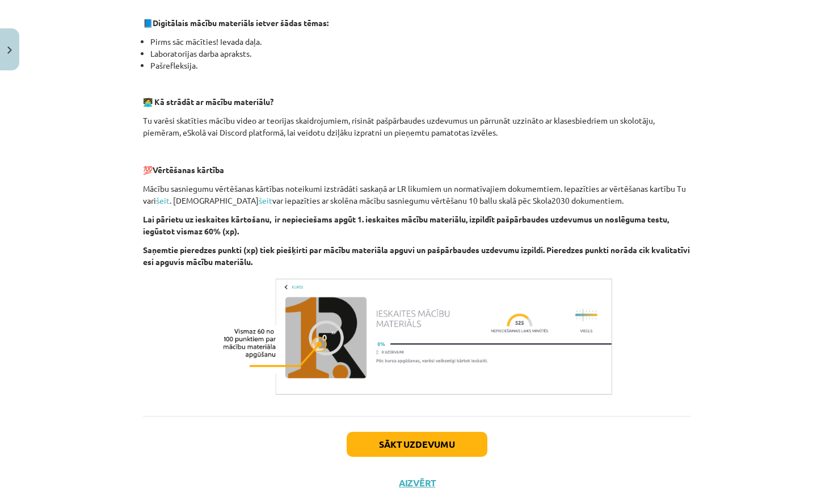
scroll to position [294, 0]
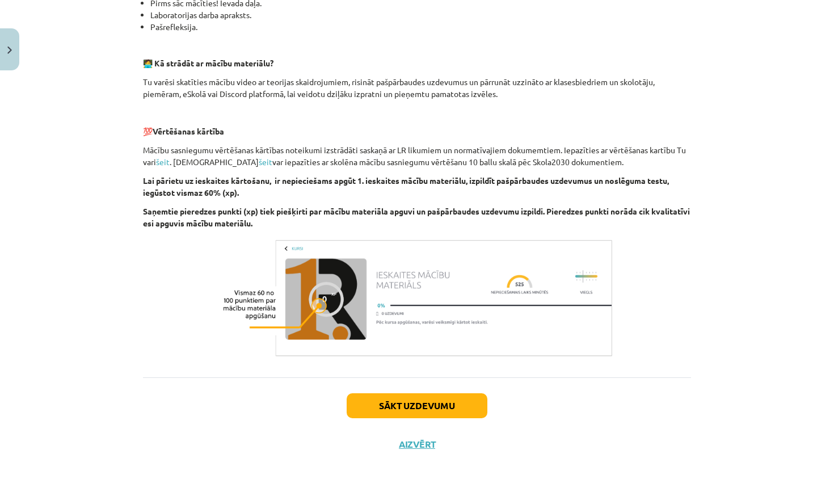
click at [423, 403] on button "Sākt uzdevumu" at bounding box center [417, 405] width 141 height 25
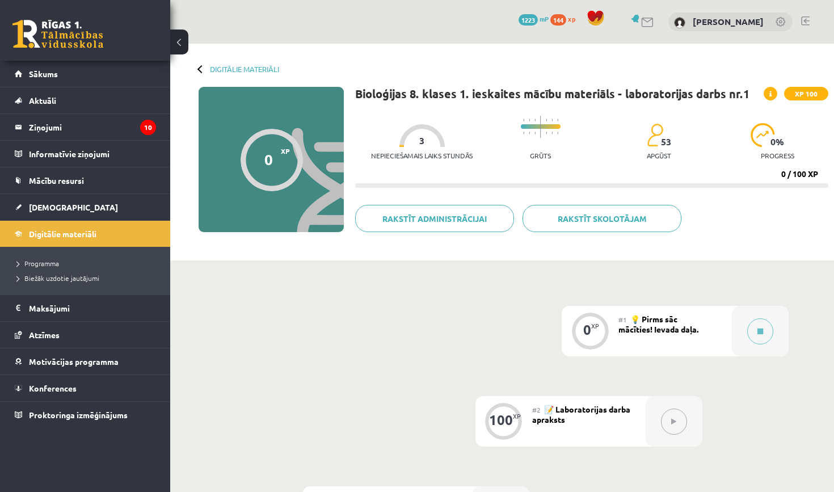
click at [664, 425] on button at bounding box center [674, 421] width 26 height 26
click at [757, 328] on icon at bounding box center [760, 331] width 6 height 7
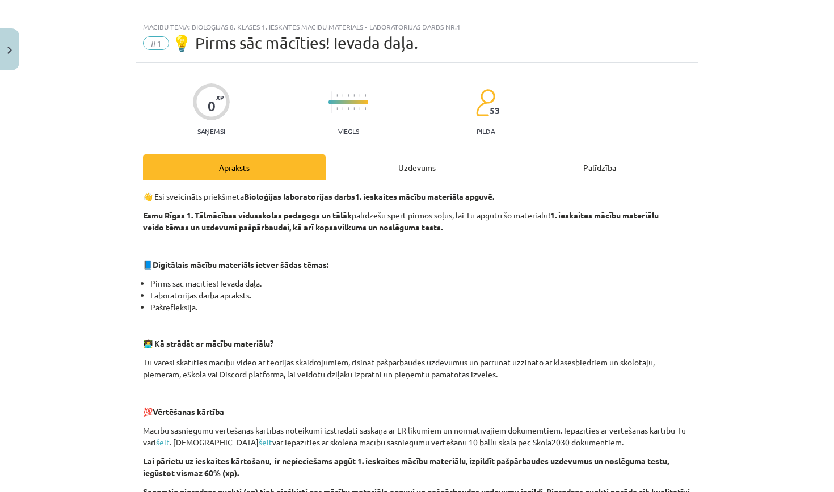
scroll to position [21, 0]
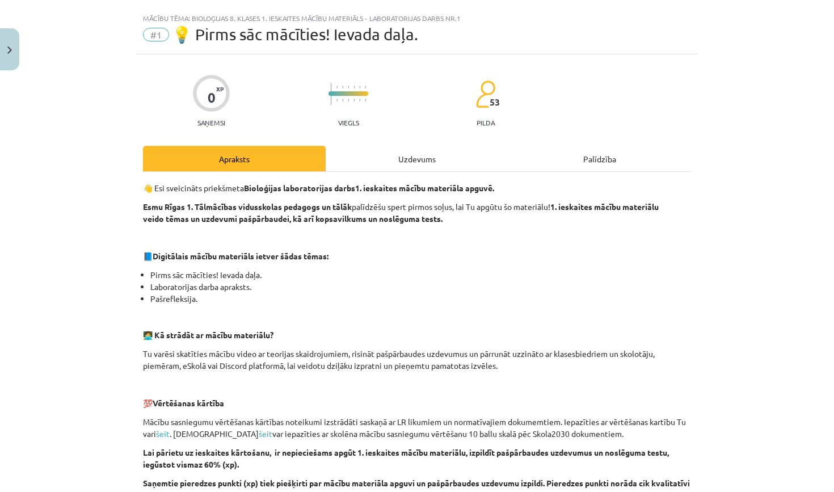
click at [402, 166] on div "Uzdevums" at bounding box center [417, 159] width 183 height 26
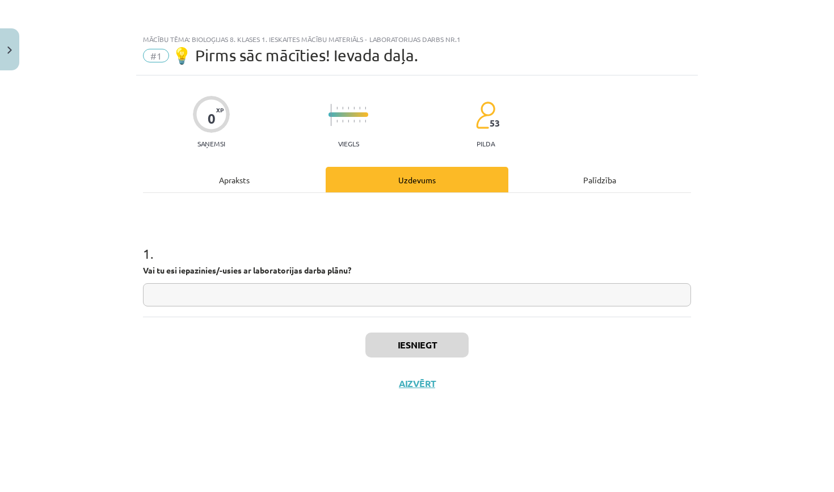
scroll to position [0, 0]
click at [315, 295] on input "text" at bounding box center [417, 294] width 548 height 23
type input "**"
click at [400, 338] on button "Iesniegt" at bounding box center [416, 344] width 103 height 25
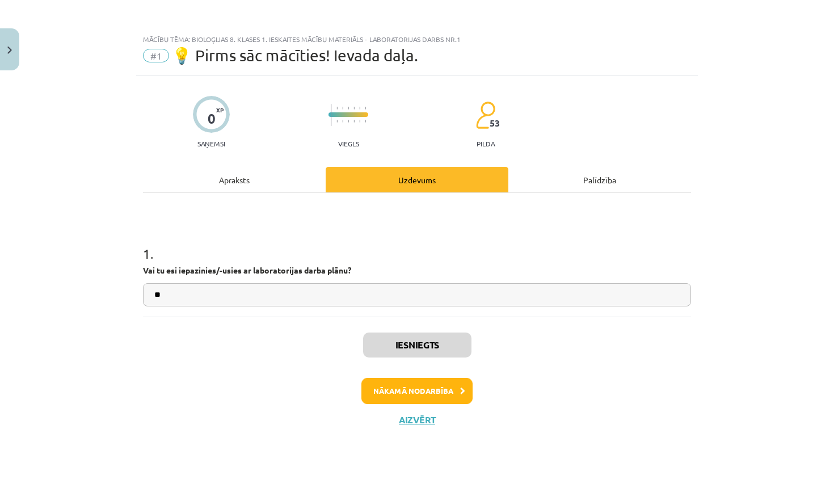
click at [403, 397] on button "Nākamā nodarbība" at bounding box center [416, 391] width 111 height 26
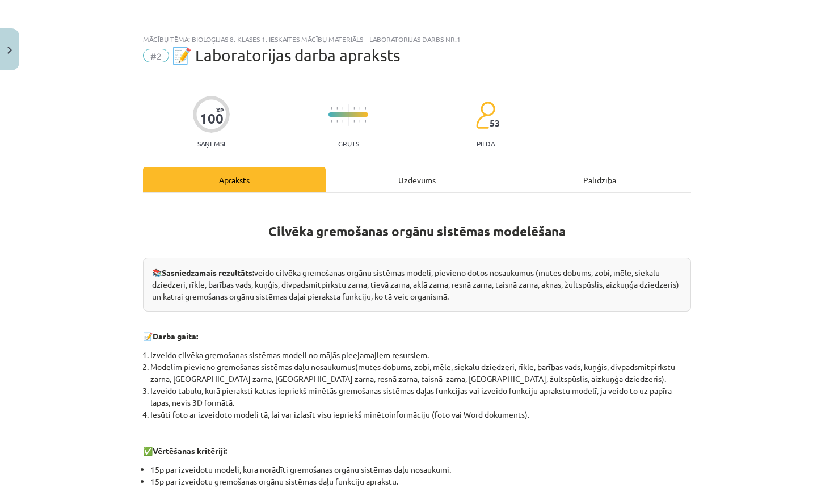
click at [394, 174] on div "Uzdevums" at bounding box center [417, 180] width 183 height 26
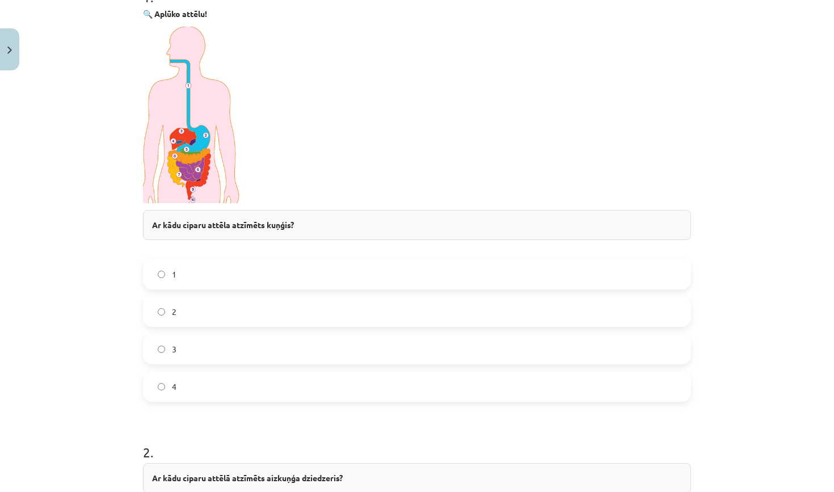
scroll to position [265, 0]
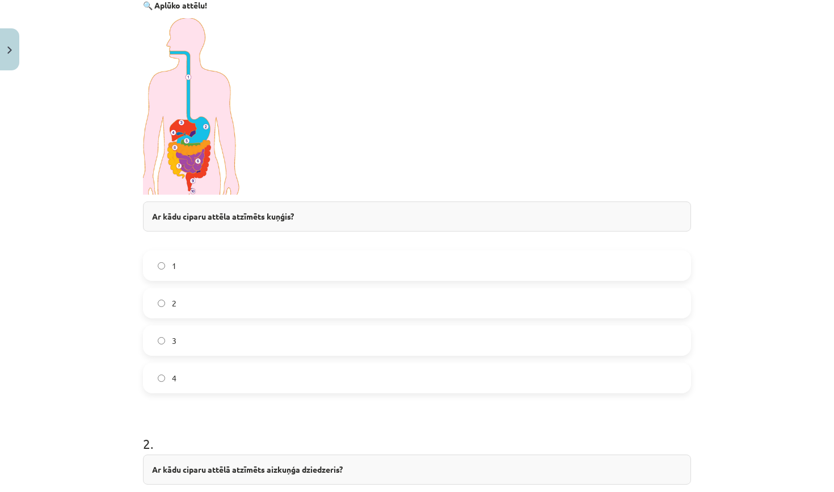
click at [207, 297] on label "2" at bounding box center [417, 303] width 546 height 28
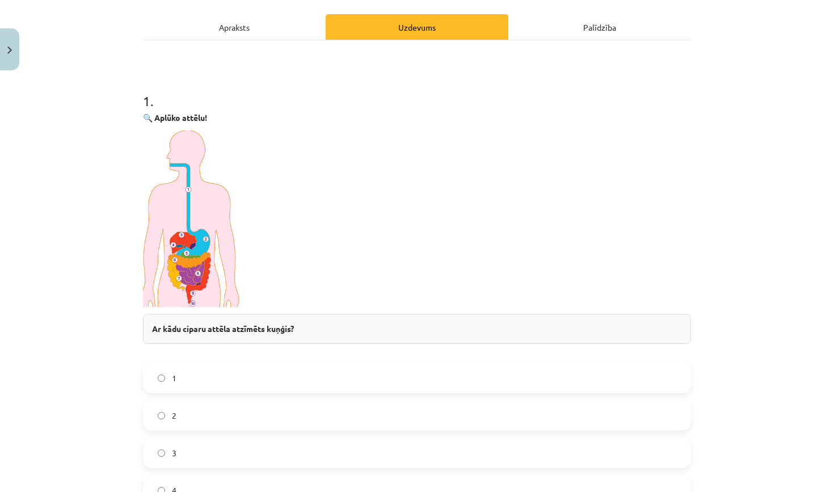
scroll to position [153, 0]
click at [178, 231] on img at bounding box center [192, 218] width 99 height 176
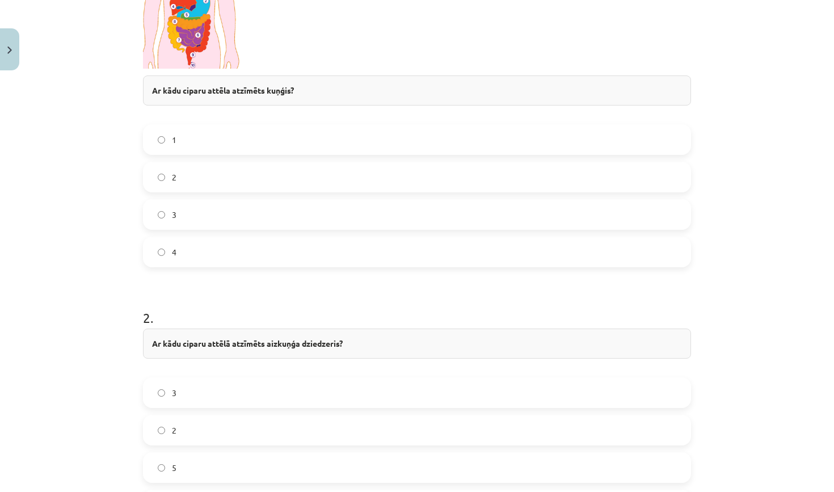
scroll to position [398, 0]
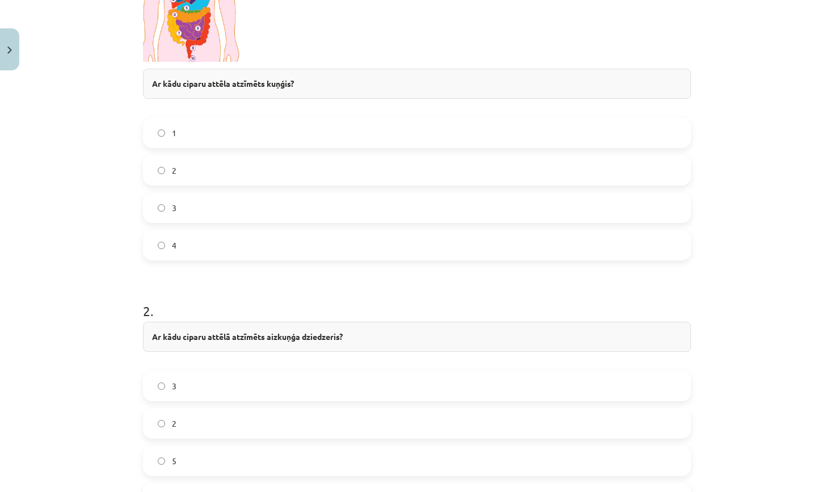
click at [257, 454] on label "5" at bounding box center [417, 460] width 546 height 28
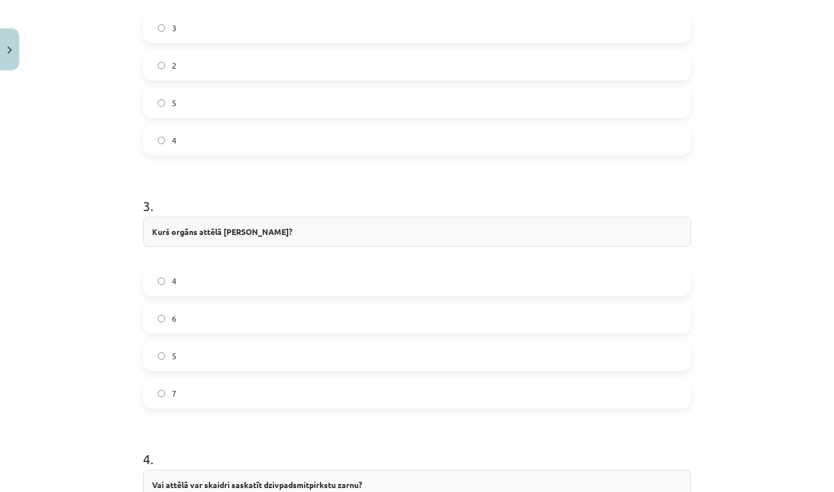
scroll to position [761, 0]
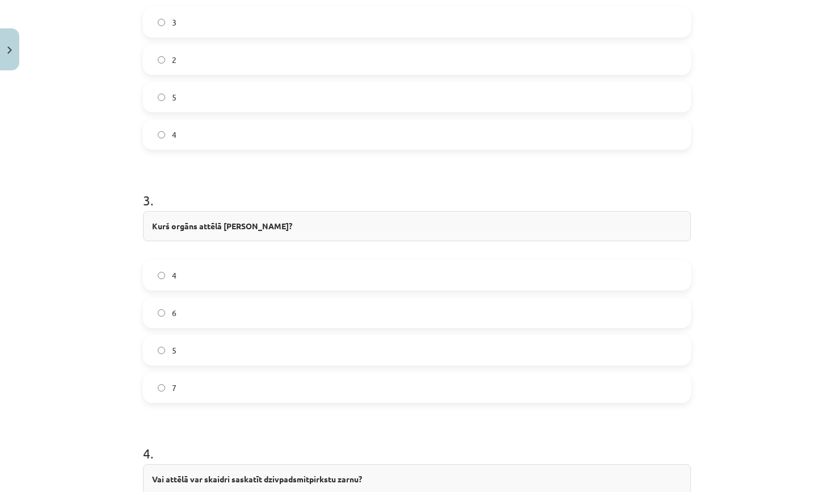
click at [208, 311] on label "6" at bounding box center [417, 312] width 546 height 28
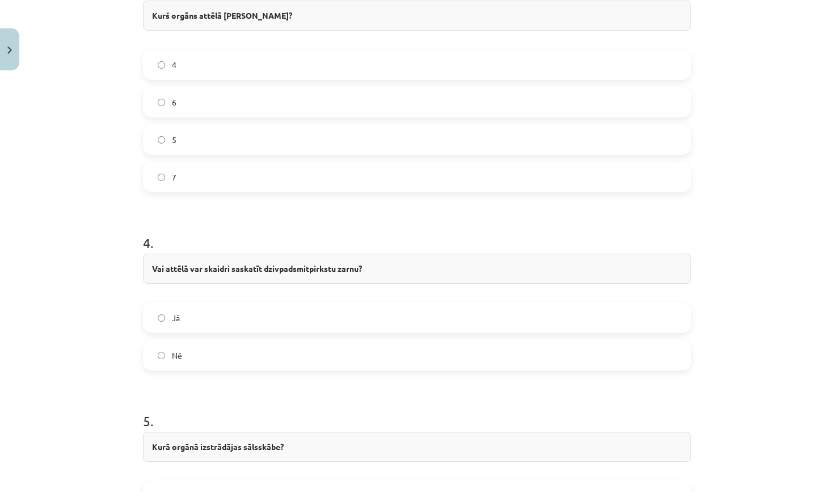
scroll to position [974, 0]
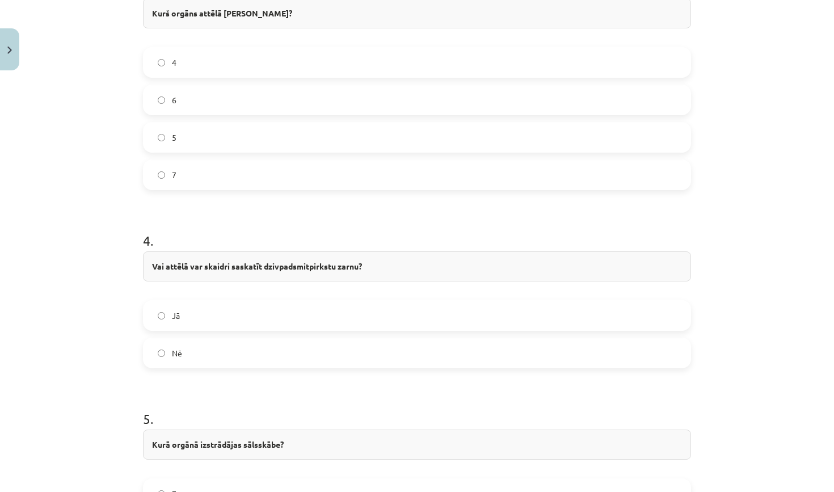
click at [201, 313] on label "Jā" at bounding box center [417, 315] width 546 height 28
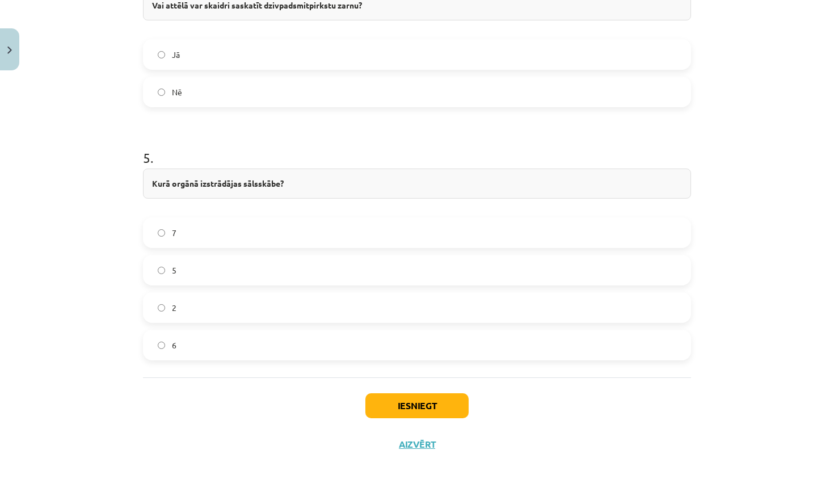
scroll to position [1237, 0]
click at [208, 224] on label "7" at bounding box center [417, 232] width 546 height 28
click at [384, 398] on button "Iesniegt" at bounding box center [416, 405] width 103 height 25
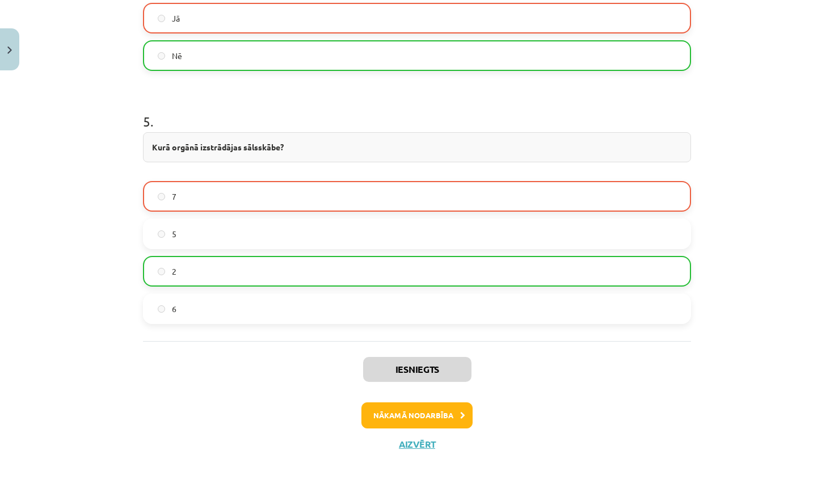
scroll to position [1272, 0]
click at [414, 448] on button "Aizvērt" at bounding box center [416, 444] width 43 height 11
